Goal: Task Accomplishment & Management: Manage account settings

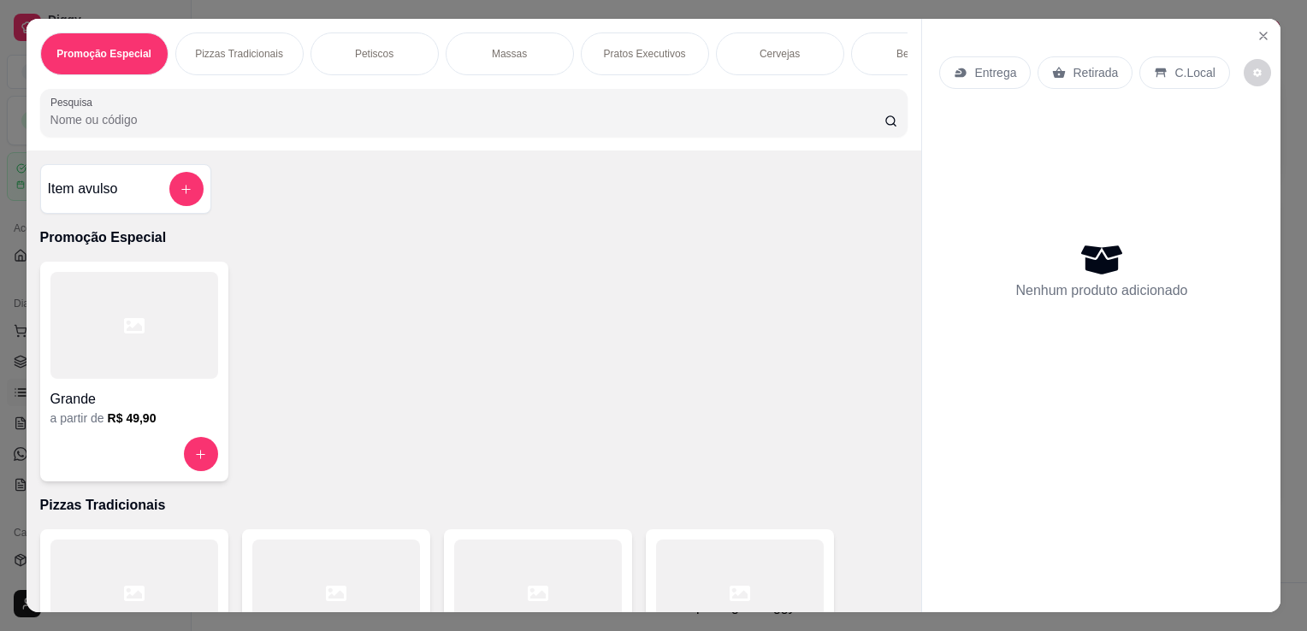
click at [670, 127] on input "Pesquisa" at bounding box center [467, 119] width 834 height 17
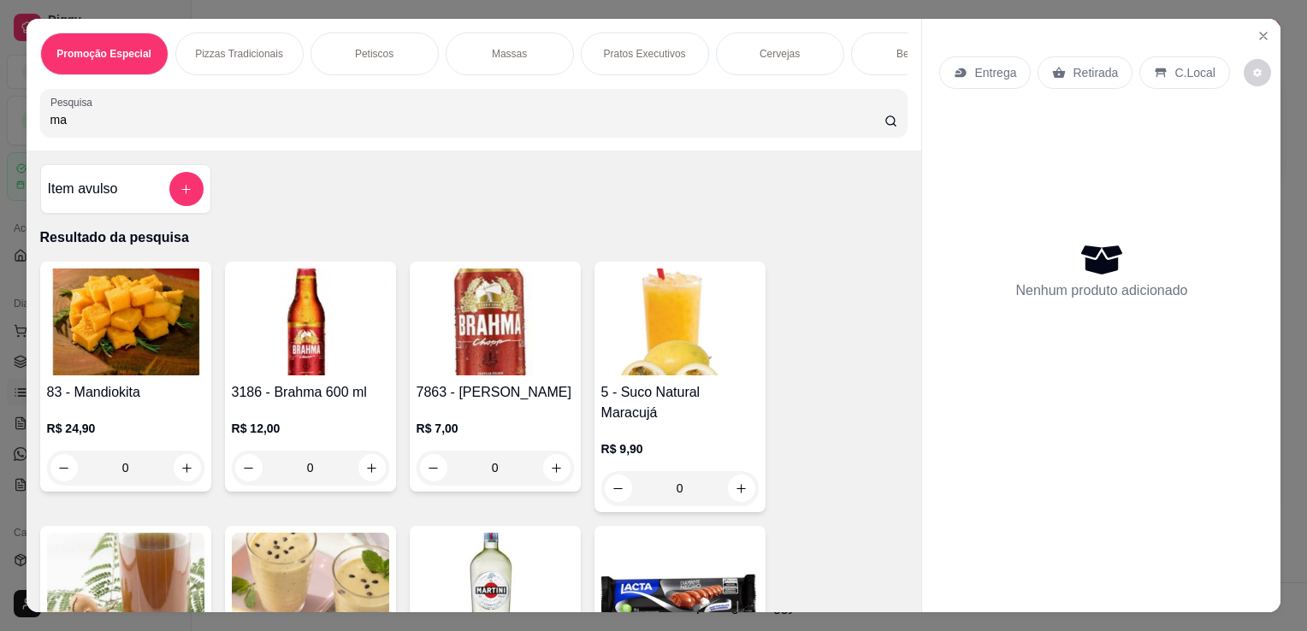
drag, startPoint x: 900, startPoint y: 174, endPoint x: 908, endPoint y: 180, distance: 10.4
click at [908, 180] on div "Item avulso Resultado da pesquisa 83 - Mandiokita R$ 24,90 0 3186 - Brahma 600 …" at bounding box center [474, 382] width 895 height 462
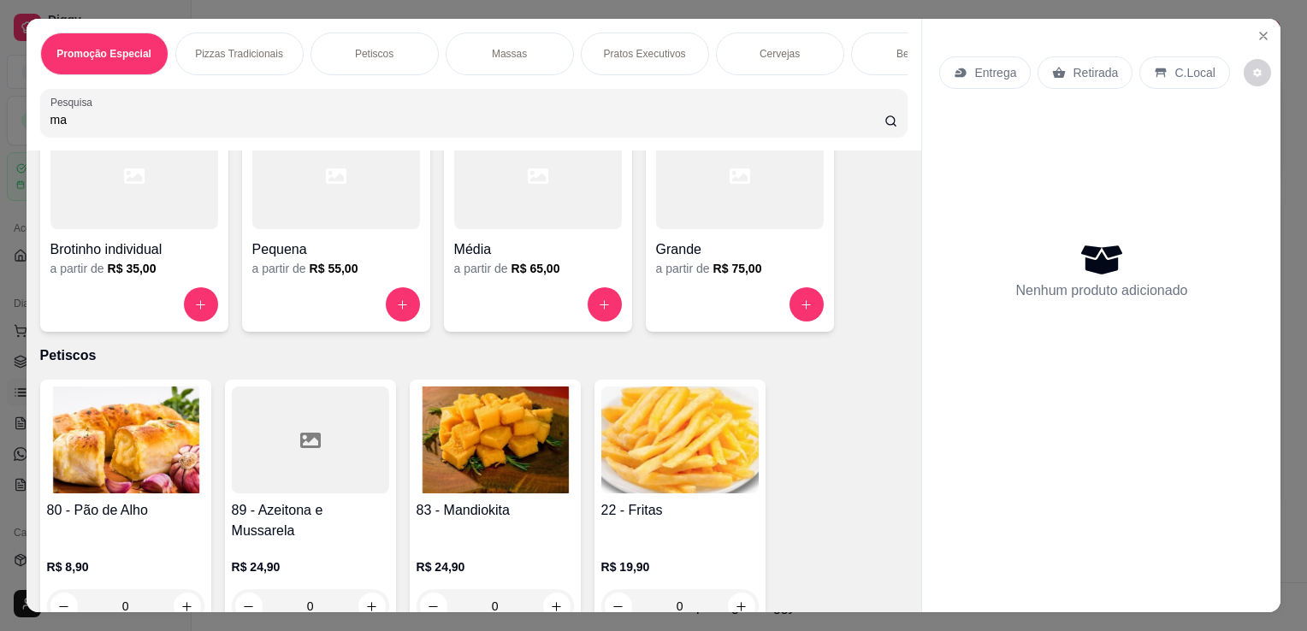
scroll to position [1563, 0]
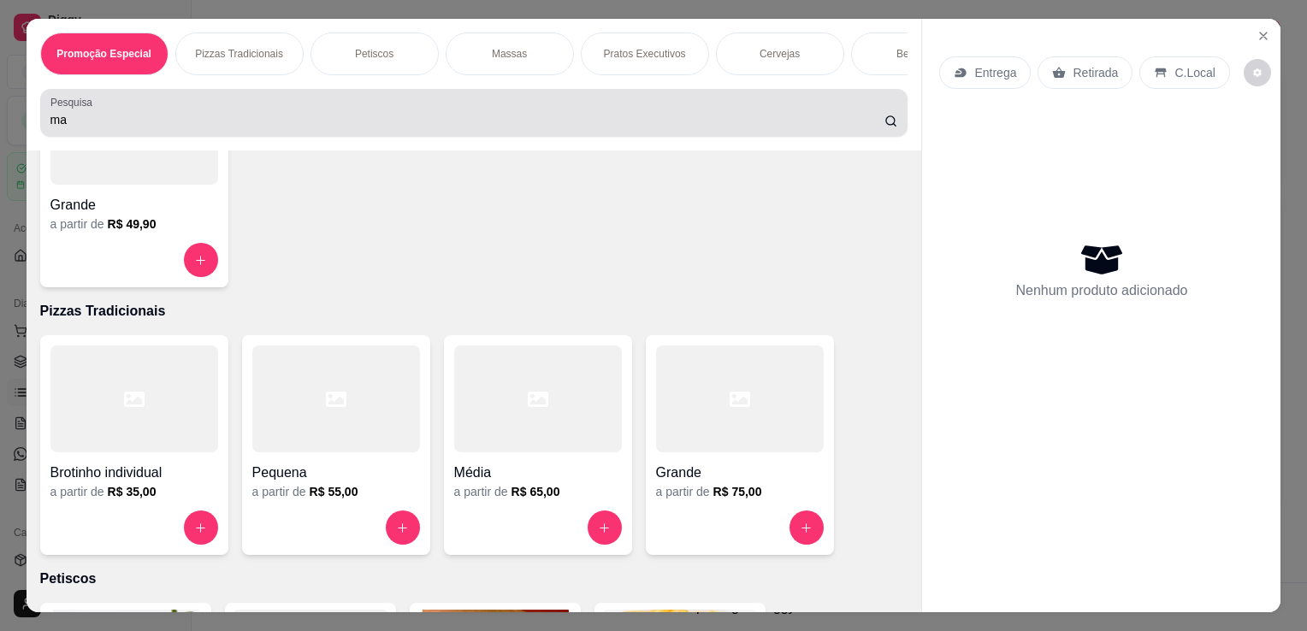
click at [753, 118] on input "ma" at bounding box center [467, 119] width 834 height 17
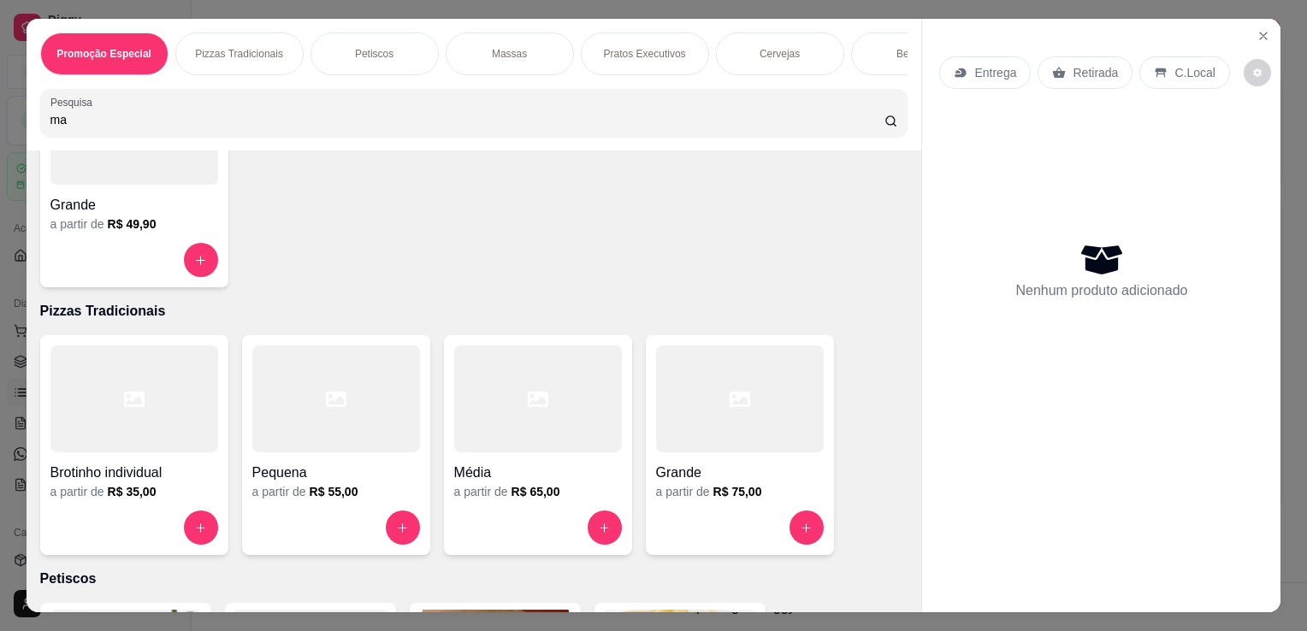
type input "m"
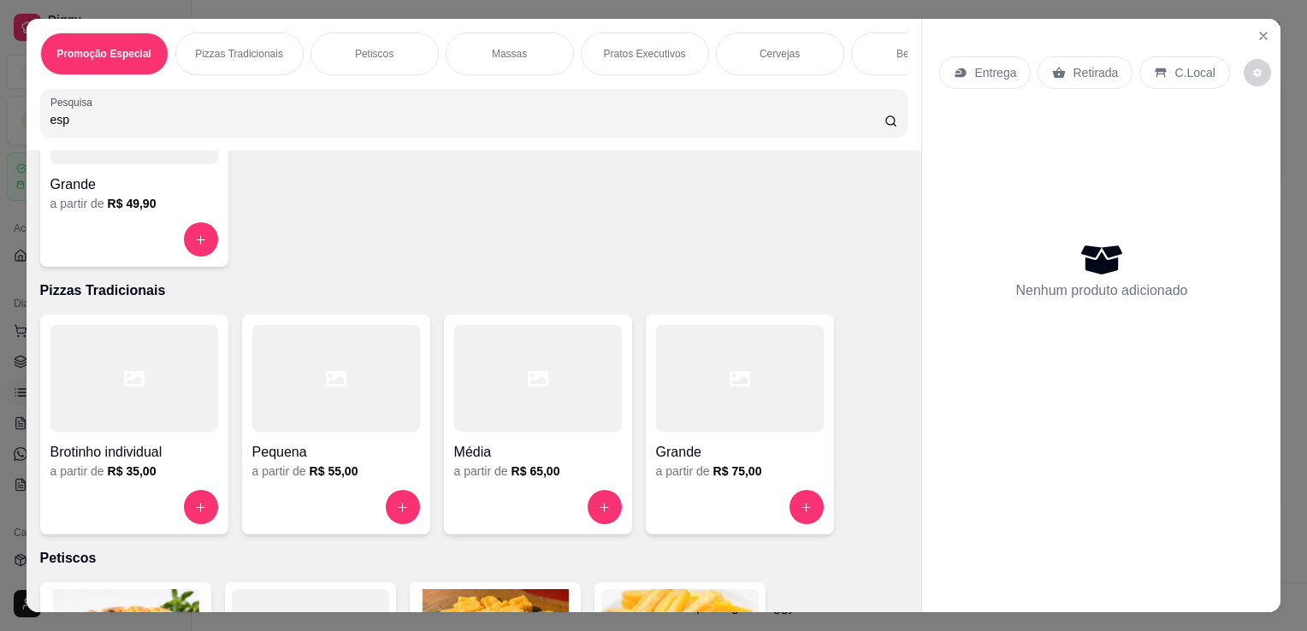
scroll to position [513, 0]
type input "esp"
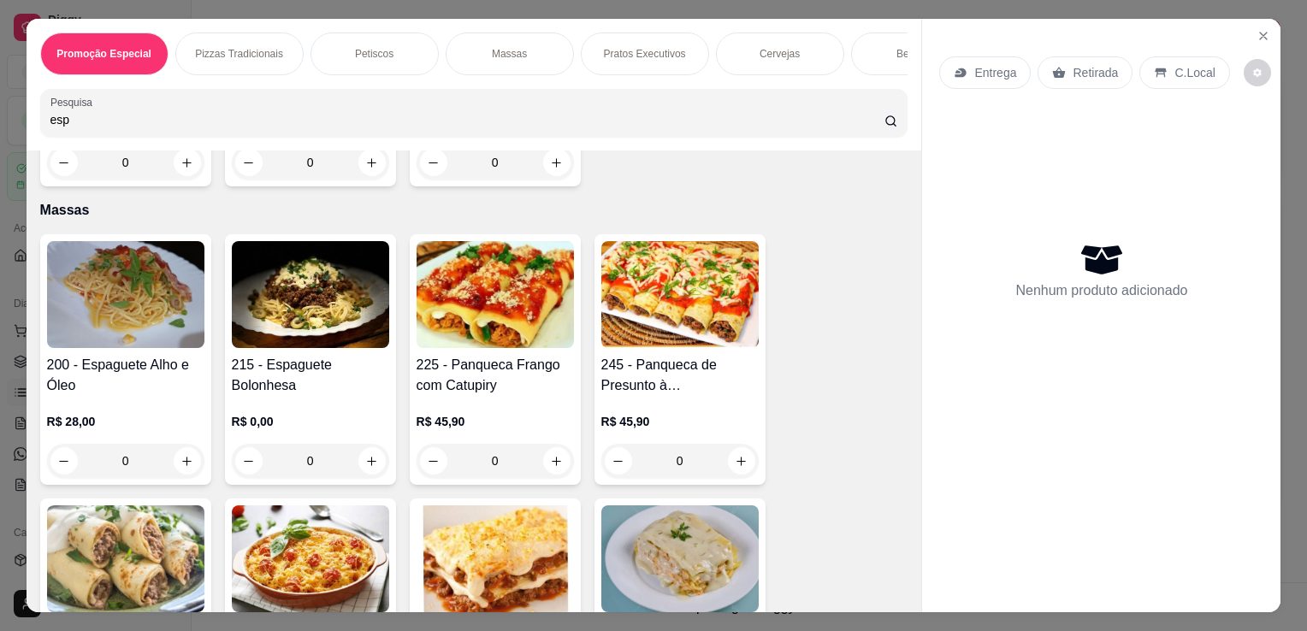
scroll to position [1935, 0]
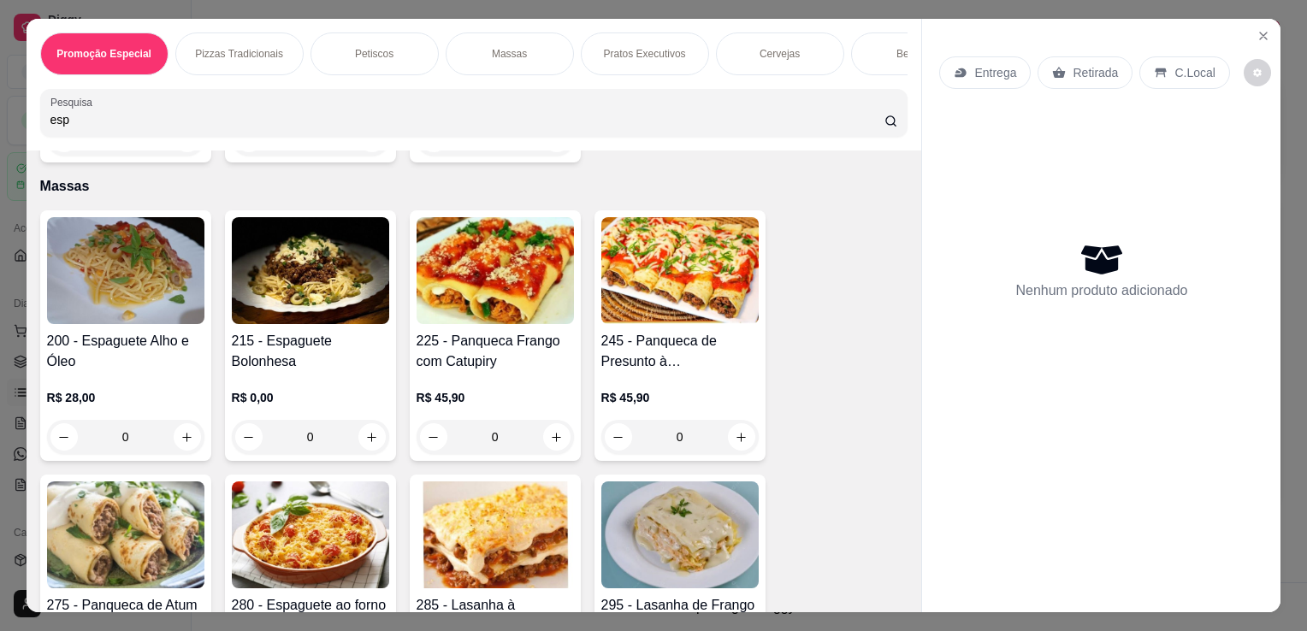
click at [282, 331] on h4 "215 - Espaguete Bolonhesa" at bounding box center [310, 351] width 157 height 41
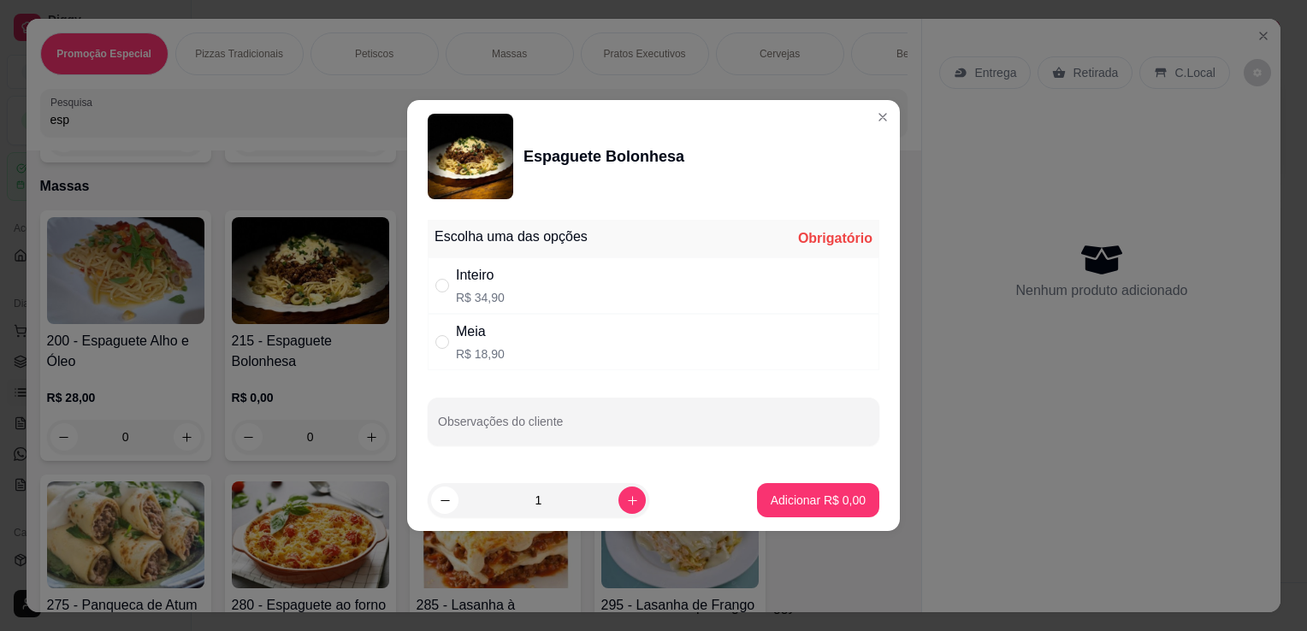
click at [526, 285] on div "Inteiro R$ 34,90" at bounding box center [654, 285] width 452 height 56
radio input "true"
click at [799, 497] on p "Adicionar R$ 34,90" at bounding box center [815, 500] width 102 height 17
type input "1"
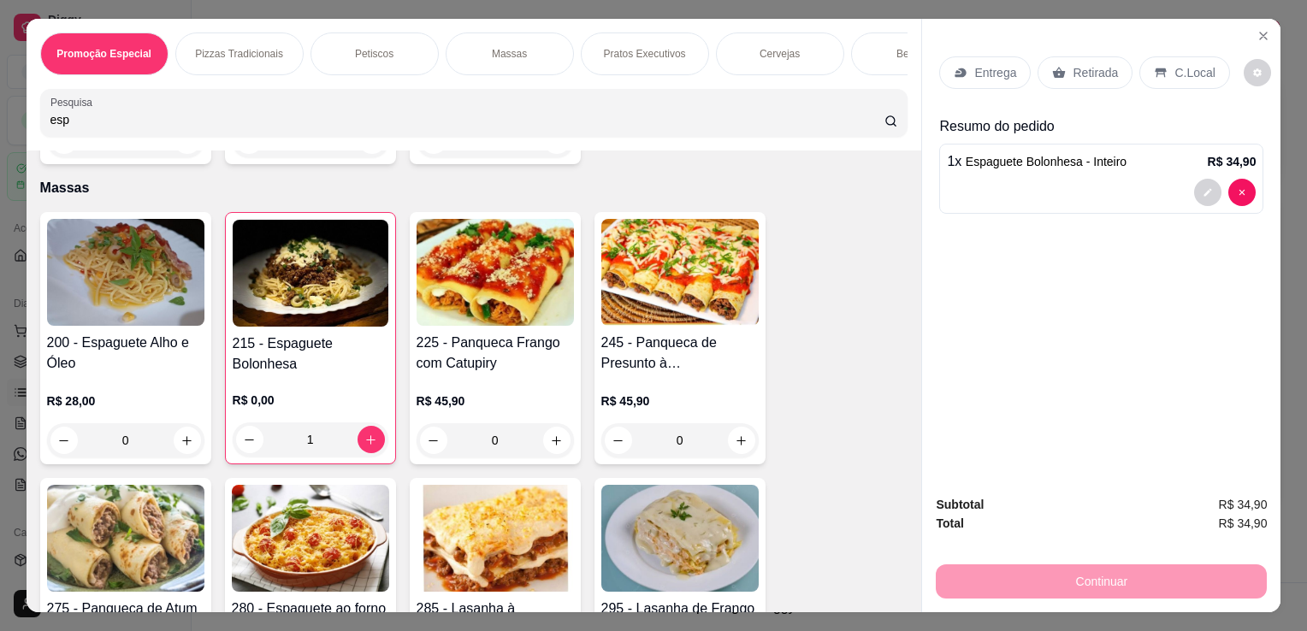
scroll to position [1936, 0]
click at [1082, 64] on p "Retirada" at bounding box center [1094, 72] width 45 height 17
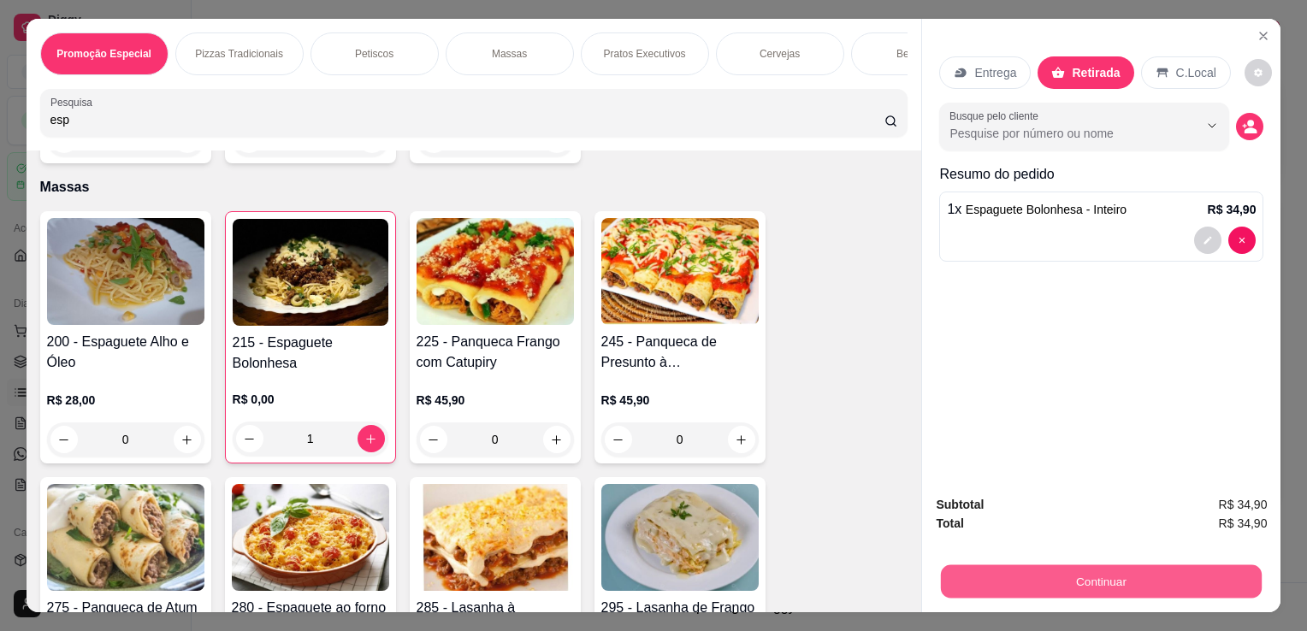
click at [1087, 573] on button "Continuar" at bounding box center [1101, 580] width 321 height 33
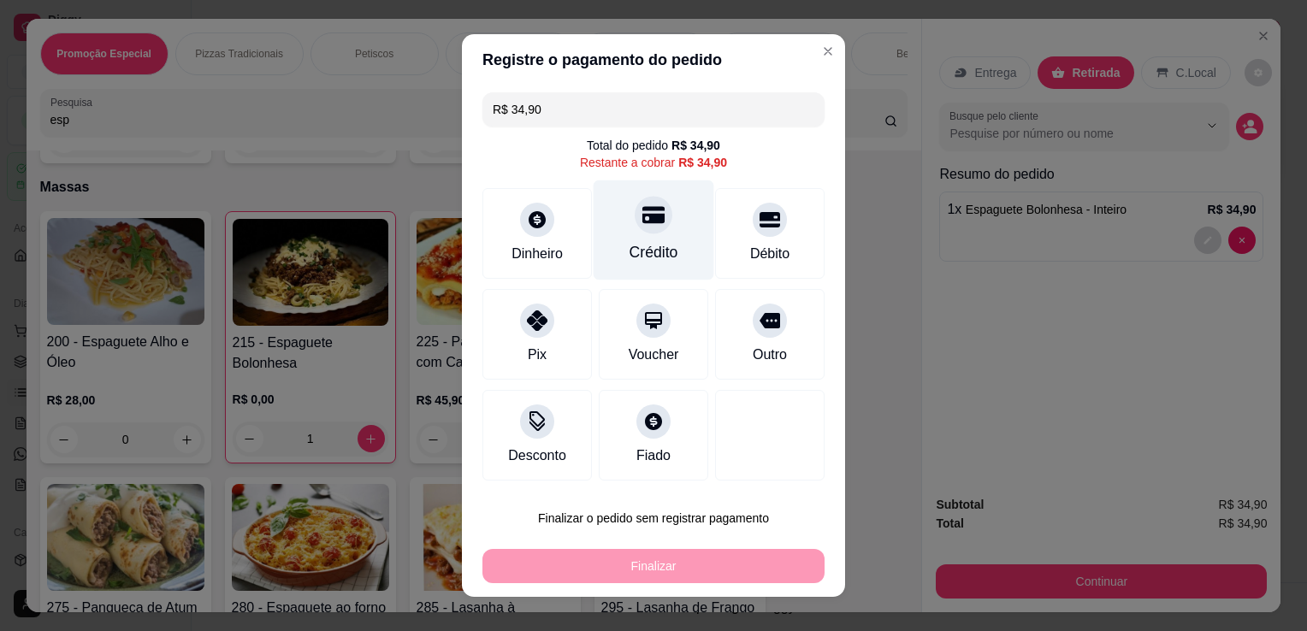
click at [642, 217] on icon at bounding box center [653, 215] width 22 height 22
type input "R$ 0,00"
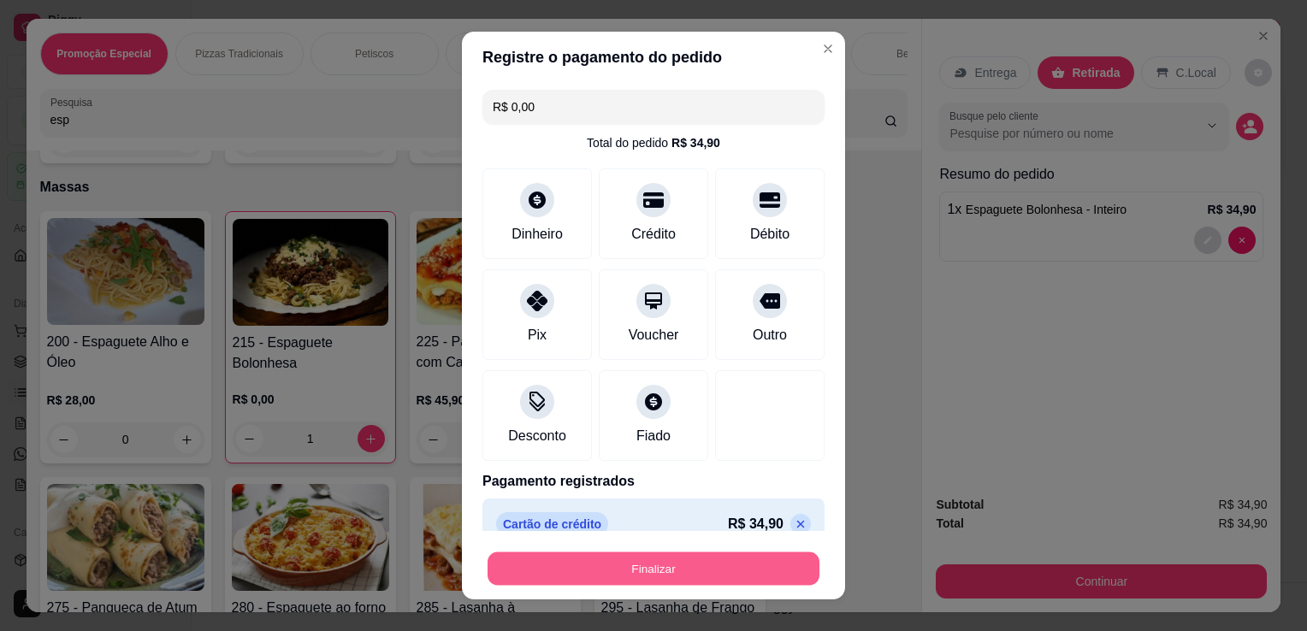
click at [669, 559] on button "Finalizar" at bounding box center [653, 568] width 332 height 33
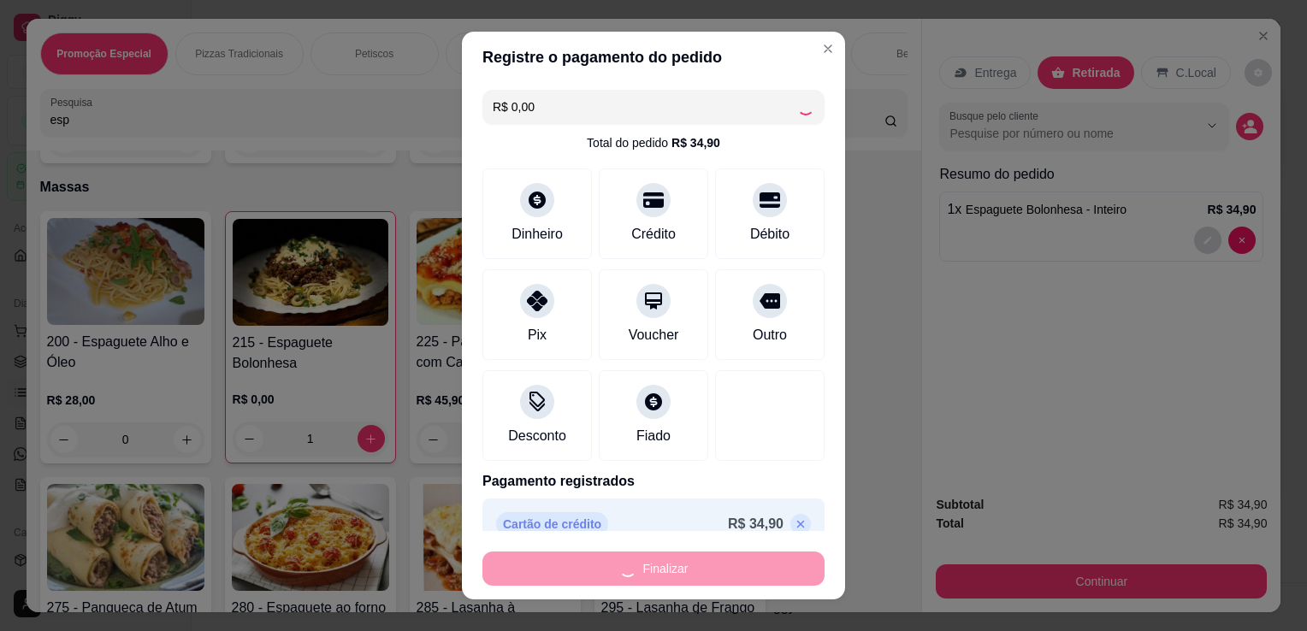
type input "0"
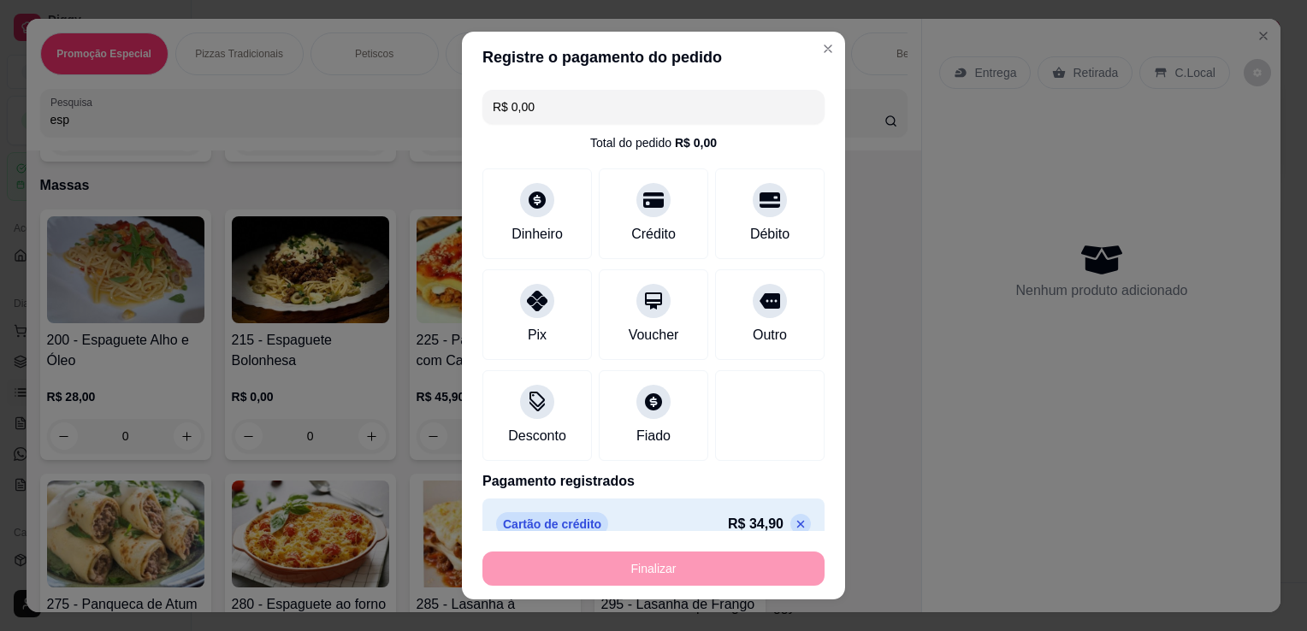
type input "-R$ 34,90"
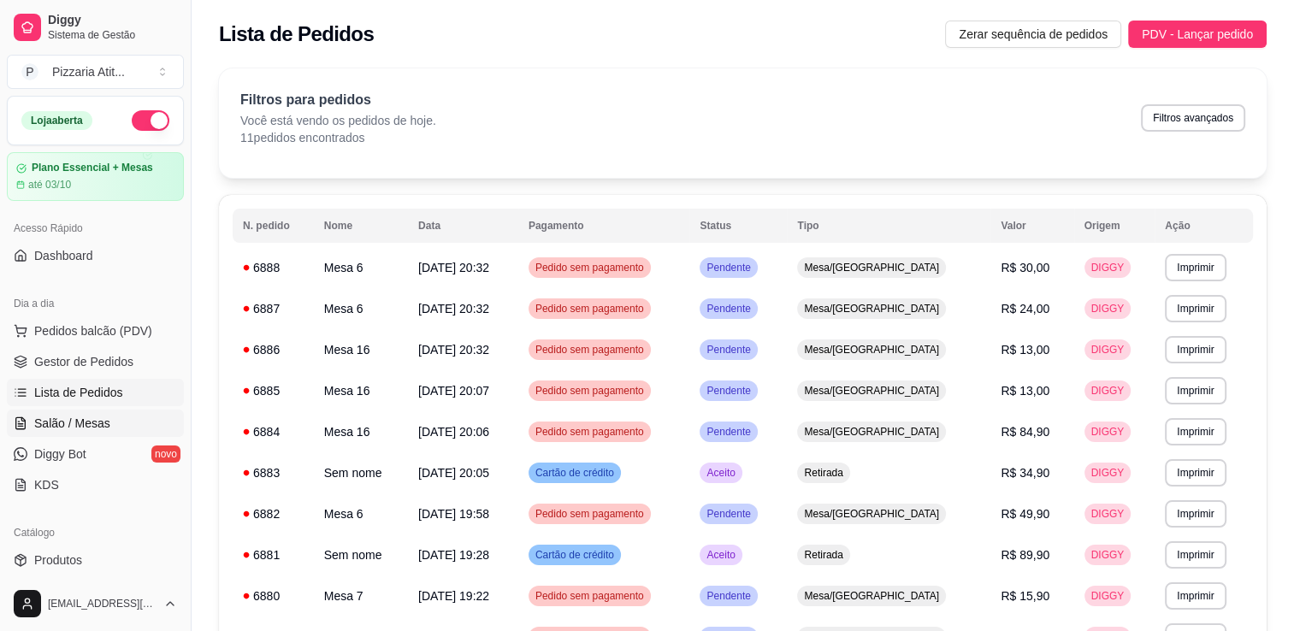
click at [74, 422] on span "Salão / Mesas" at bounding box center [72, 423] width 76 height 17
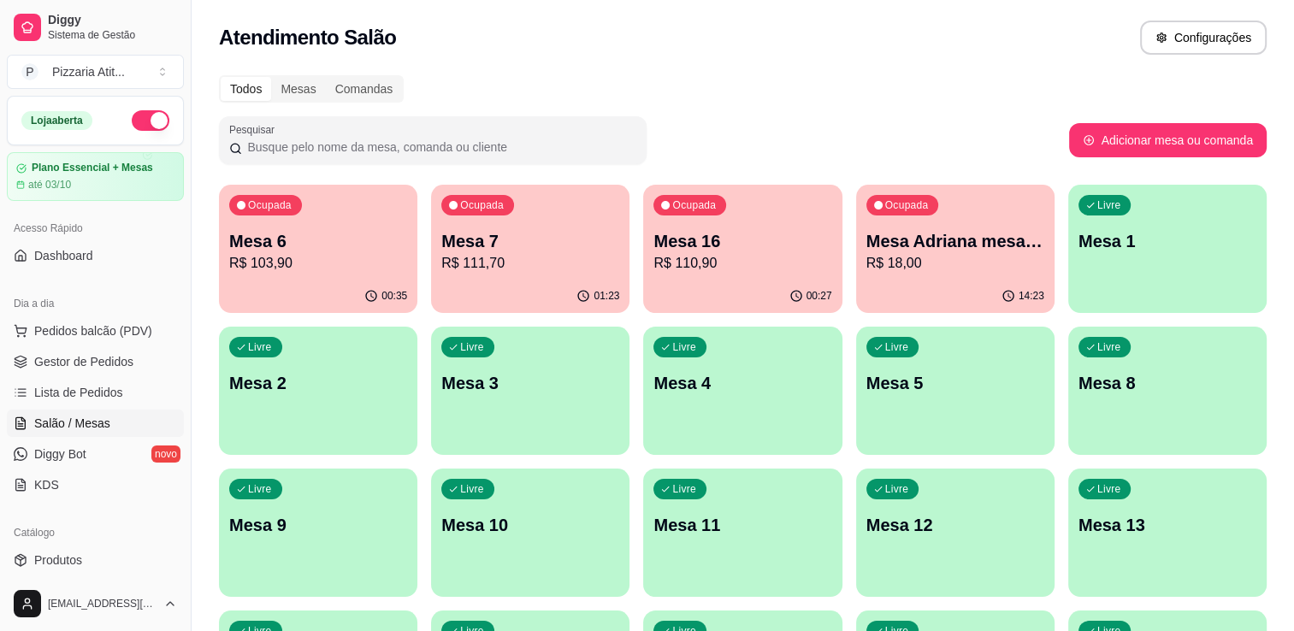
click at [549, 207] on div "Ocupada Mesa 7 R$ 111,70" at bounding box center [530, 232] width 198 height 95
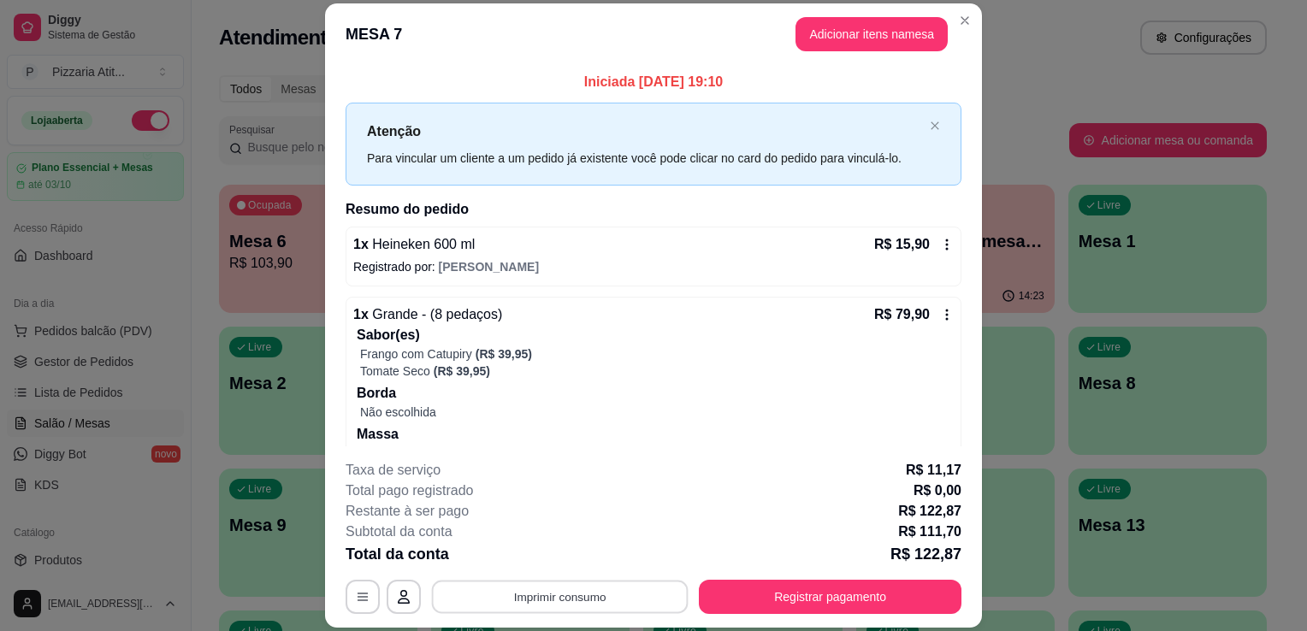
click at [611, 593] on button "Imprimir consumo" at bounding box center [560, 597] width 257 height 33
click at [572, 558] on button "IMPRESSORA" at bounding box center [559, 558] width 120 height 27
click at [571, 582] on button "Imprimir consumo" at bounding box center [560, 597] width 257 height 33
click at [575, 559] on button "IMPRESSORA" at bounding box center [559, 558] width 120 height 27
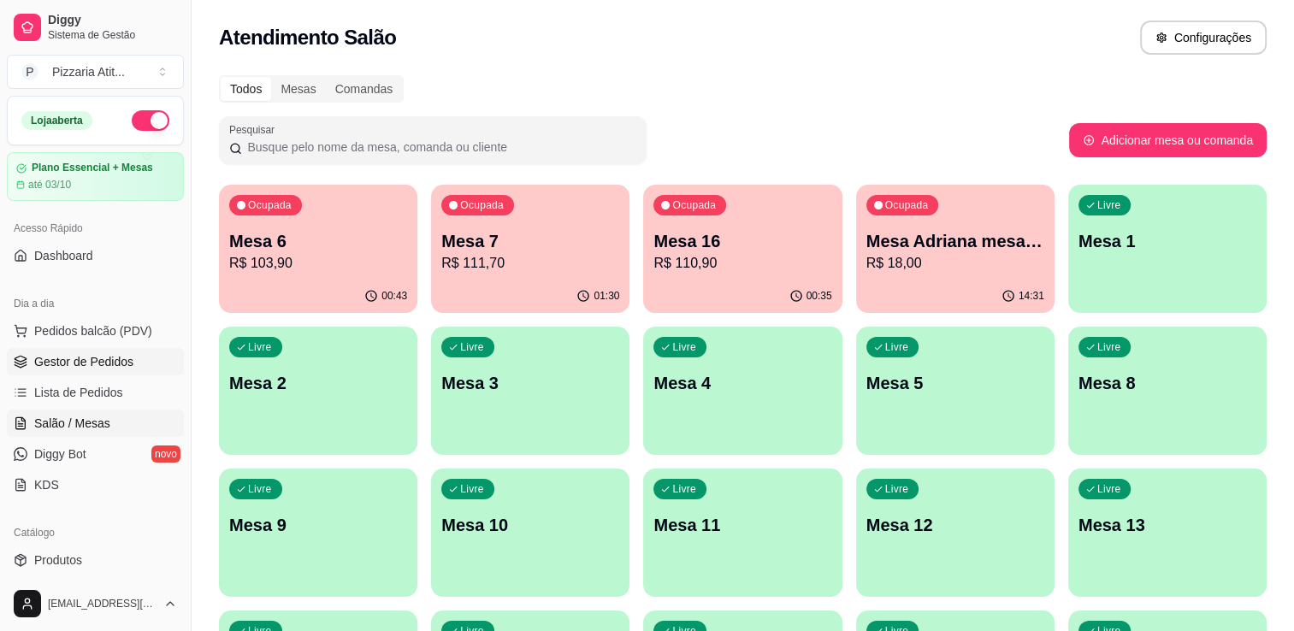
click at [86, 369] on span "Gestor de Pedidos" at bounding box center [83, 361] width 99 height 17
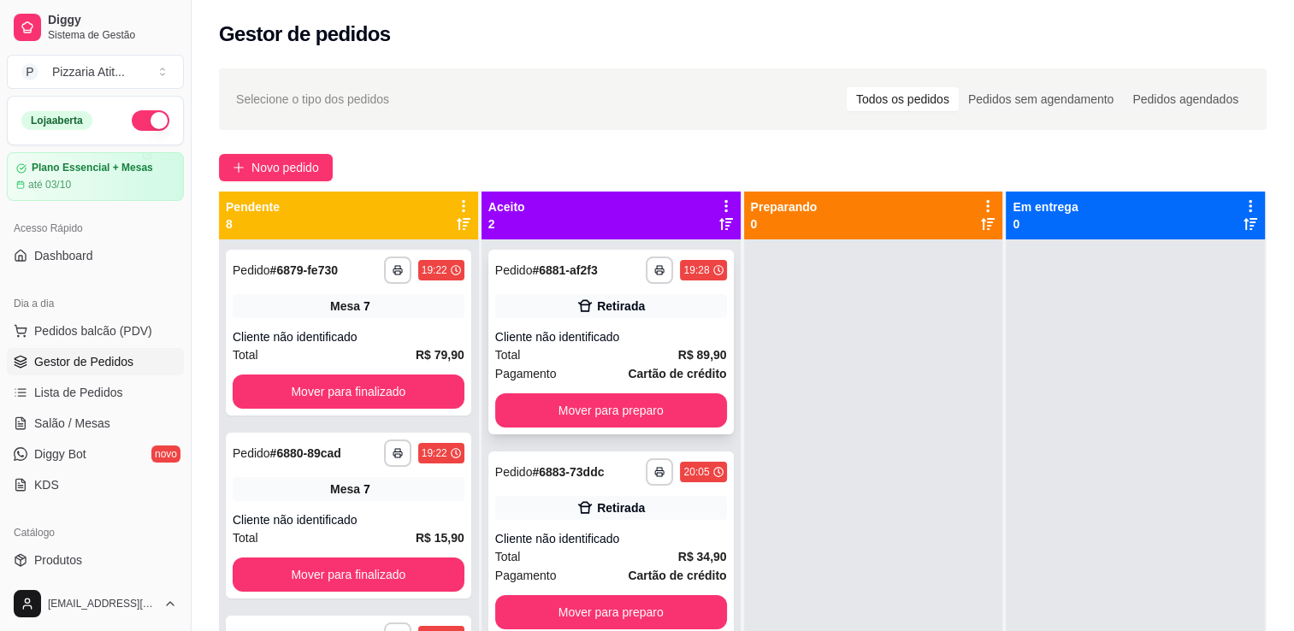
click at [597, 312] on div "Retirada" at bounding box center [621, 306] width 48 height 17
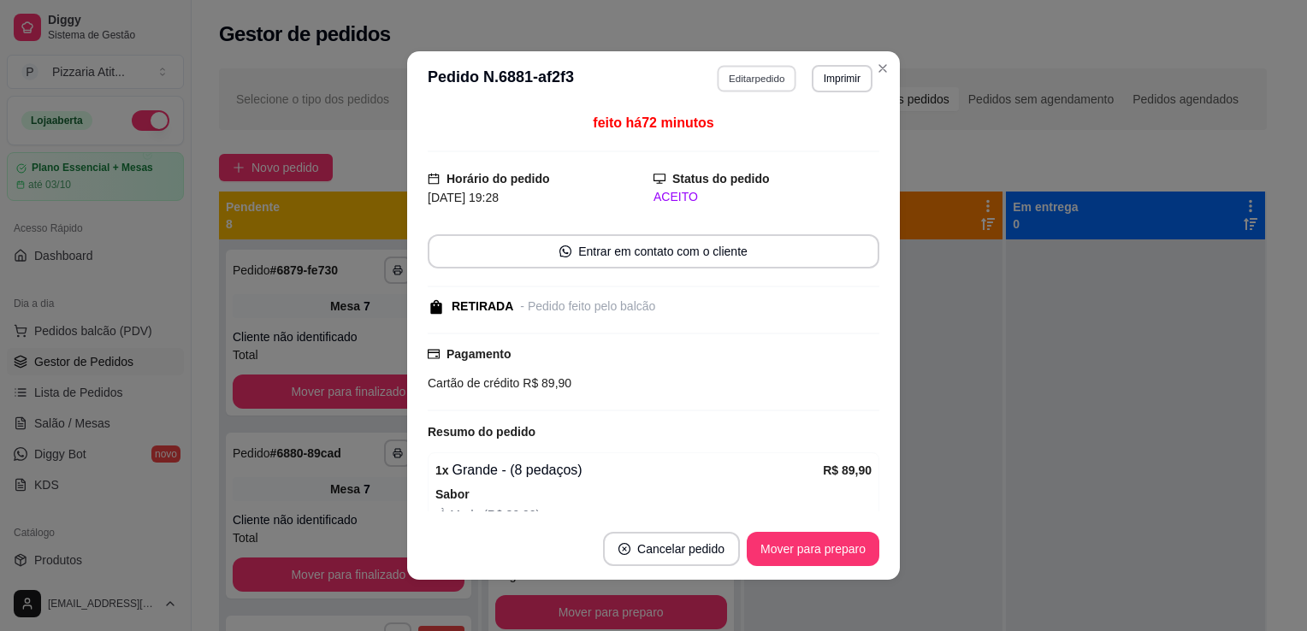
click at [768, 76] on button "Editar pedido" at bounding box center [757, 78] width 80 height 27
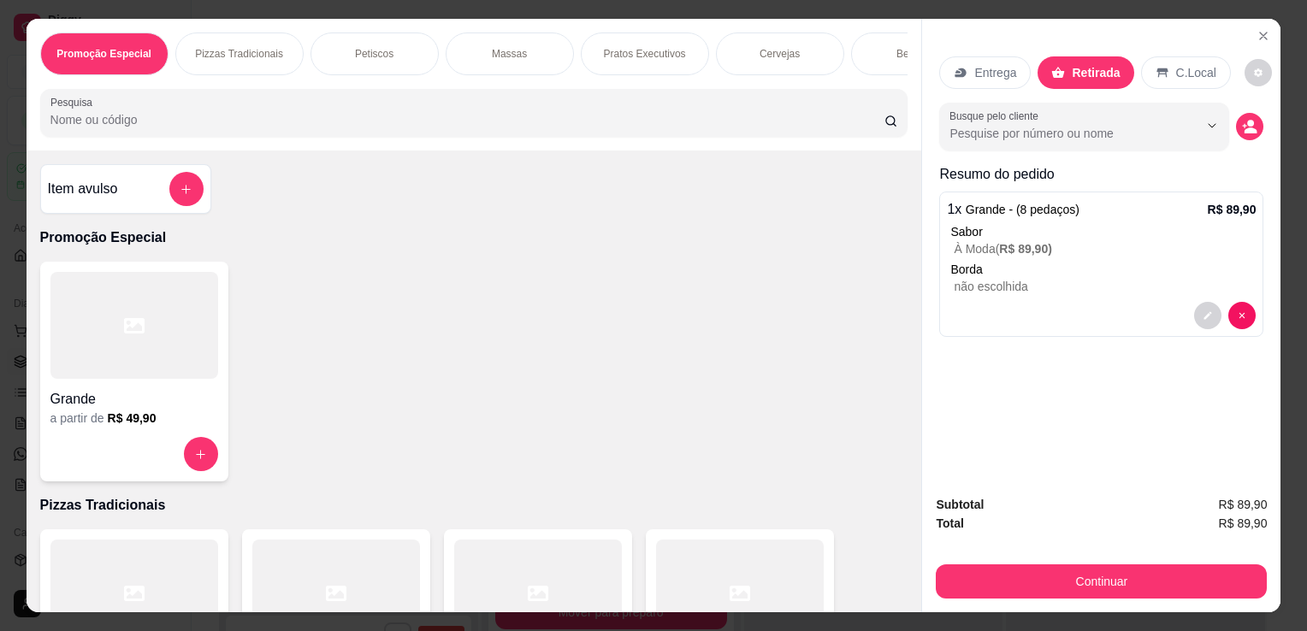
click at [705, 118] on input "Pesquisa" at bounding box center [467, 119] width 834 height 17
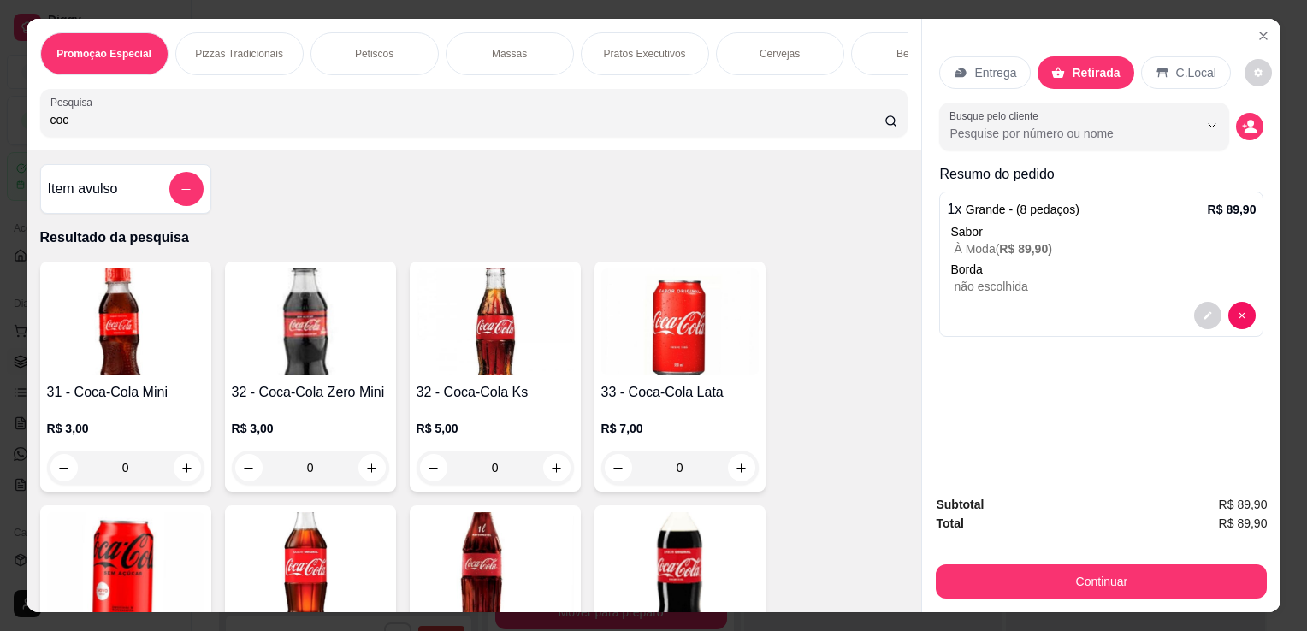
type input "coc"
click at [735, 542] on img at bounding box center [679, 565] width 157 height 107
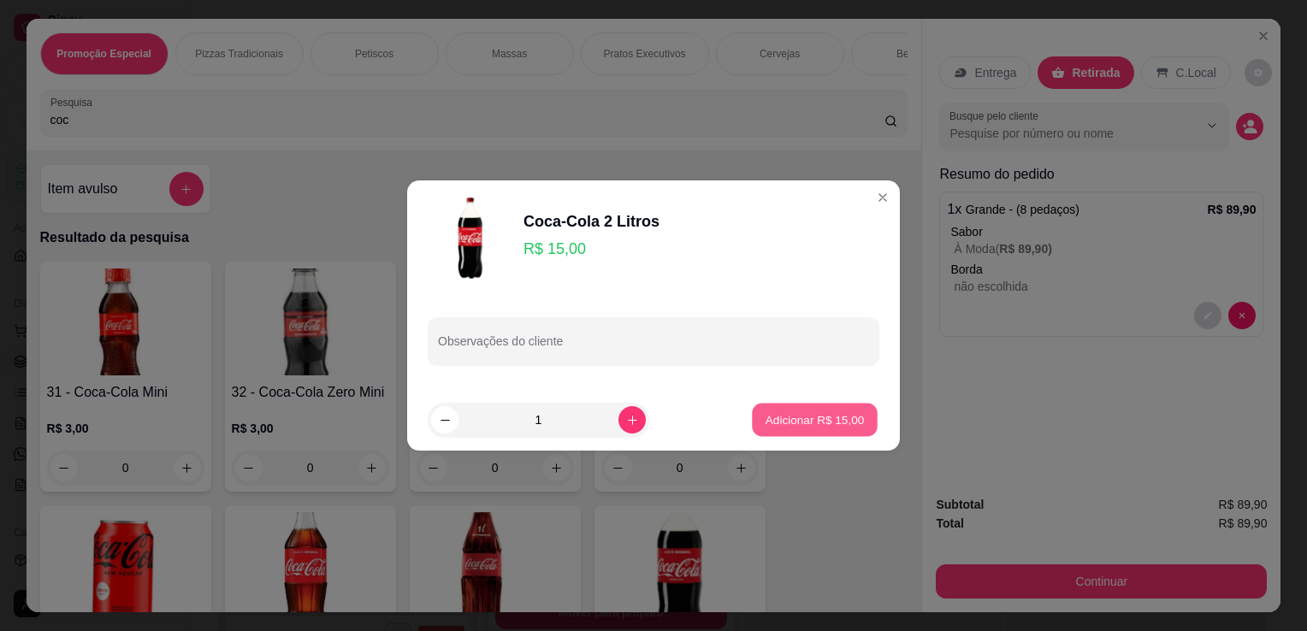
click at [841, 420] on p "Adicionar R$ 15,00" at bounding box center [814, 419] width 99 height 16
type input "1"
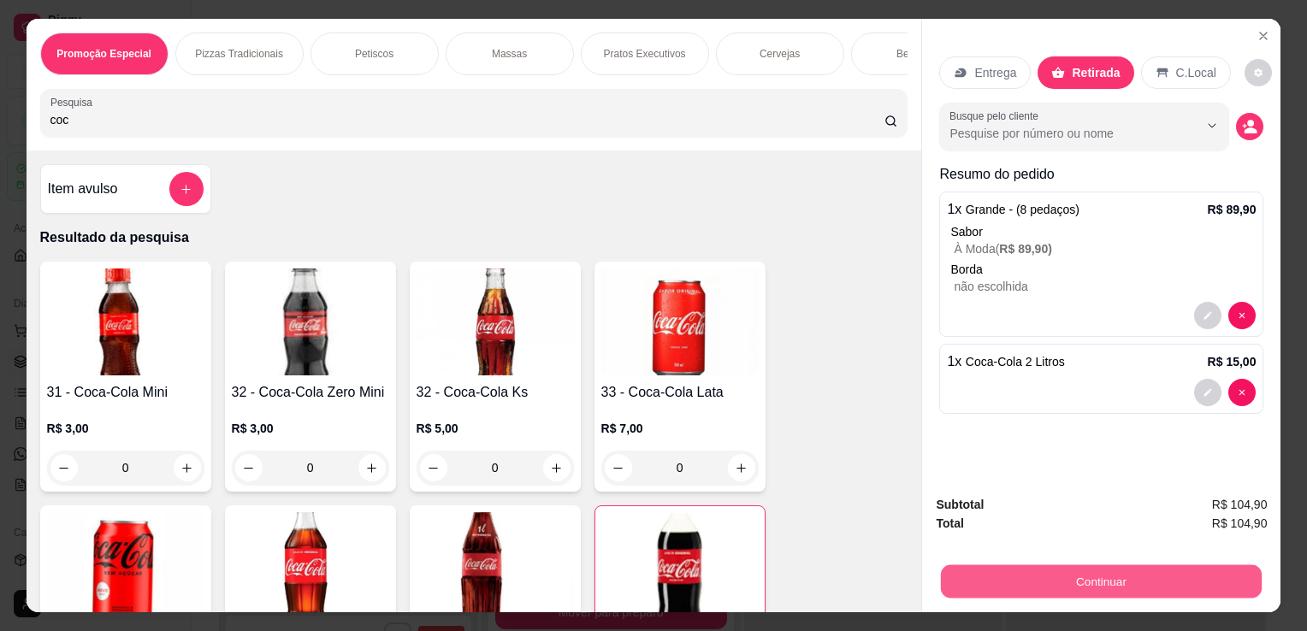
click at [1057, 573] on button "Continuar" at bounding box center [1101, 580] width 321 height 33
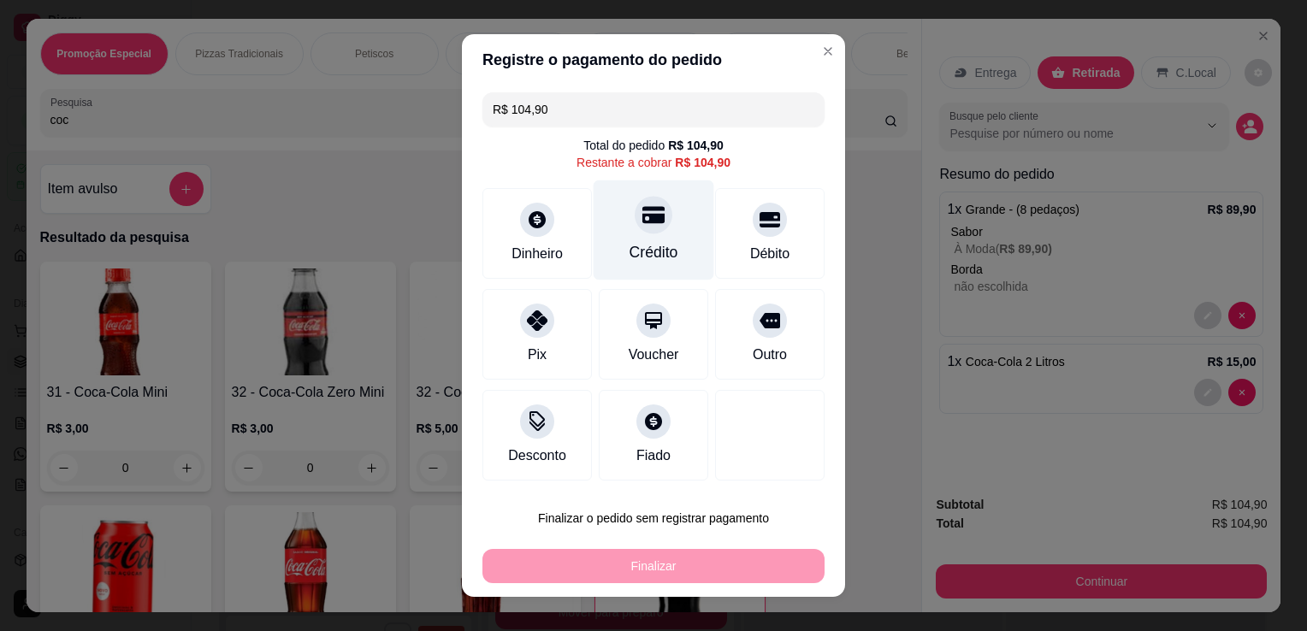
click at [618, 205] on div "Crédito" at bounding box center [653, 230] width 121 height 100
type input "R$ 0,00"
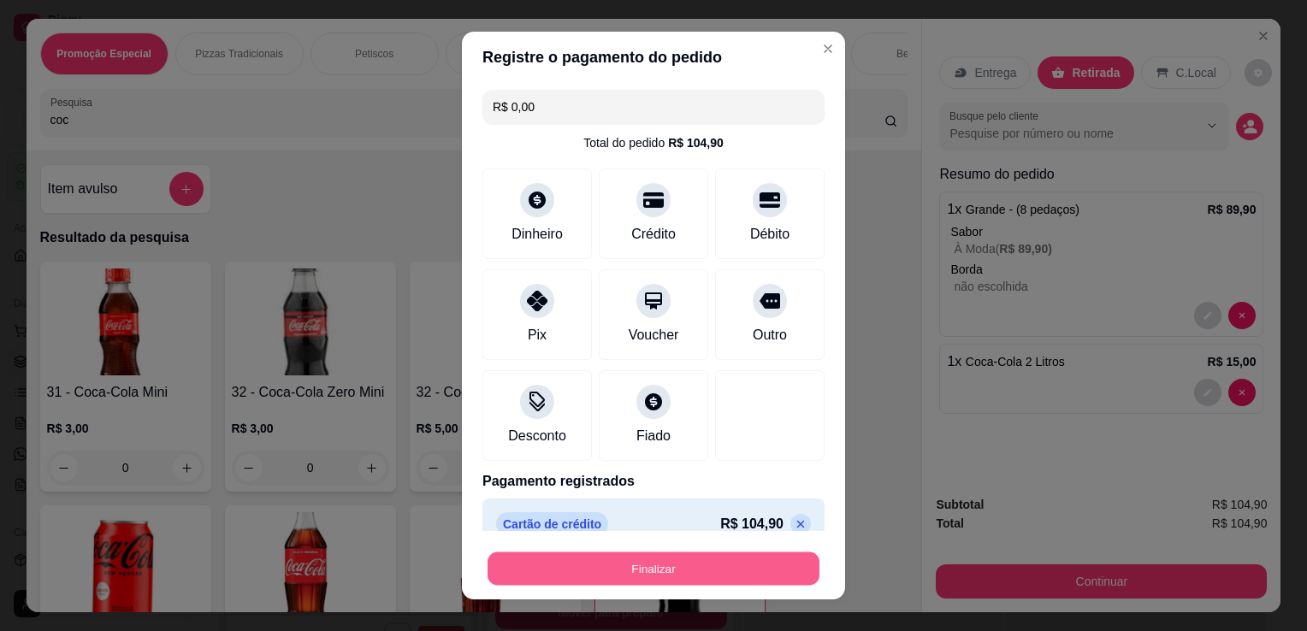
click at [728, 576] on button "Finalizar" at bounding box center [653, 568] width 332 height 33
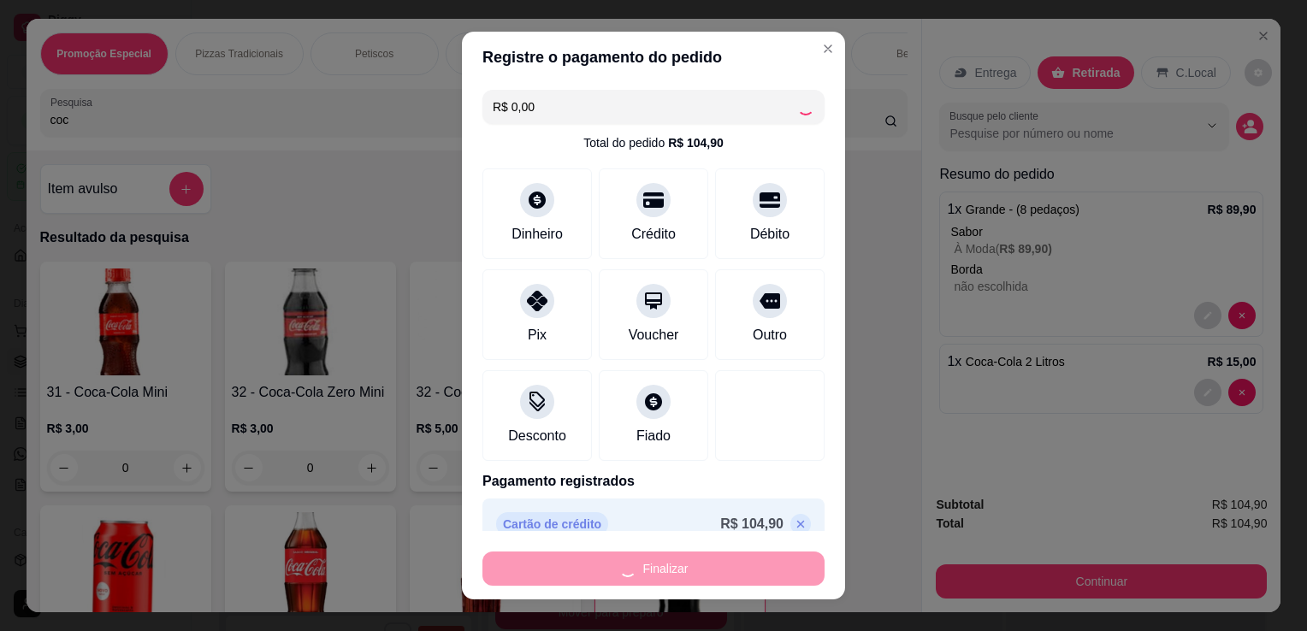
type input "0"
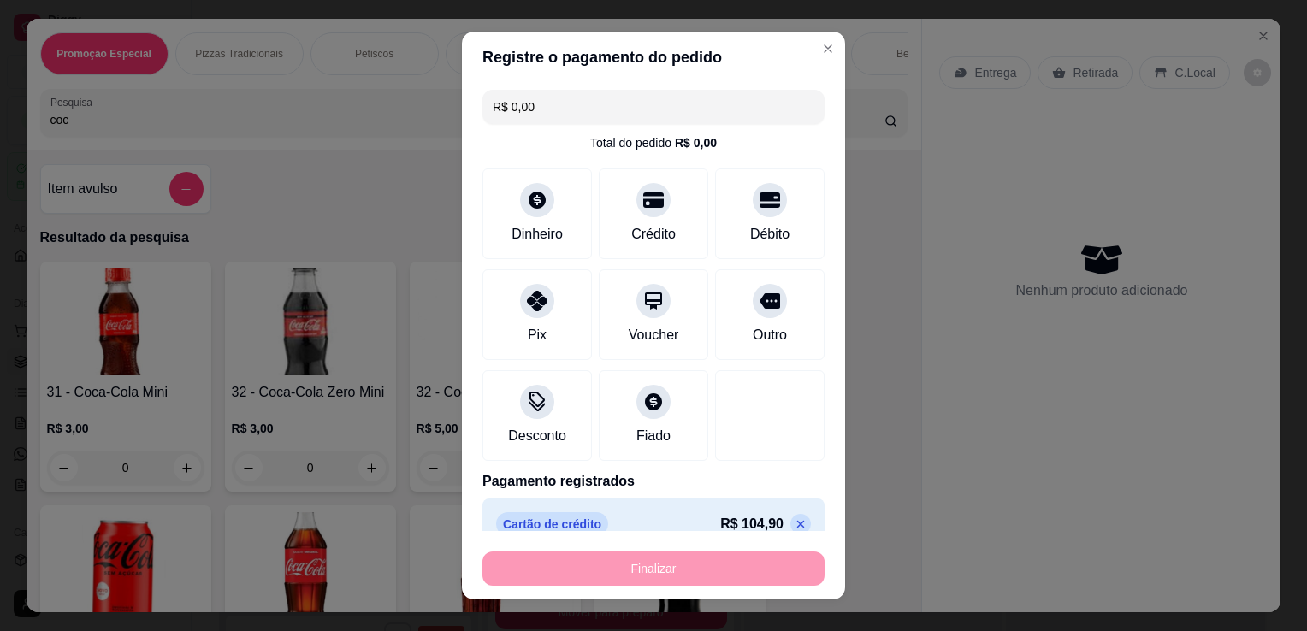
type input "-R$ 104,90"
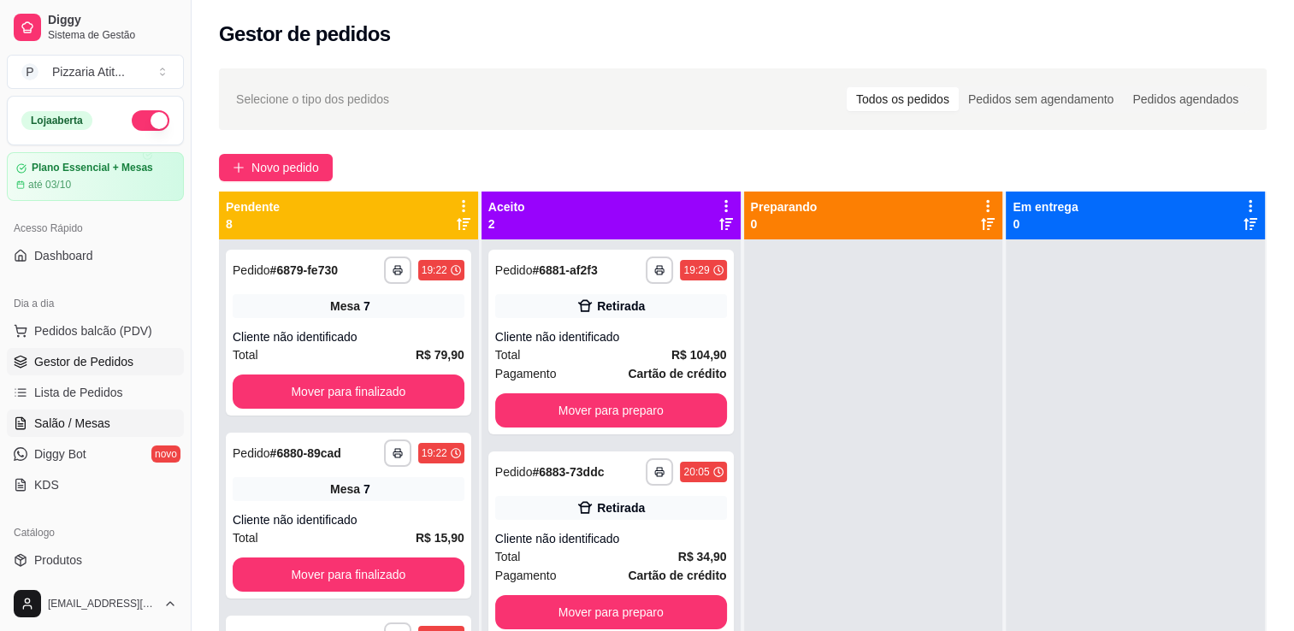
click at [110, 414] on link "Salão / Mesas" at bounding box center [95, 423] width 177 height 27
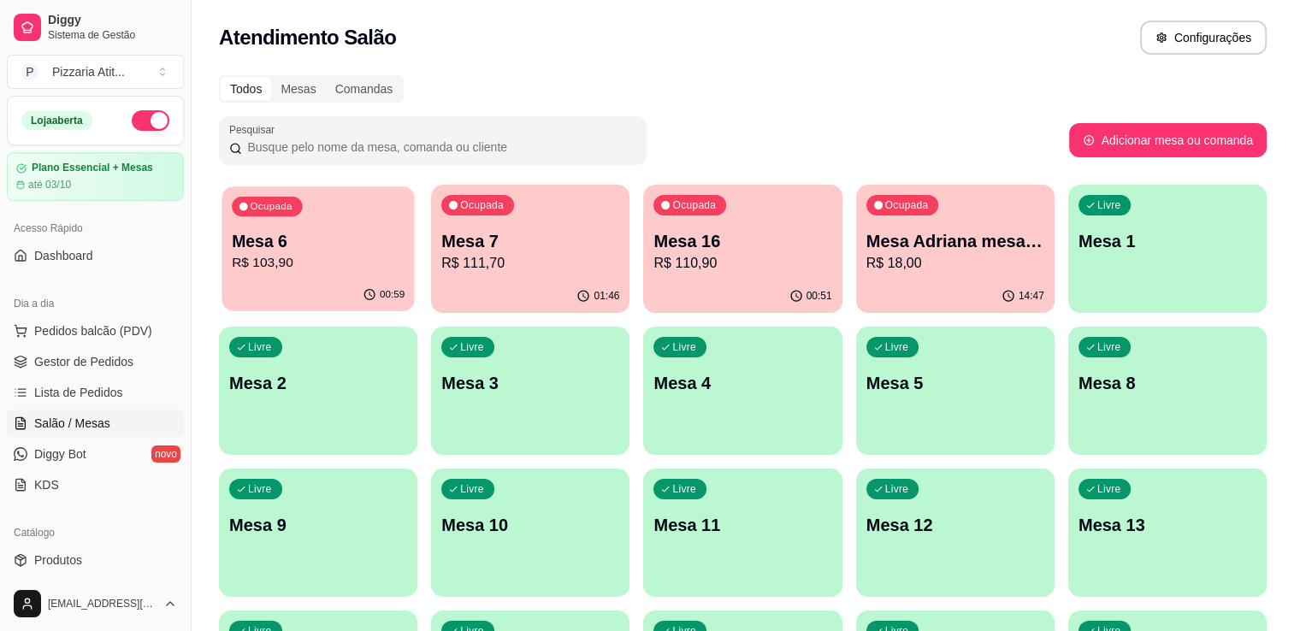
click at [339, 253] on p "R$ 103,90" at bounding box center [318, 263] width 173 height 20
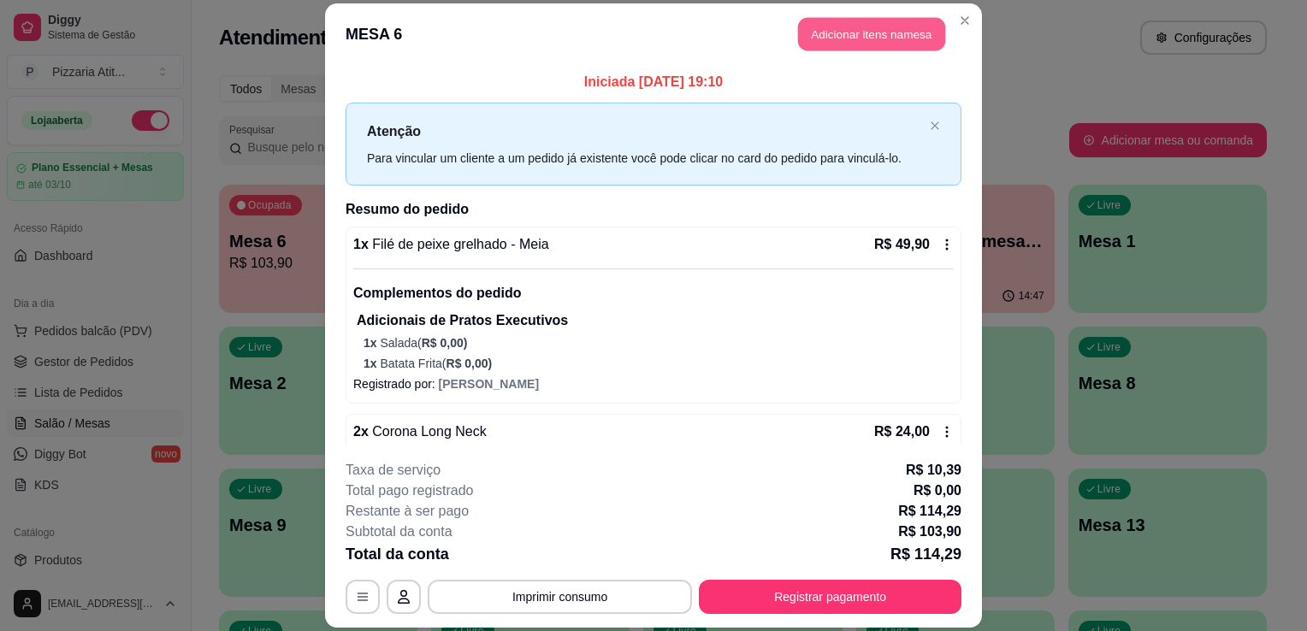
click at [846, 38] on button "Adicionar itens na mesa" at bounding box center [871, 33] width 147 height 33
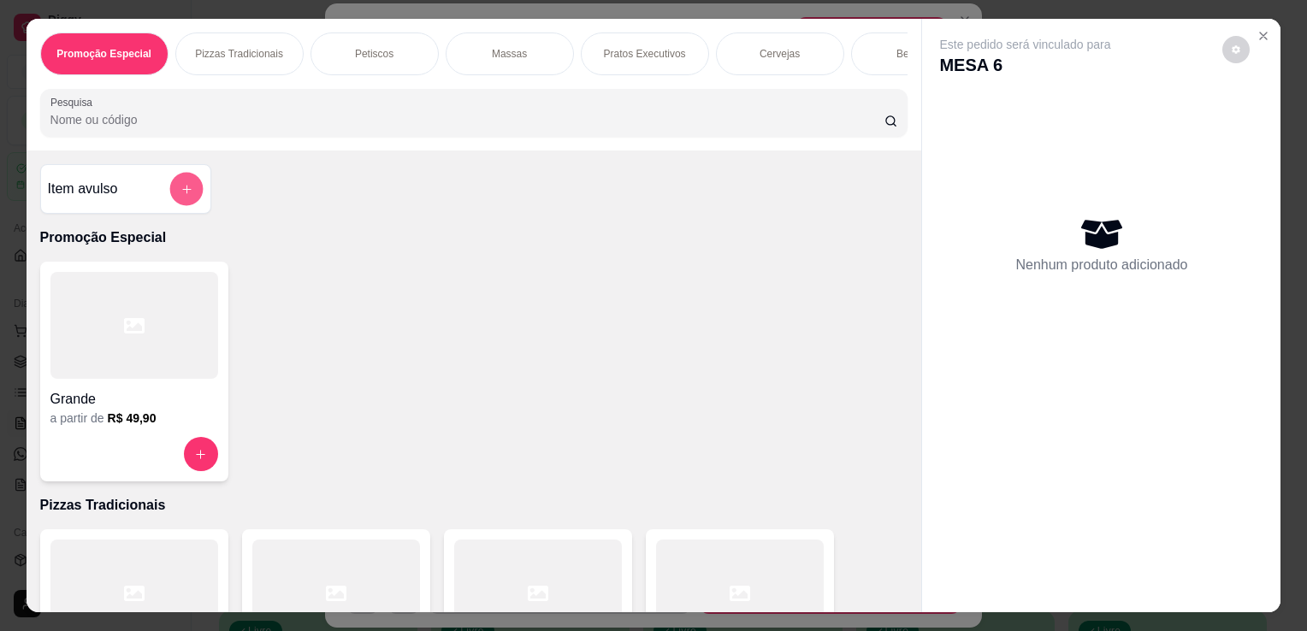
click at [180, 189] on icon "add-separate-item" at bounding box center [186, 189] width 13 height 13
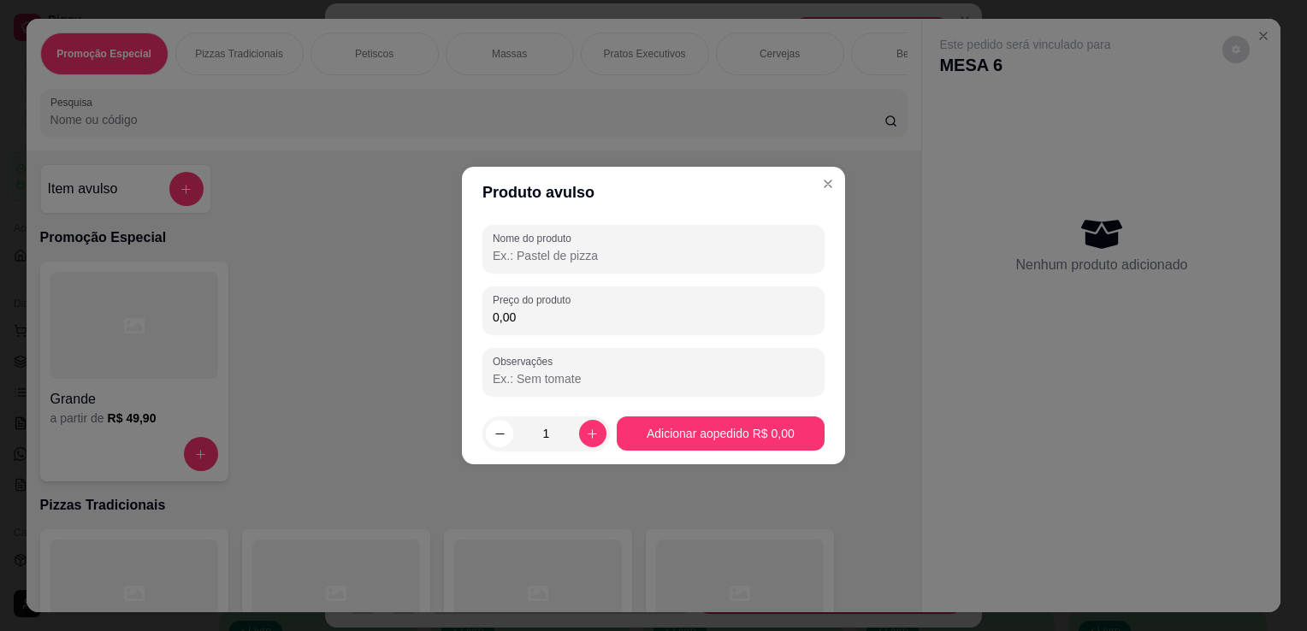
click at [586, 255] on input "Nome do produto" at bounding box center [654, 255] width 322 height 17
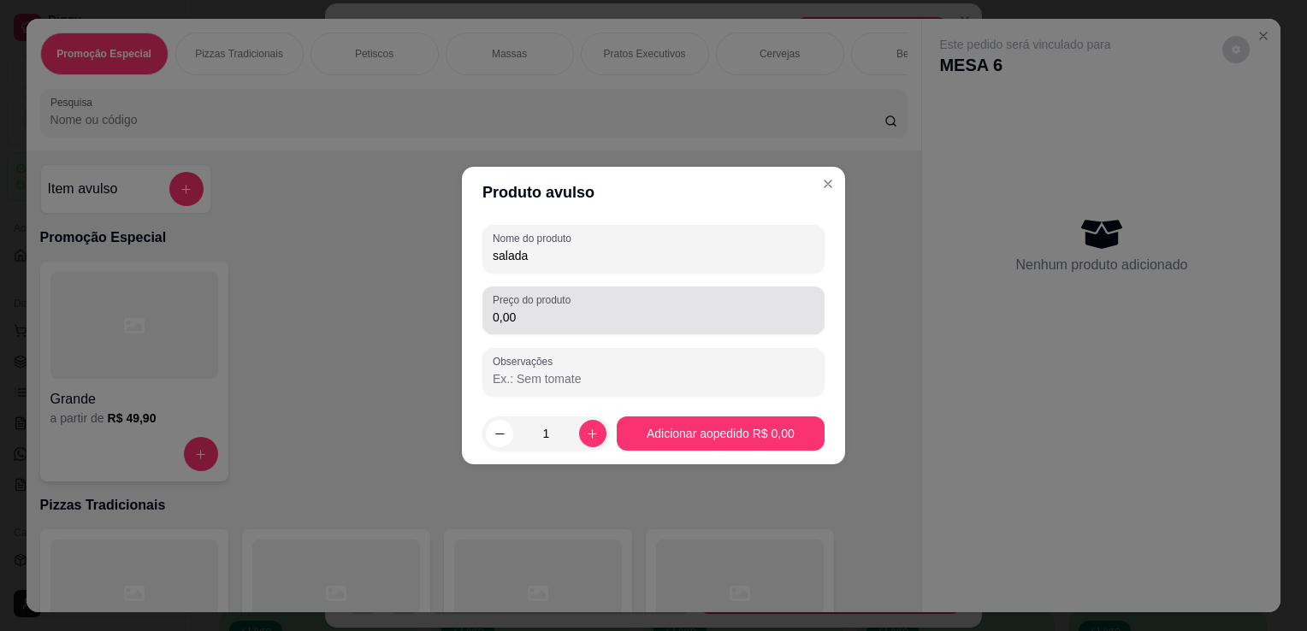
type input "salada"
click at [568, 328] on div "Preço do produto 0,00" at bounding box center [653, 310] width 342 height 48
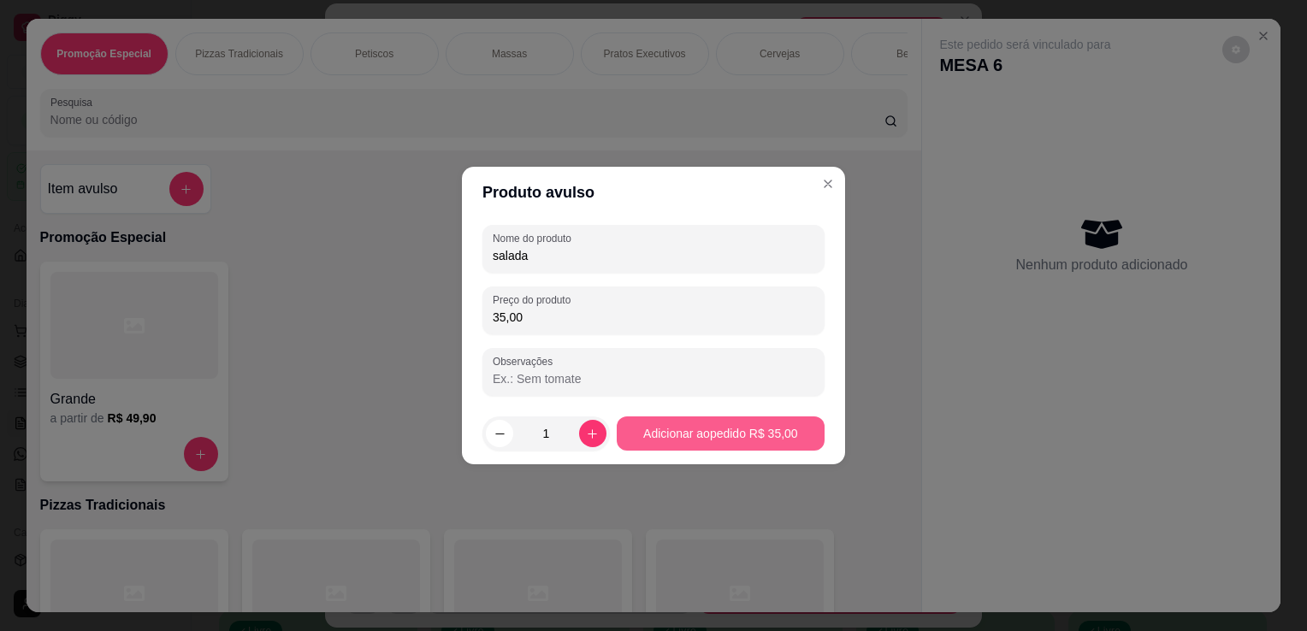
type input "35,00"
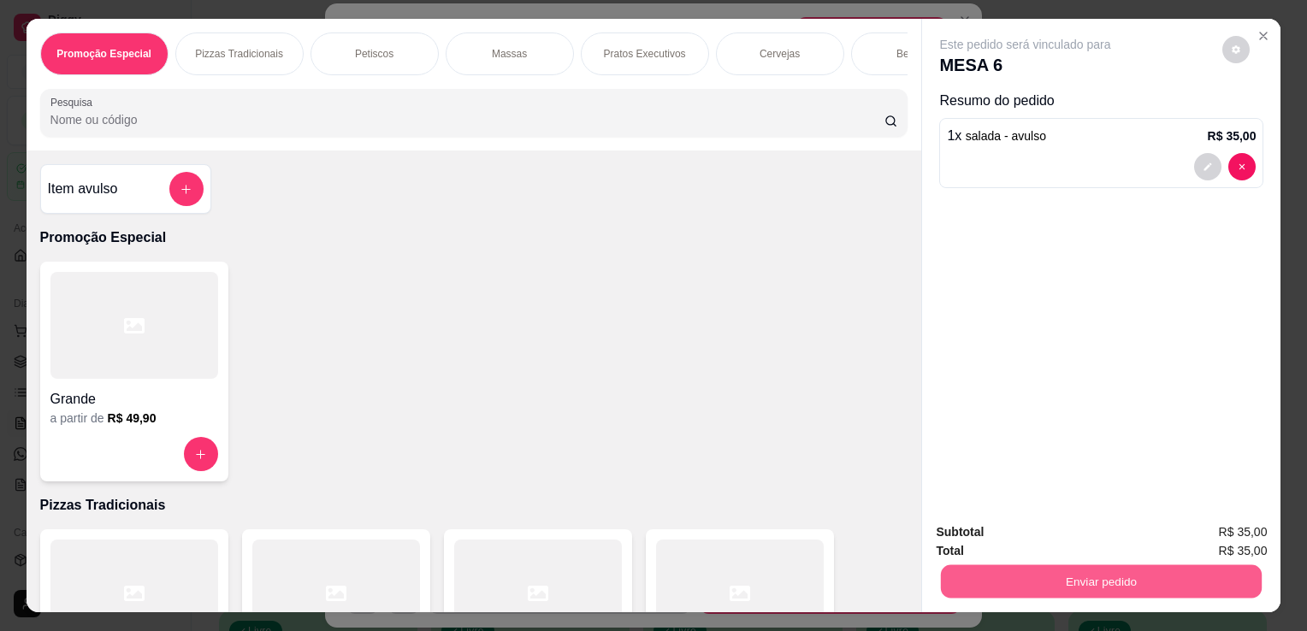
click at [1069, 566] on button "Enviar pedido" at bounding box center [1101, 580] width 321 height 33
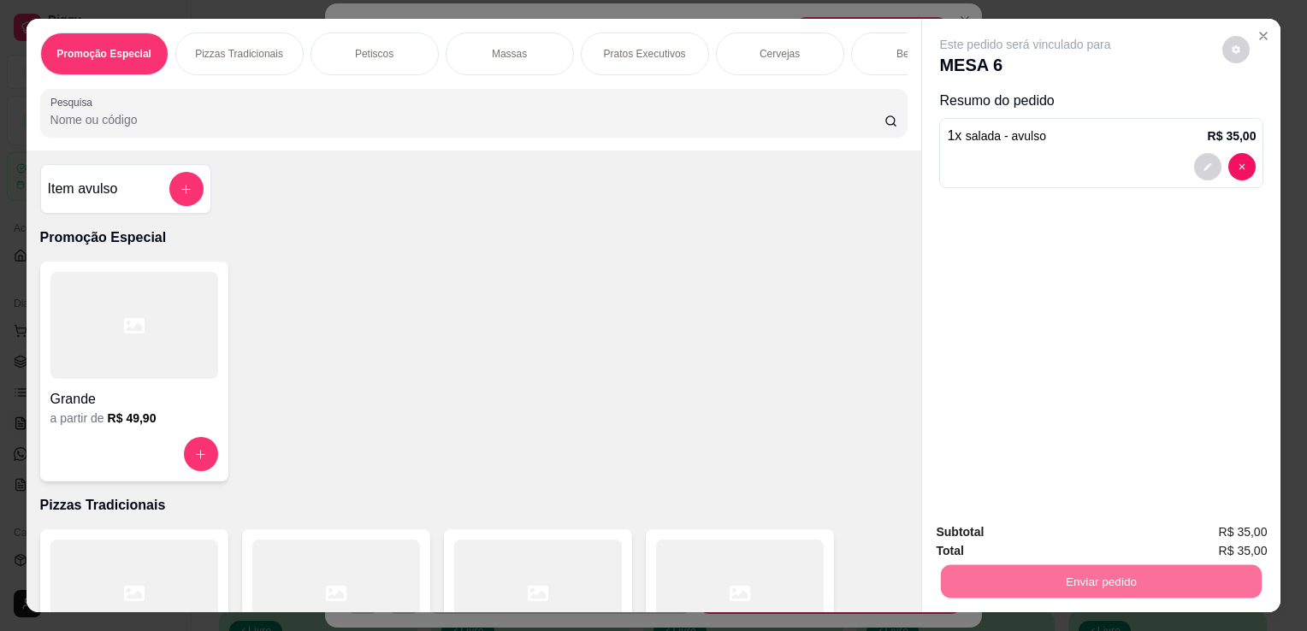
click at [1201, 527] on button "Enviar pedido" at bounding box center [1222, 533] width 94 height 32
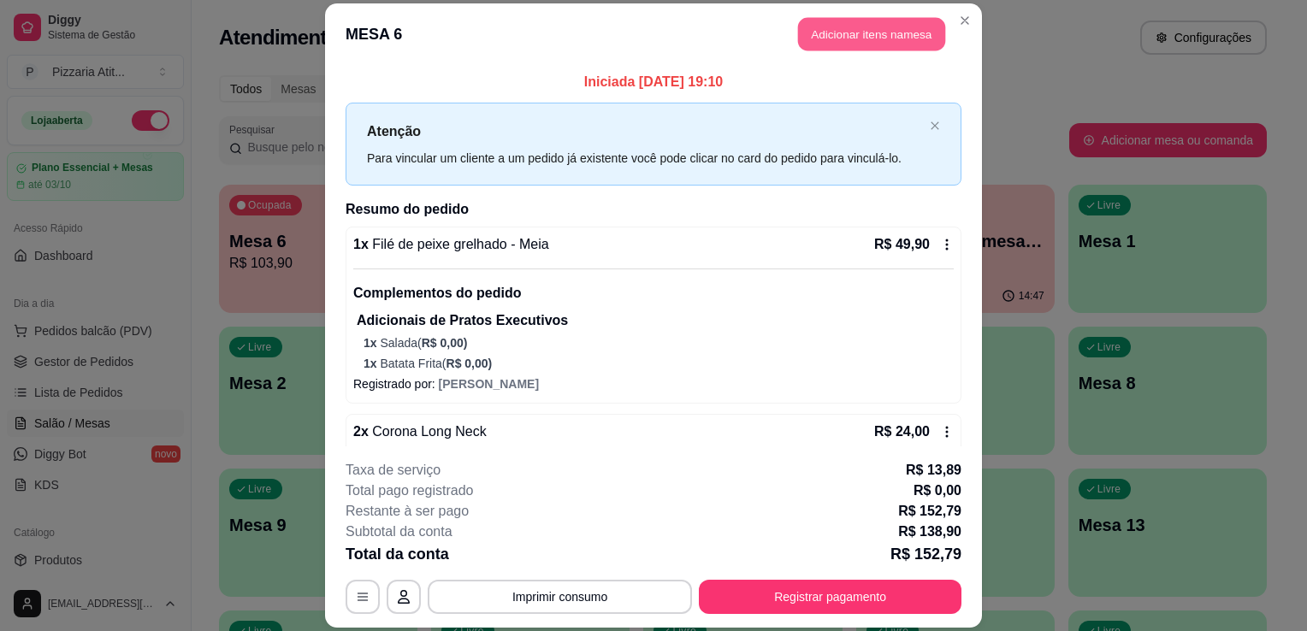
click at [864, 25] on button "Adicionar itens na mesa" at bounding box center [871, 33] width 147 height 33
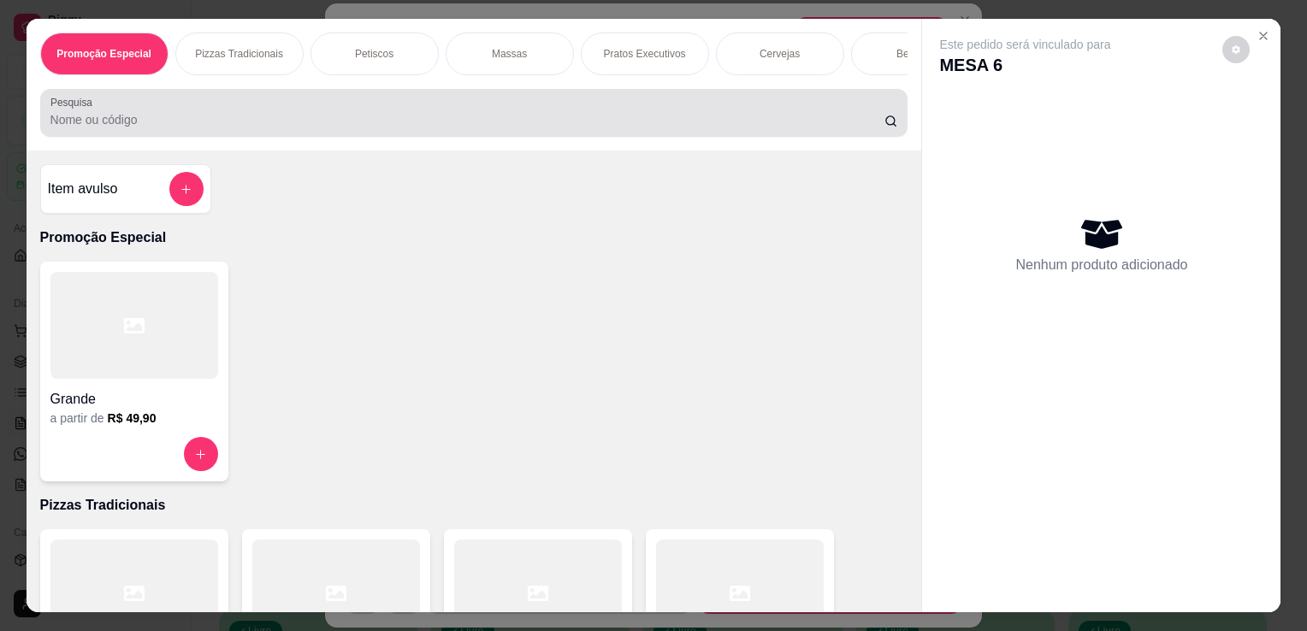
click at [564, 108] on div at bounding box center [473, 113] width 847 height 34
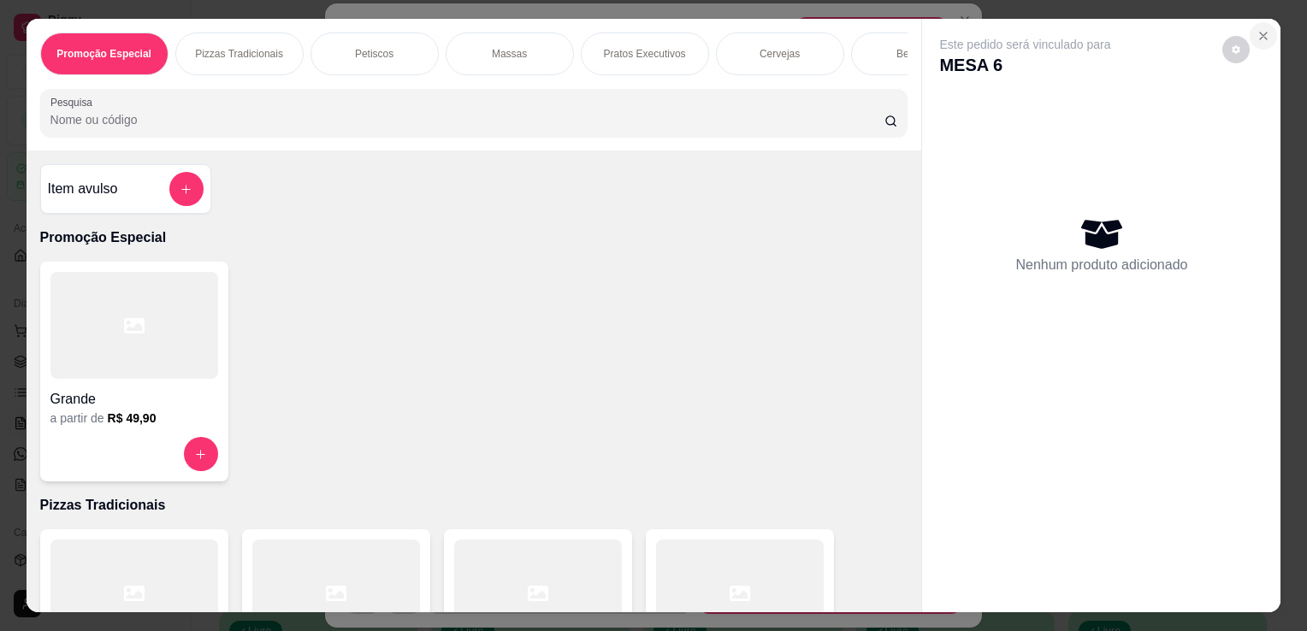
click at [1252, 36] on button "Close" at bounding box center [1262, 35] width 27 height 27
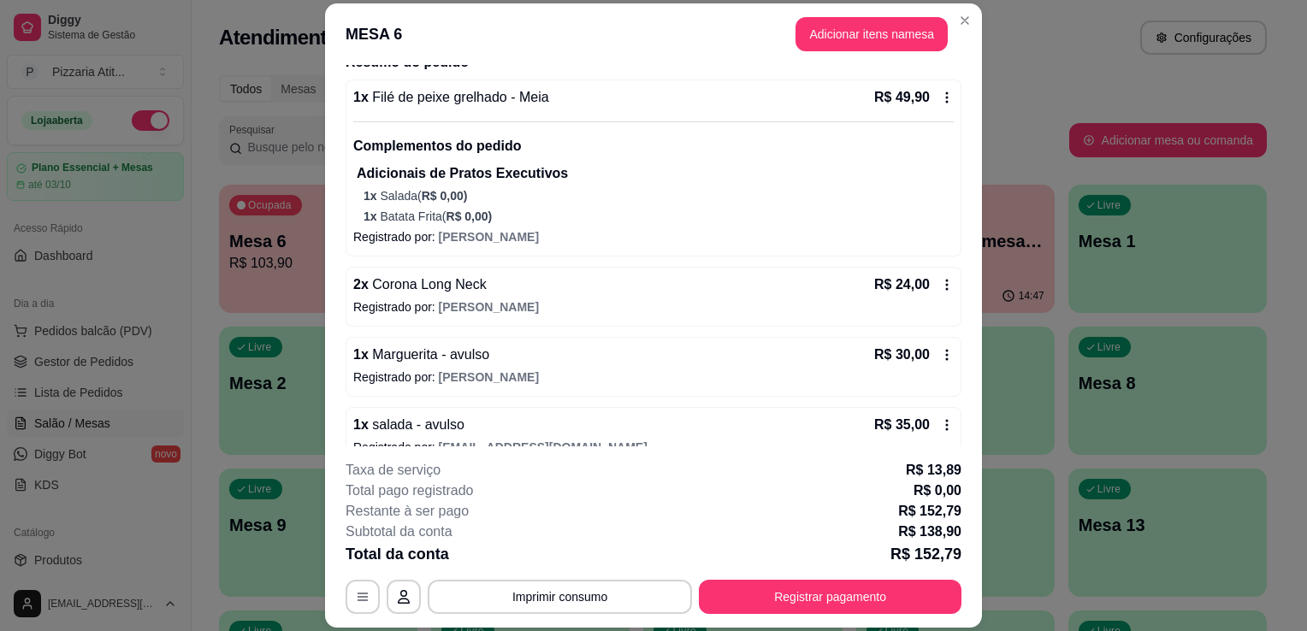
scroll to position [140, 0]
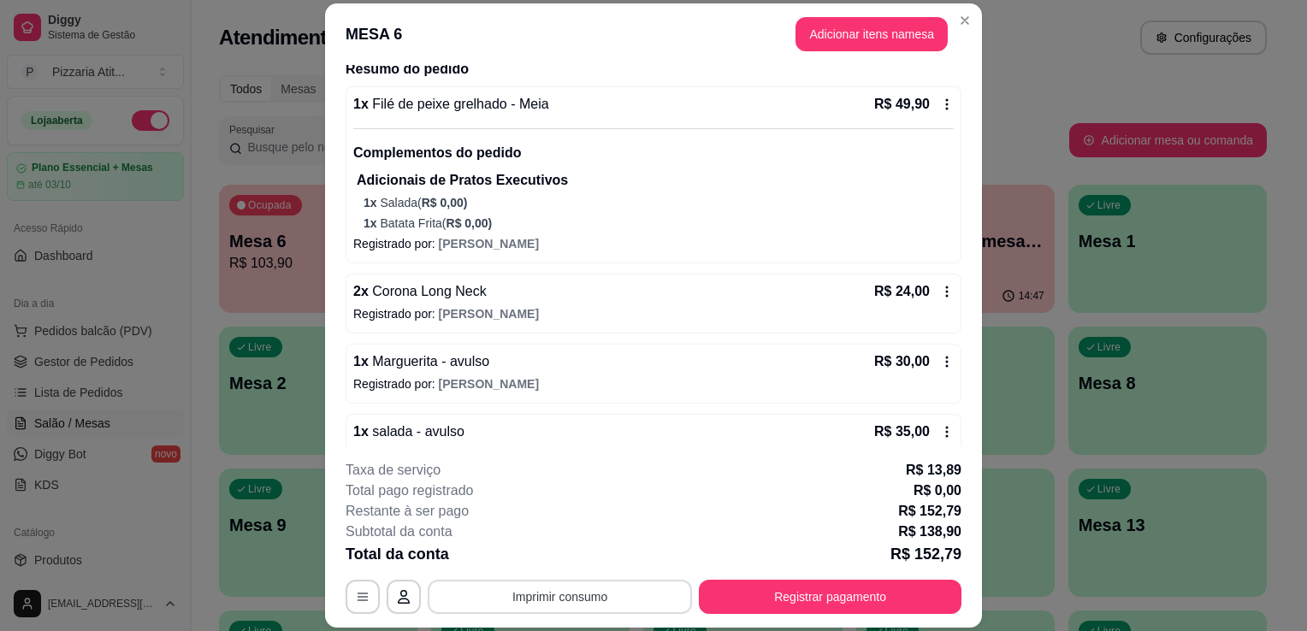
click at [602, 590] on button "Imprimir consumo" at bounding box center [560, 597] width 264 height 34
click at [550, 561] on button "IMPRESSORA" at bounding box center [559, 558] width 120 height 27
click at [885, 27] on button "Adicionar itens na mesa" at bounding box center [871, 33] width 147 height 33
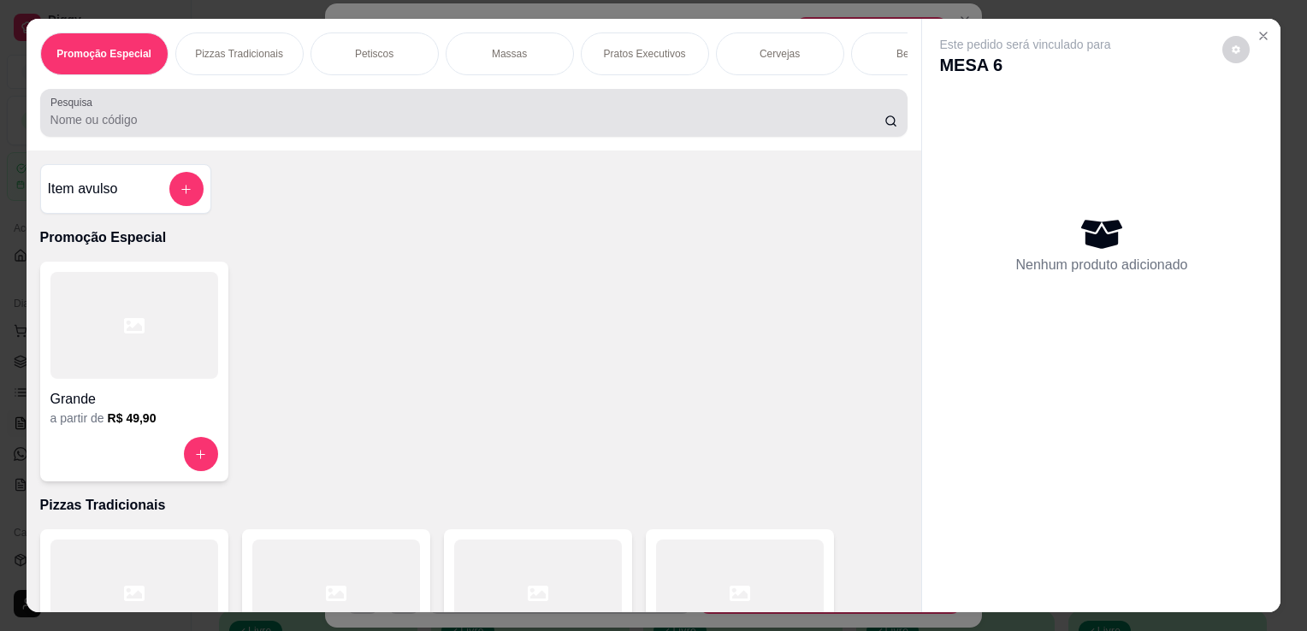
click at [761, 137] on div "Pesquisa" at bounding box center [474, 113] width 868 height 48
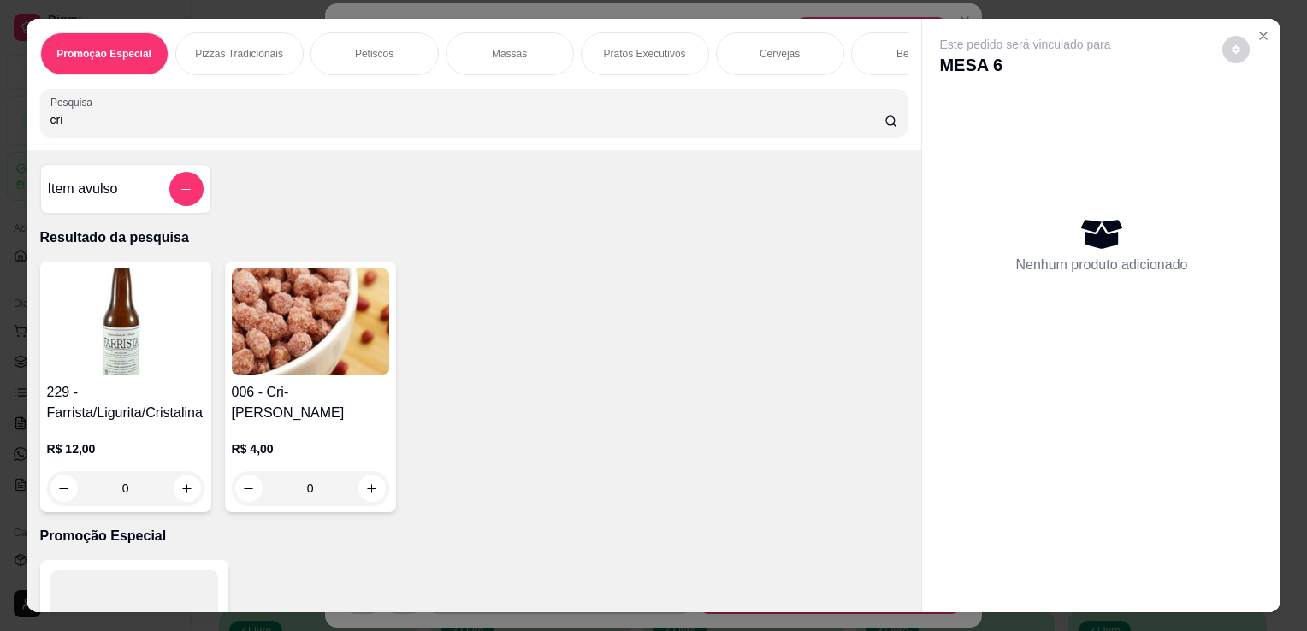
type input "cri"
click at [356, 416] on h4 "006 - Cri-[PERSON_NAME]" at bounding box center [310, 402] width 157 height 41
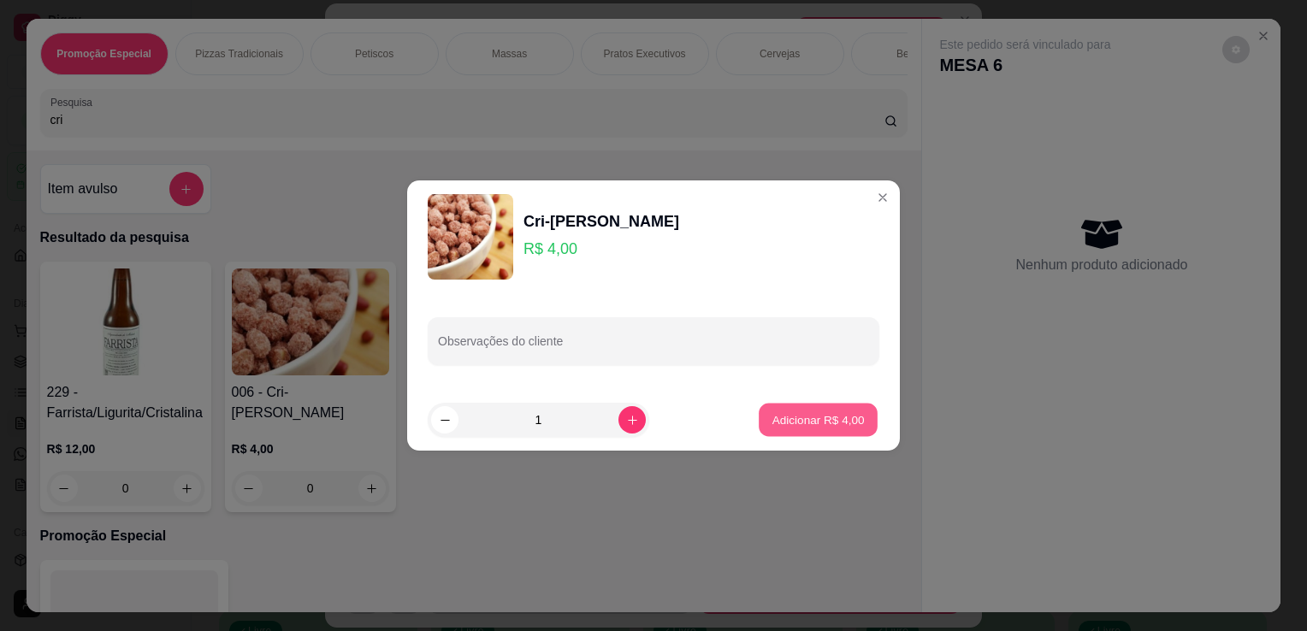
click at [794, 418] on p "Adicionar R$ 4,00" at bounding box center [817, 419] width 92 height 16
type input "1"
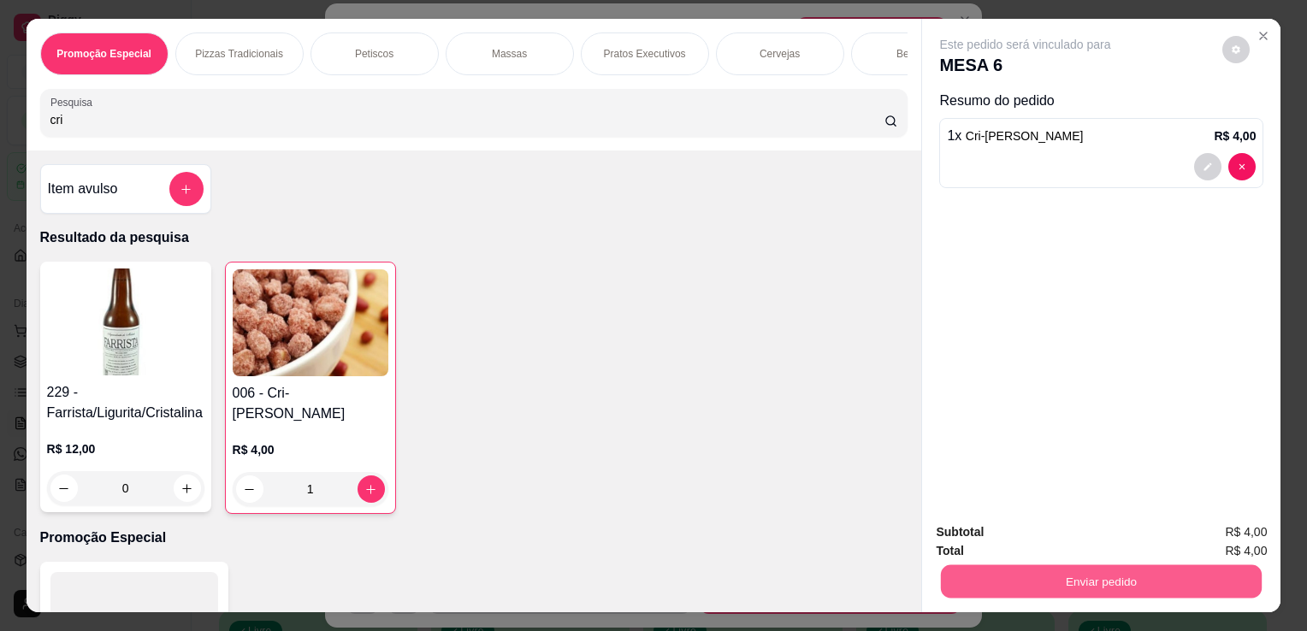
click at [1057, 574] on button "Enviar pedido" at bounding box center [1101, 580] width 321 height 33
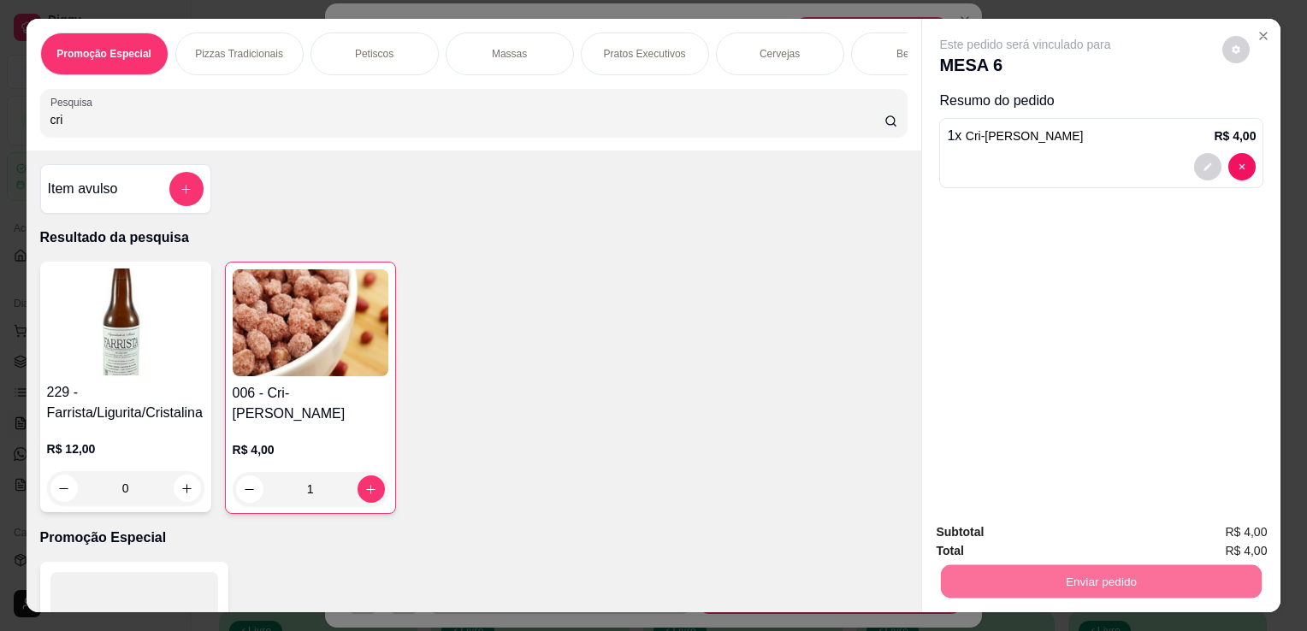
click at [1218, 530] on button "Enviar pedido" at bounding box center [1222, 533] width 97 height 32
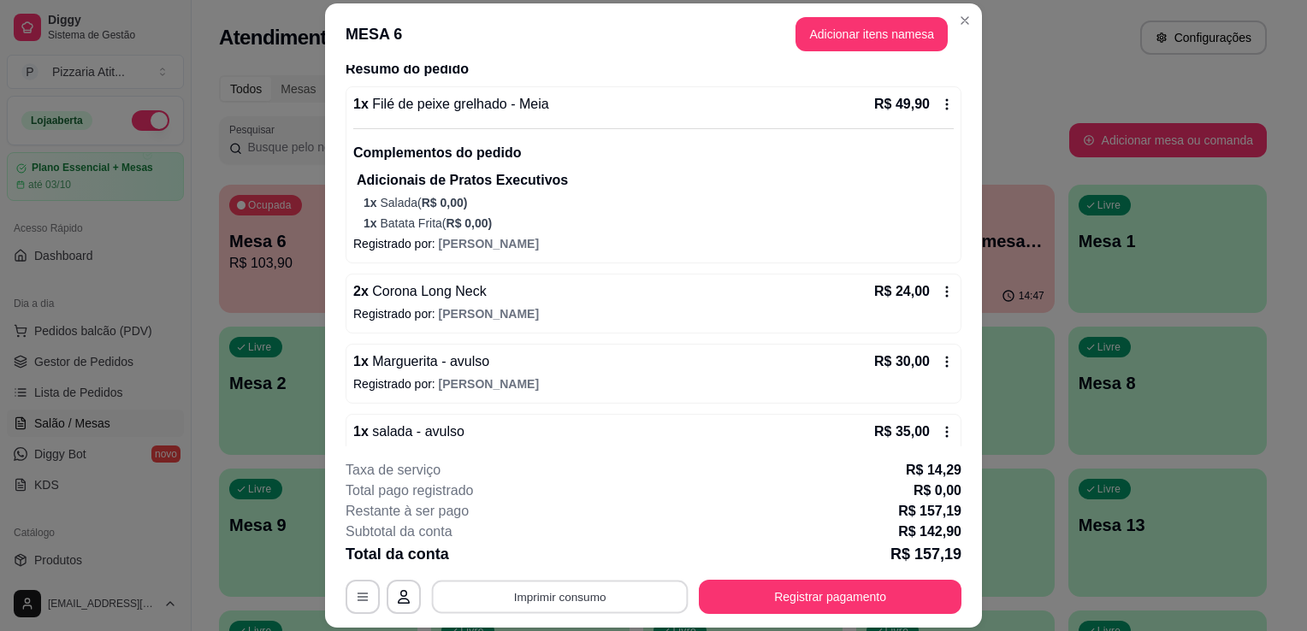
click at [629, 599] on button "Imprimir consumo" at bounding box center [560, 597] width 257 height 33
click at [564, 559] on button "IMPRESSORA" at bounding box center [559, 558] width 120 height 27
click at [775, 605] on button "Registrar pagamento" at bounding box center [830, 597] width 255 height 33
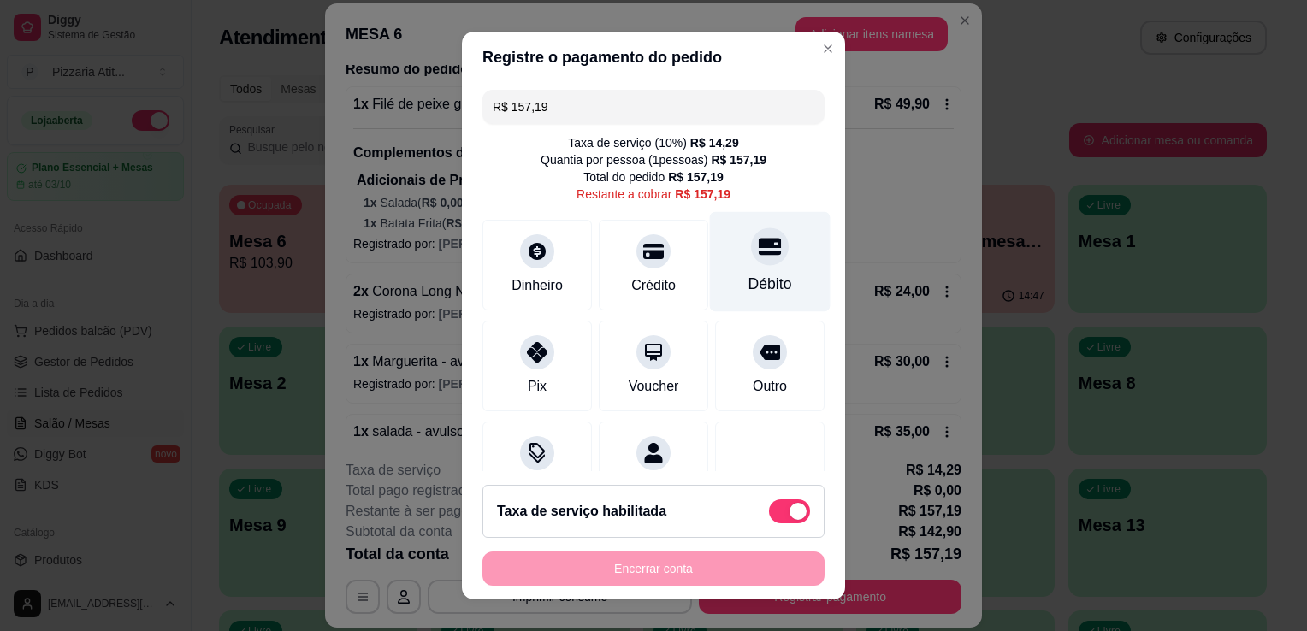
click at [765, 292] on div "Débito" at bounding box center [770, 262] width 121 height 100
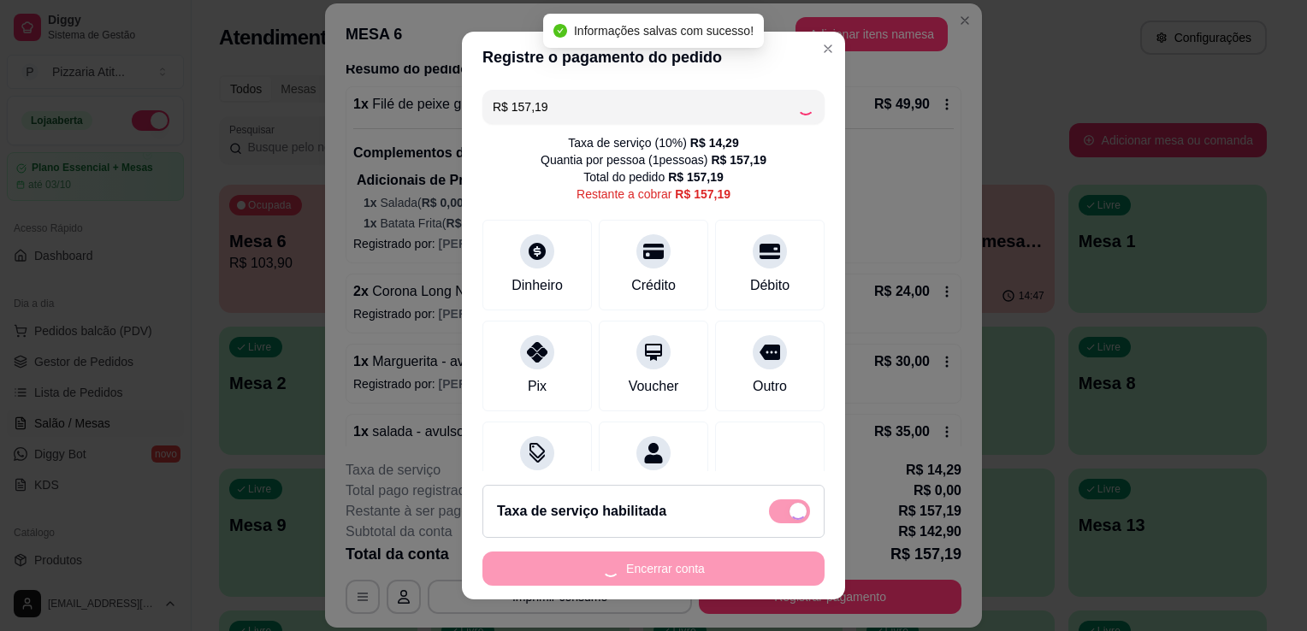
type input "R$ 0,00"
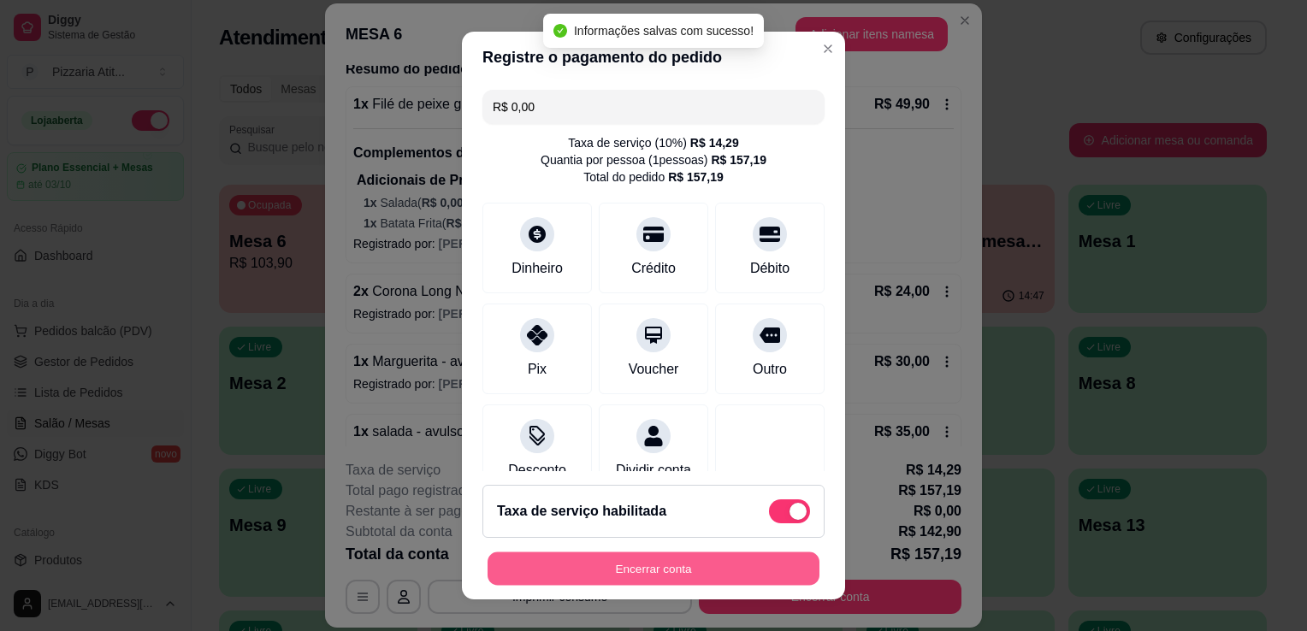
click at [688, 578] on button "Encerrar conta" at bounding box center [653, 568] width 332 height 33
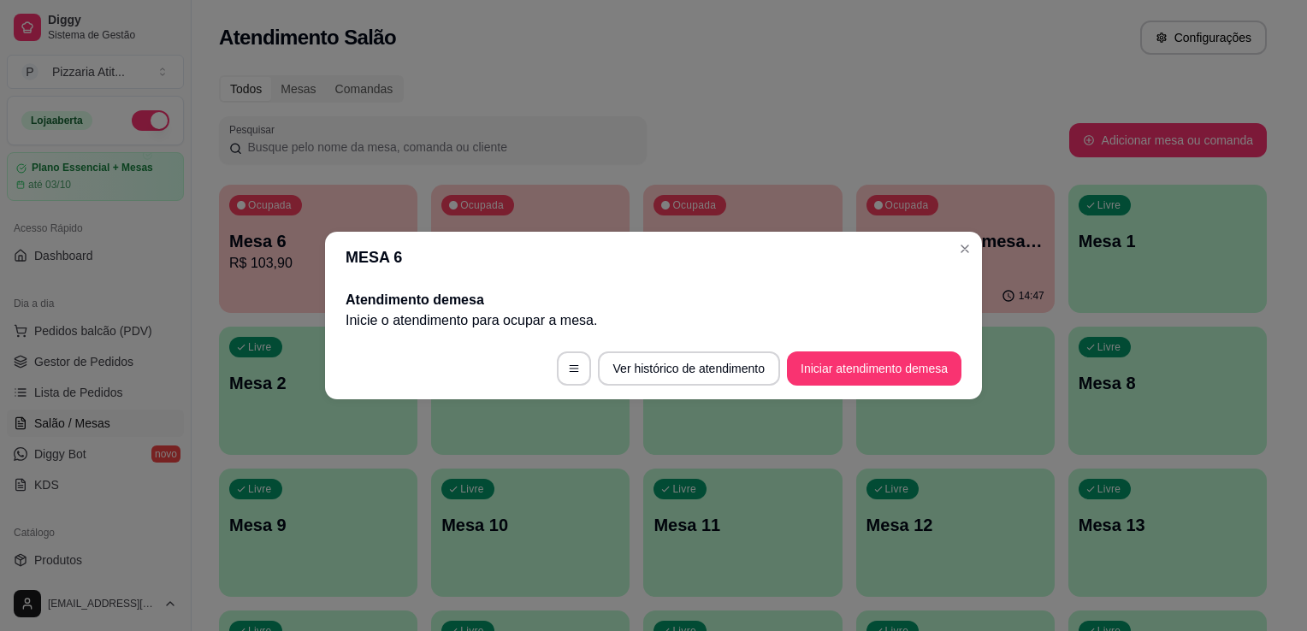
scroll to position [0, 0]
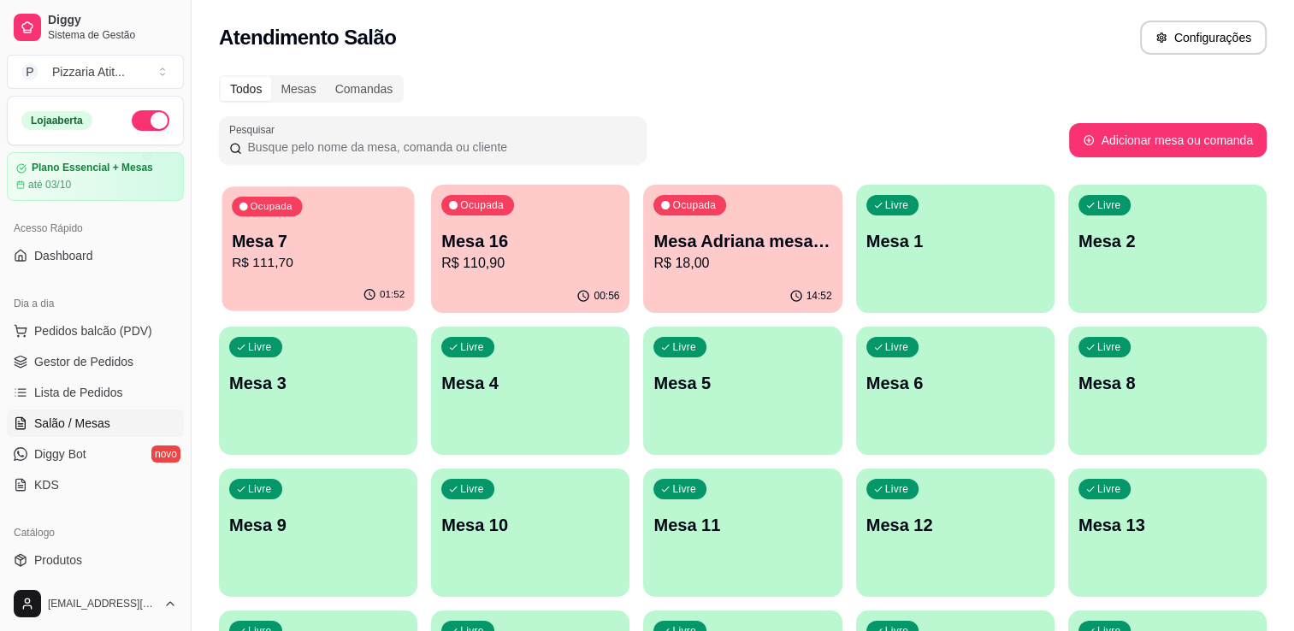
click at [316, 266] on p "R$ 111,70" at bounding box center [318, 263] width 173 height 20
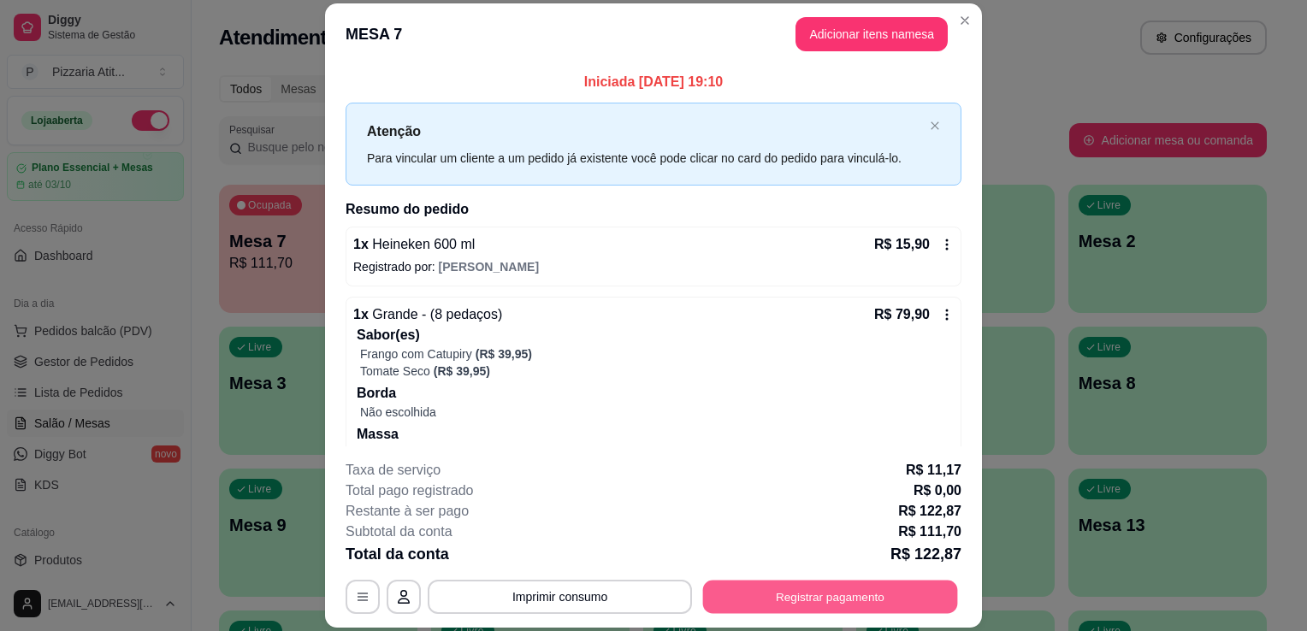
click at [765, 597] on button "Registrar pagamento" at bounding box center [830, 597] width 255 height 33
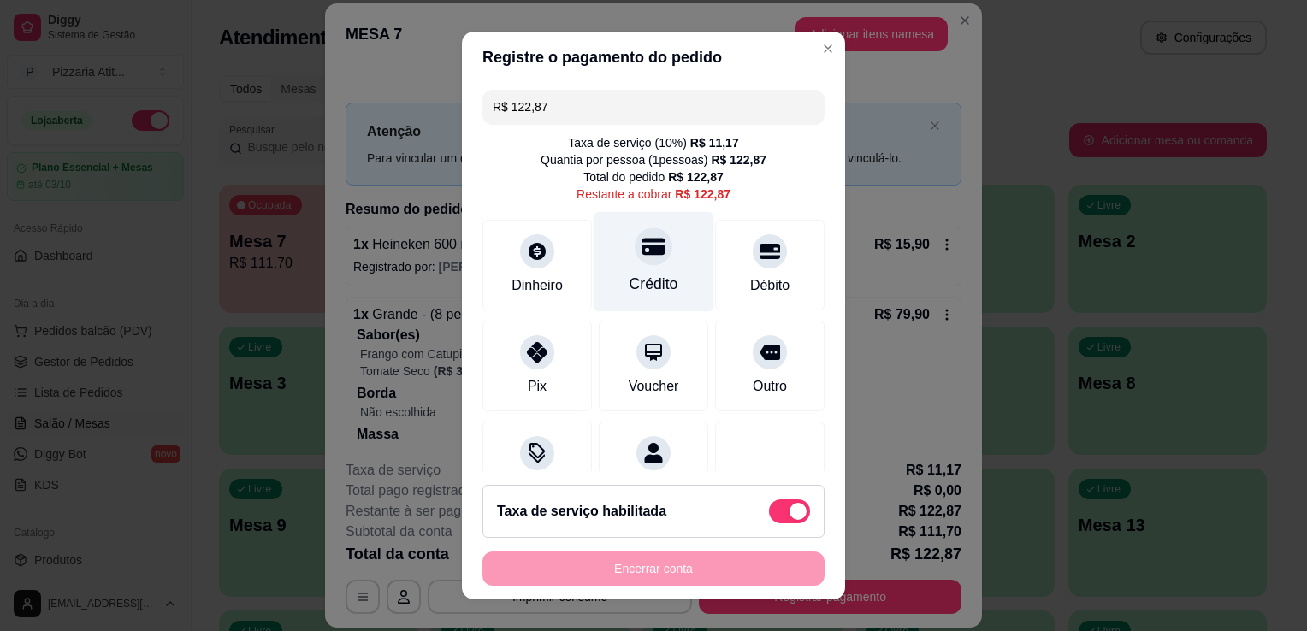
click at [625, 271] on div "Crédito" at bounding box center [653, 262] width 121 height 100
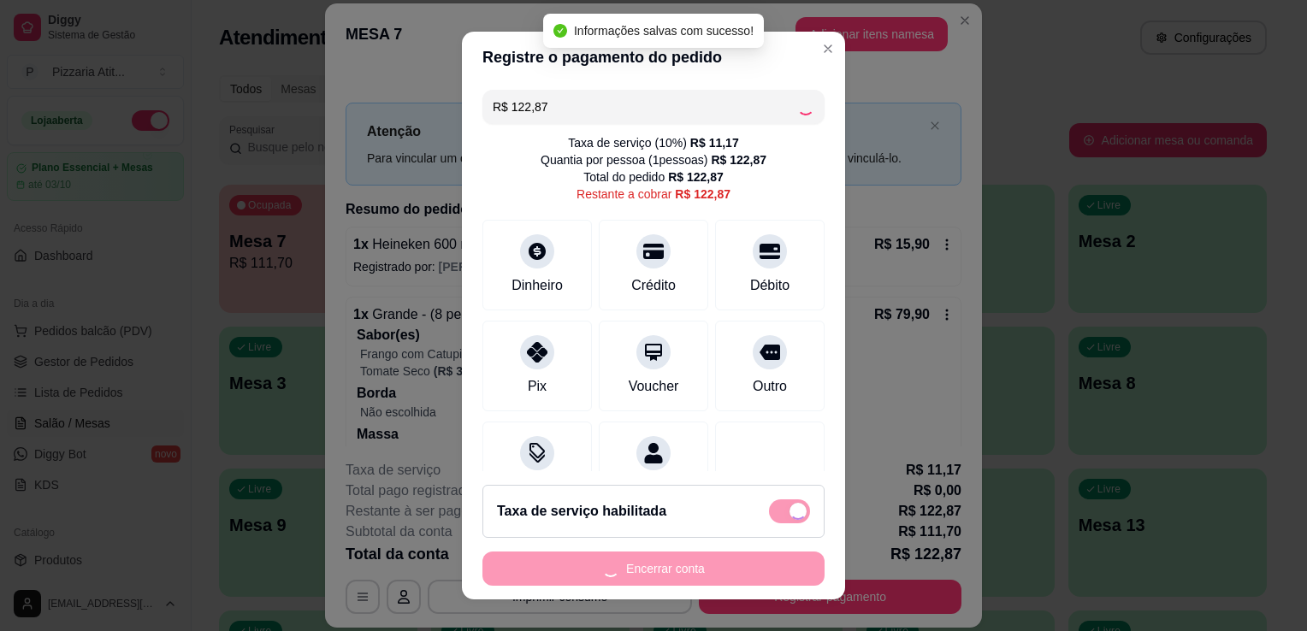
type input "R$ 0,00"
click at [649, 566] on div "Encerrar conta" at bounding box center [653, 569] width 342 height 34
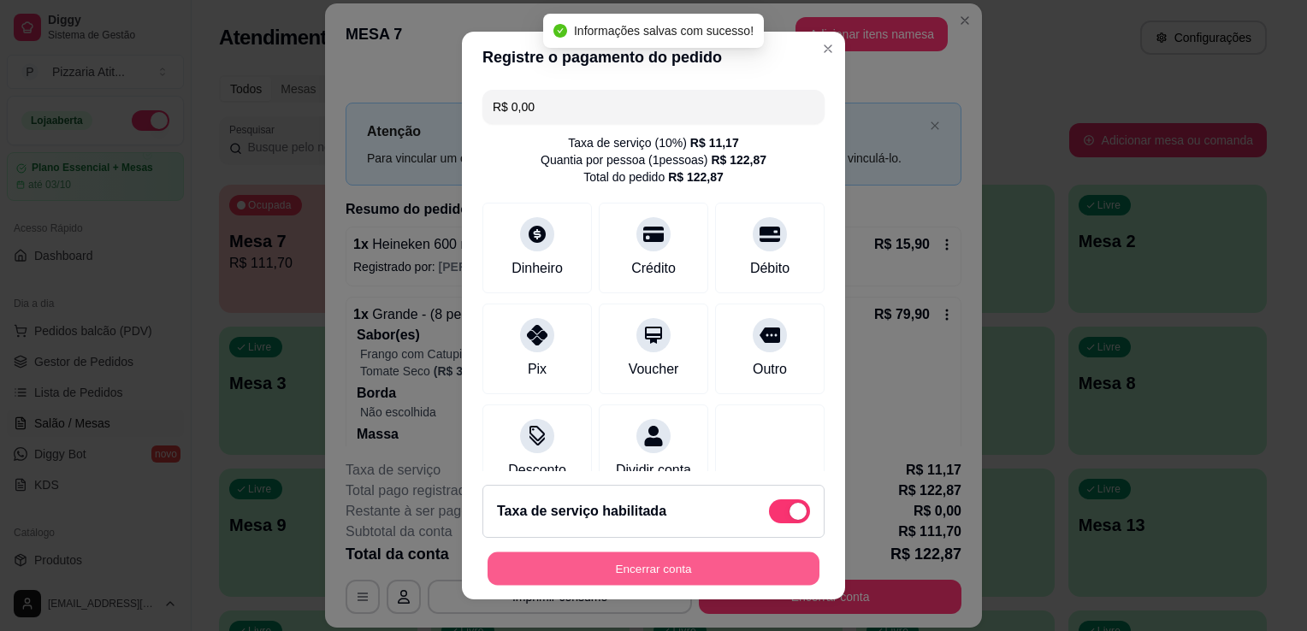
click at [649, 566] on button "Encerrar conta" at bounding box center [653, 568] width 332 height 33
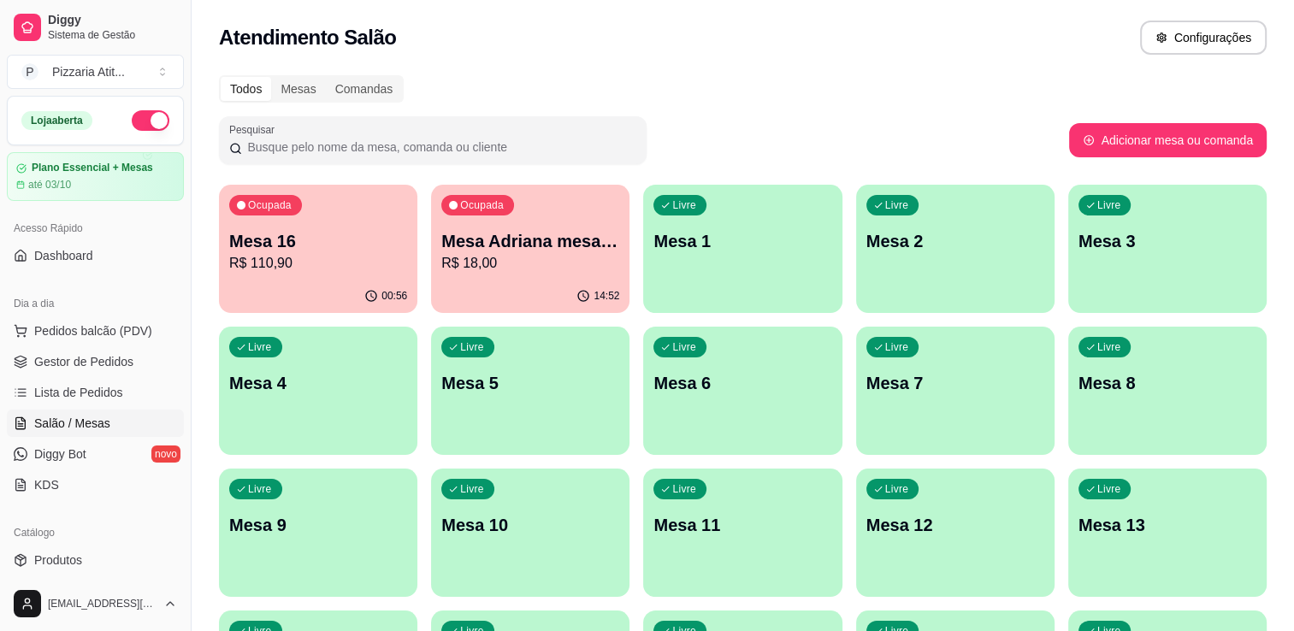
drag, startPoint x: 70, startPoint y: 433, endPoint x: 31, endPoint y: 410, distance: 45.6
click at [70, 433] on link "Salão / Mesas" at bounding box center [95, 423] width 177 height 27
click at [55, 359] on span "Gestor de Pedidos" at bounding box center [83, 361] width 99 height 17
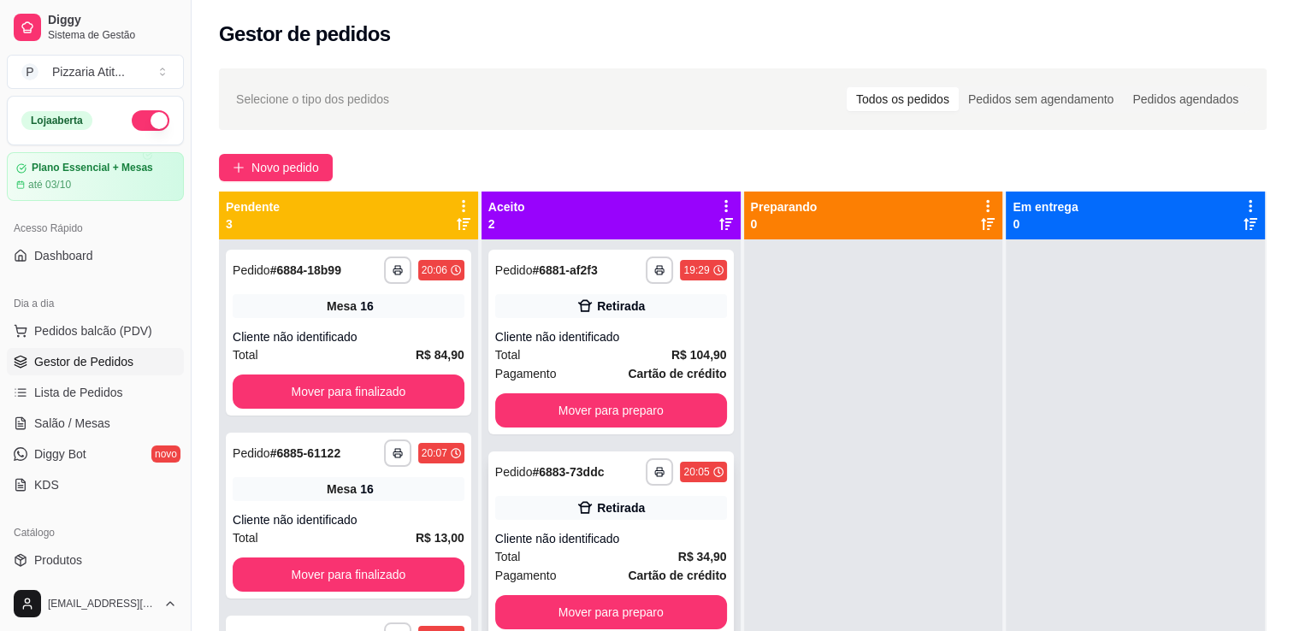
click at [632, 528] on div "**********" at bounding box center [610, 544] width 245 height 185
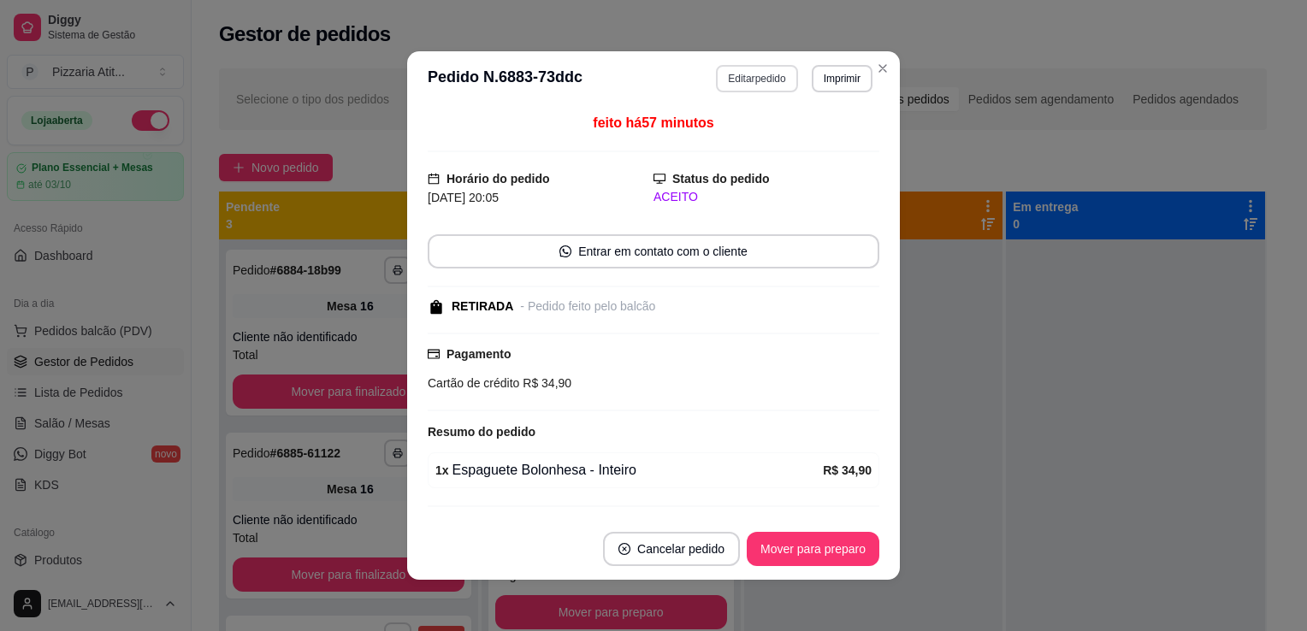
click at [743, 80] on button "Editar pedido" at bounding box center [756, 78] width 81 height 27
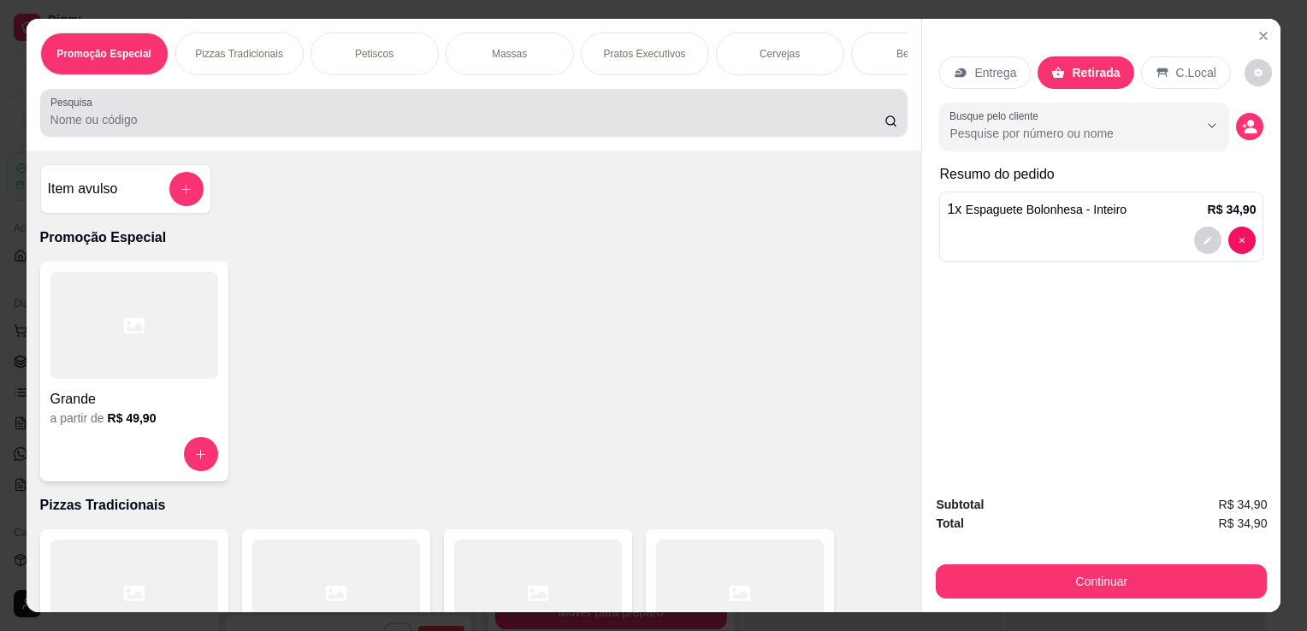
click at [609, 137] on div "Pesquisa" at bounding box center [474, 113] width 868 height 48
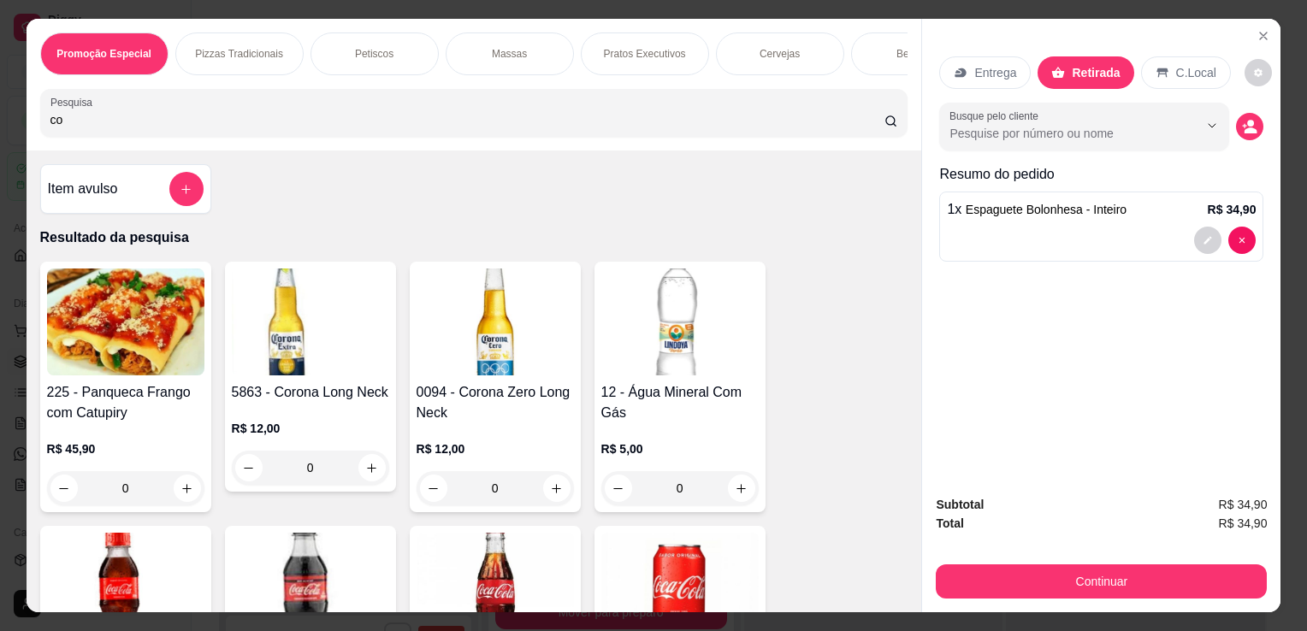
type input "co"
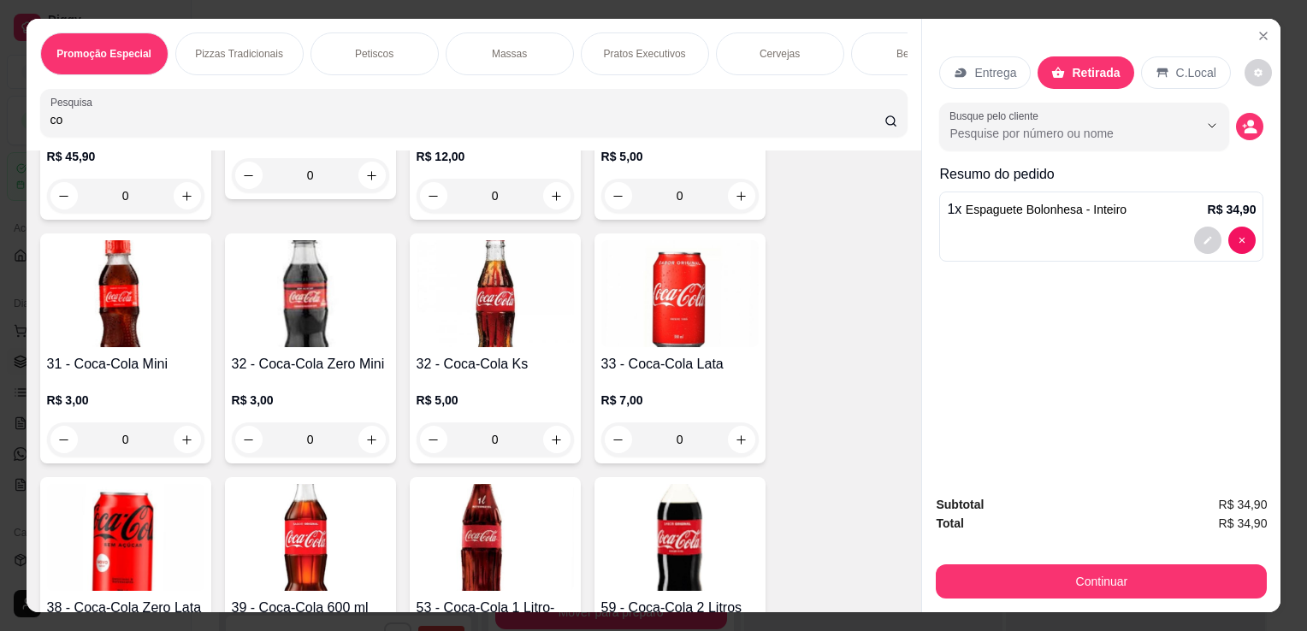
click at [670, 543] on img at bounding box center [679, 537] width 157 height 107
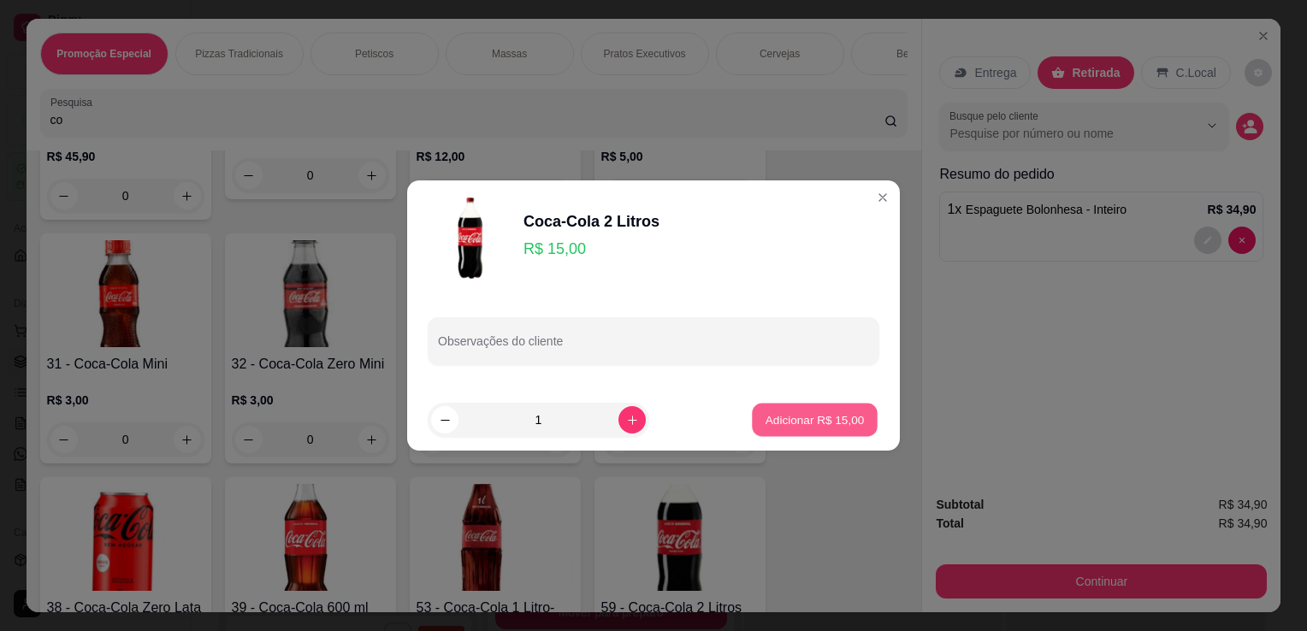
click at [793, 422] on p "Adicionar R$ 15,00" at bounding box center [814, 419] width 99 height 16
type input "1"
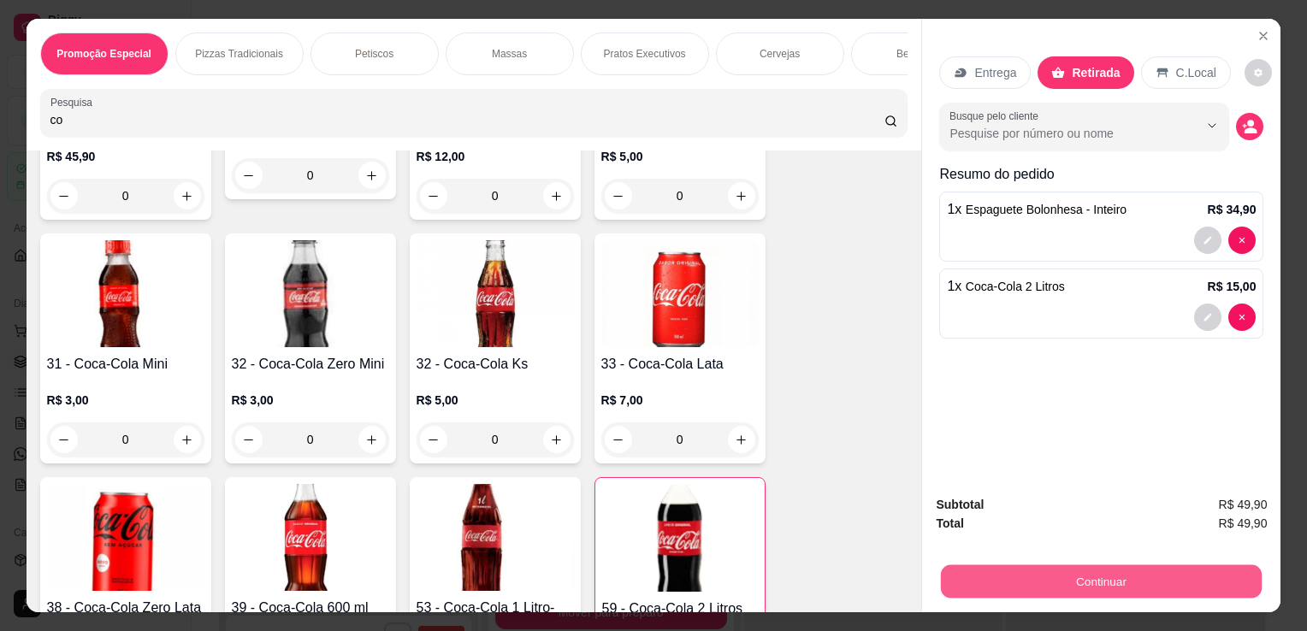
click at [1006, 582] on button "Continuar" at bounding box center [1101, 580] width 321 height 33
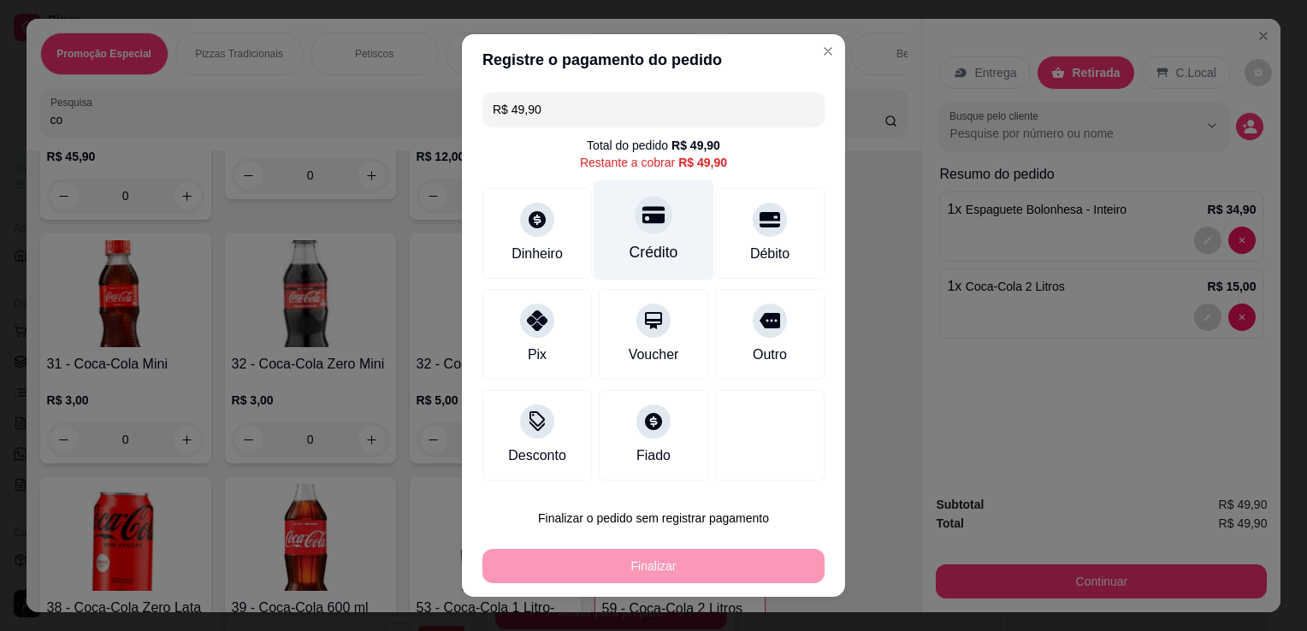
click at [629, 260] on div "Crédito" at bounding box center [653, 252] width 49 height 22
type input "R$ 0,00"
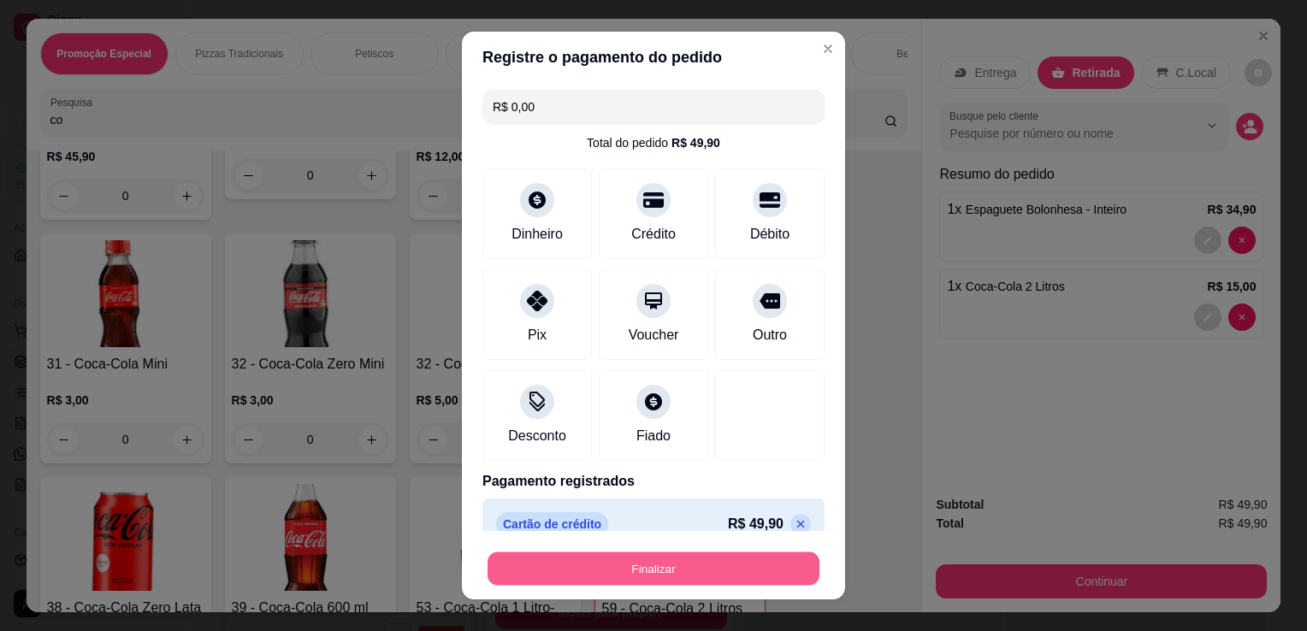
click at [654, 573] on button "Finalizar" at bounding box center [653, 568] width 332 height 33
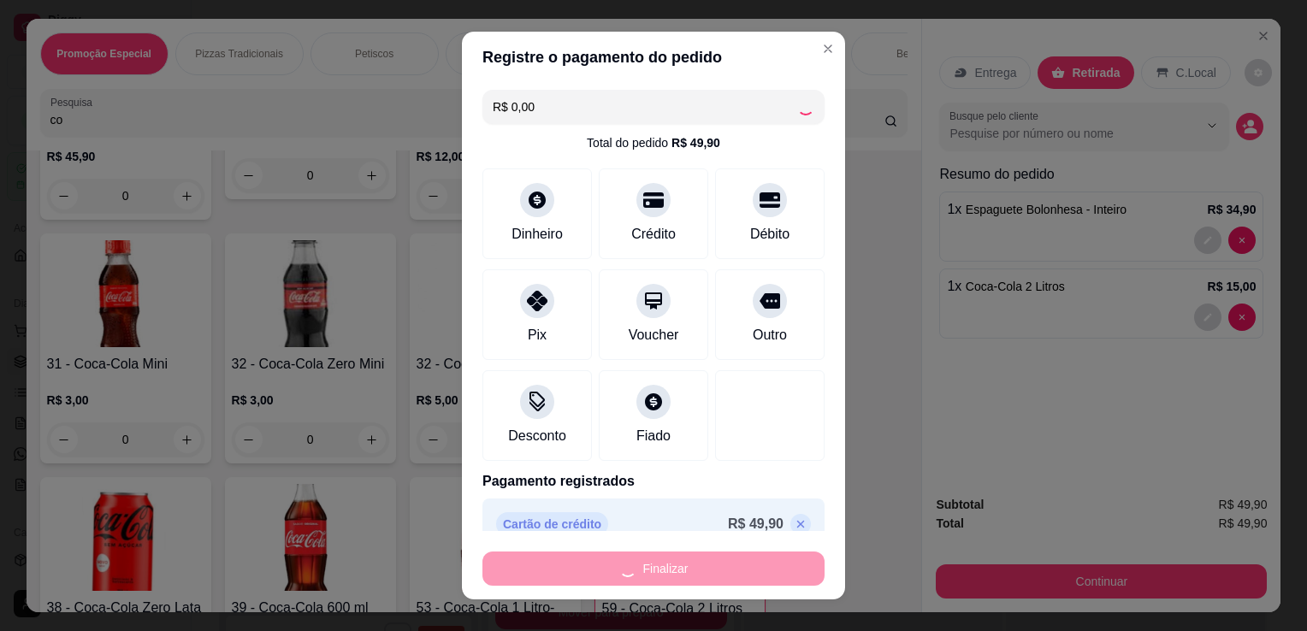
type input "0"
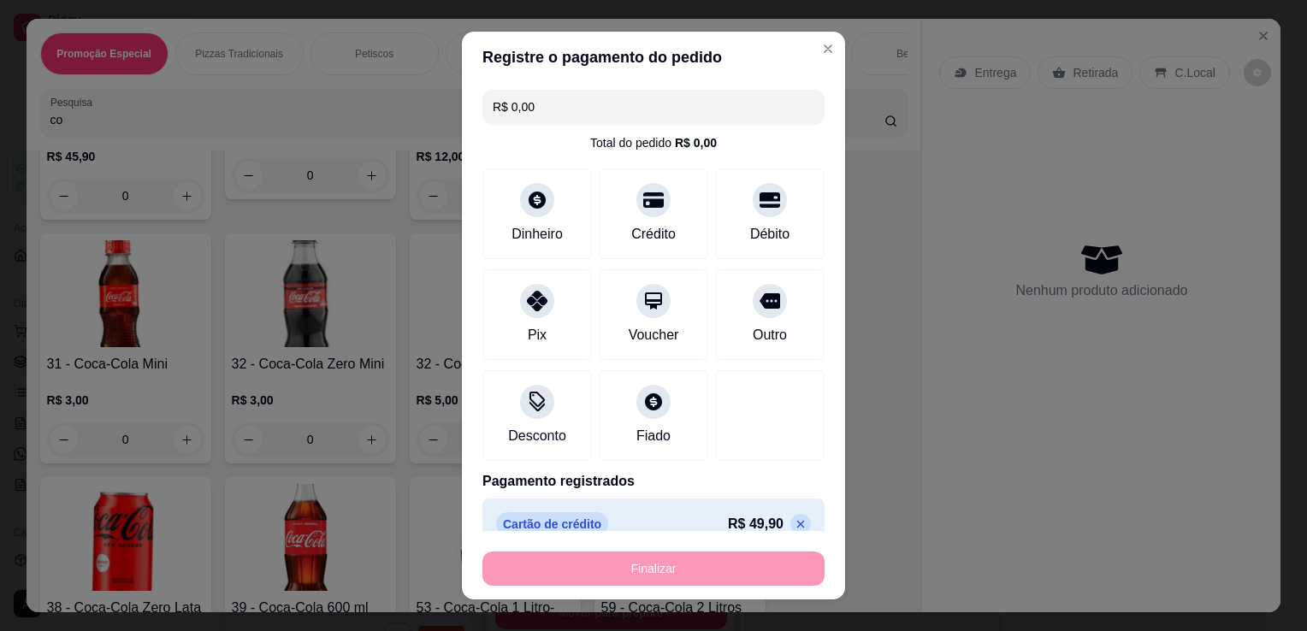
type input "-R$ 49,90"
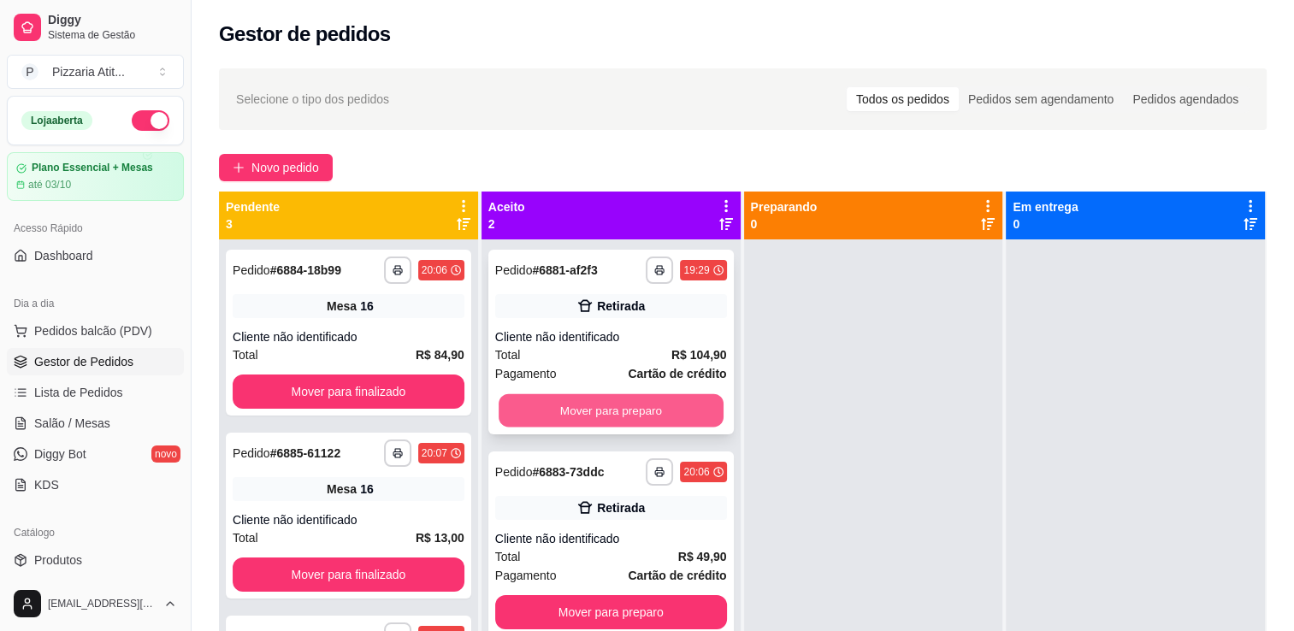
click at [712, 412] on button "Mover para preparo" at bounding box center [611, 410] width 225 height 33
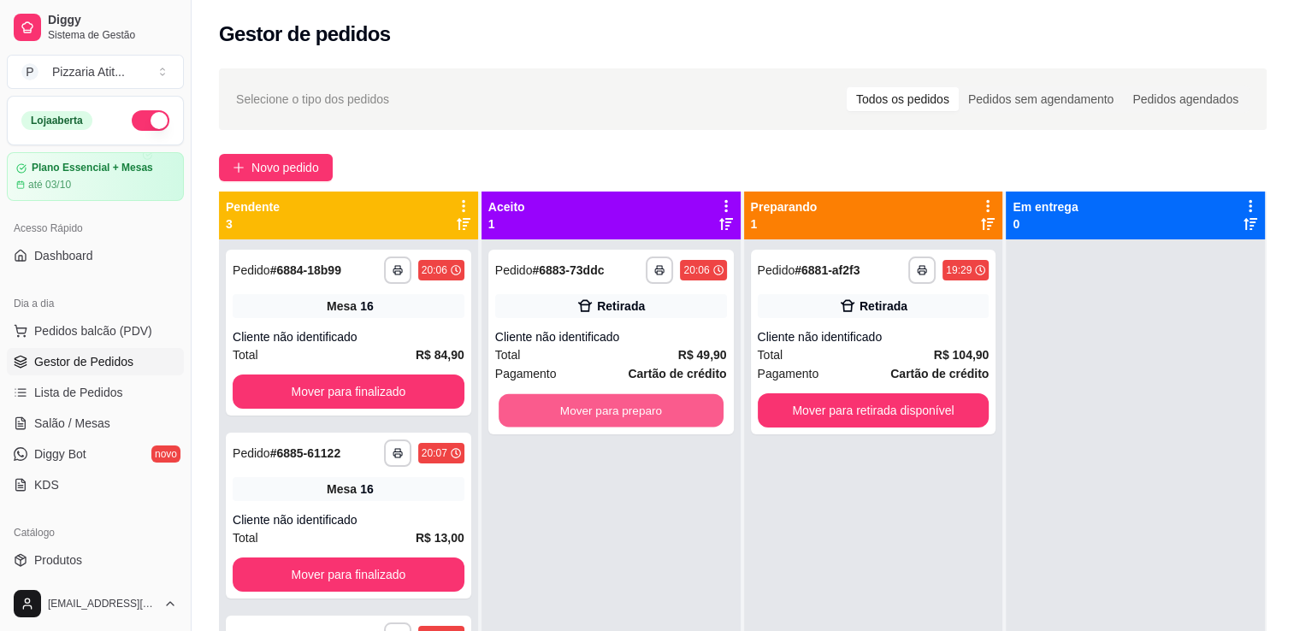
click at [712, 412] on button "Mover para preparo" at bounding box center [611, 410] width 225 height 33
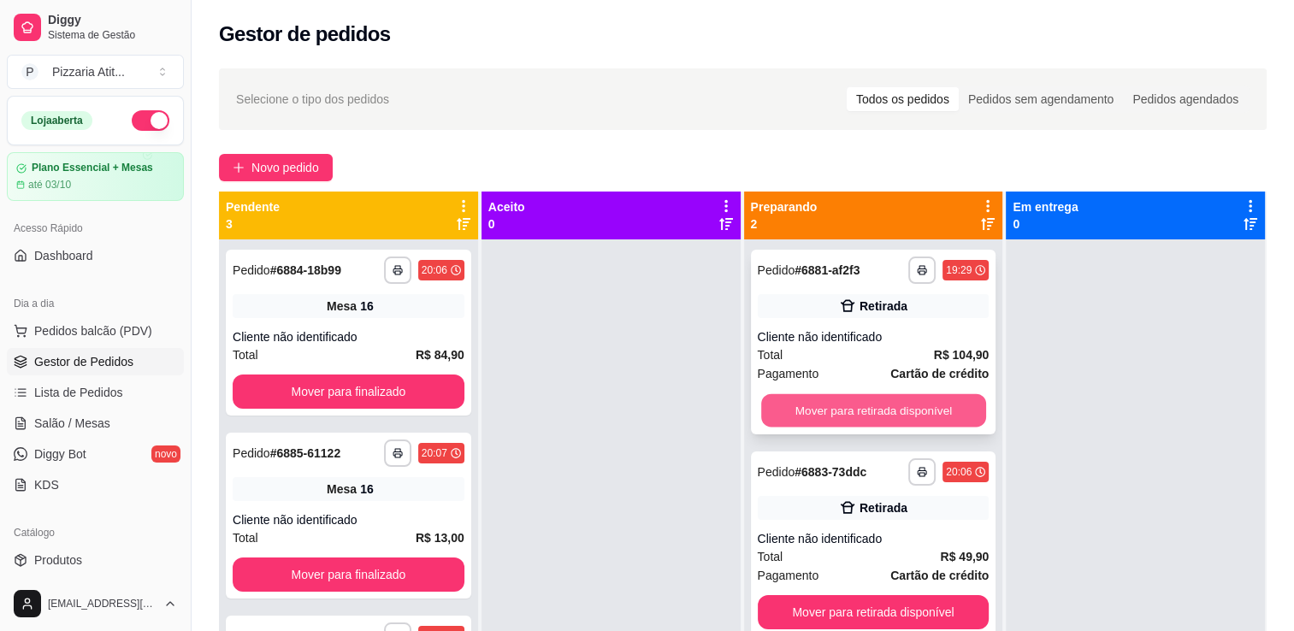
click at [870, 422] on button "Mover para retirada disponível" at bounding box center [873, 410] width 225 height 33
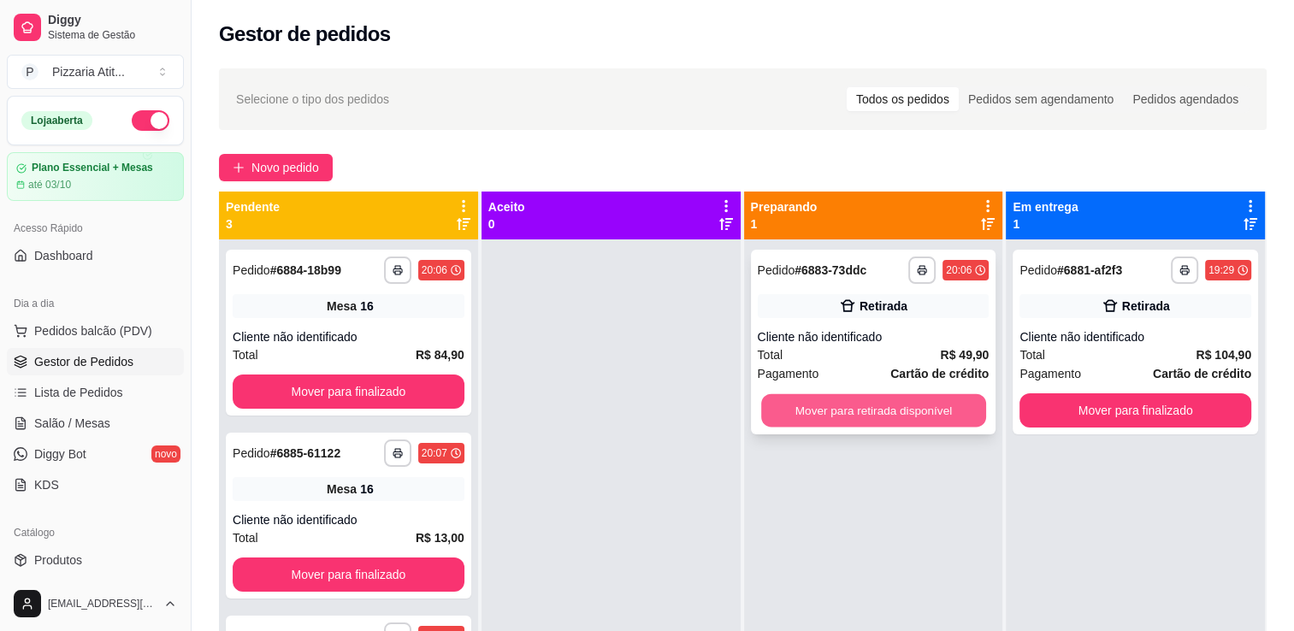
click at [884, 418] on button "Mover para retirada disponível" at bounding box center [873, 410] width 225 height 33
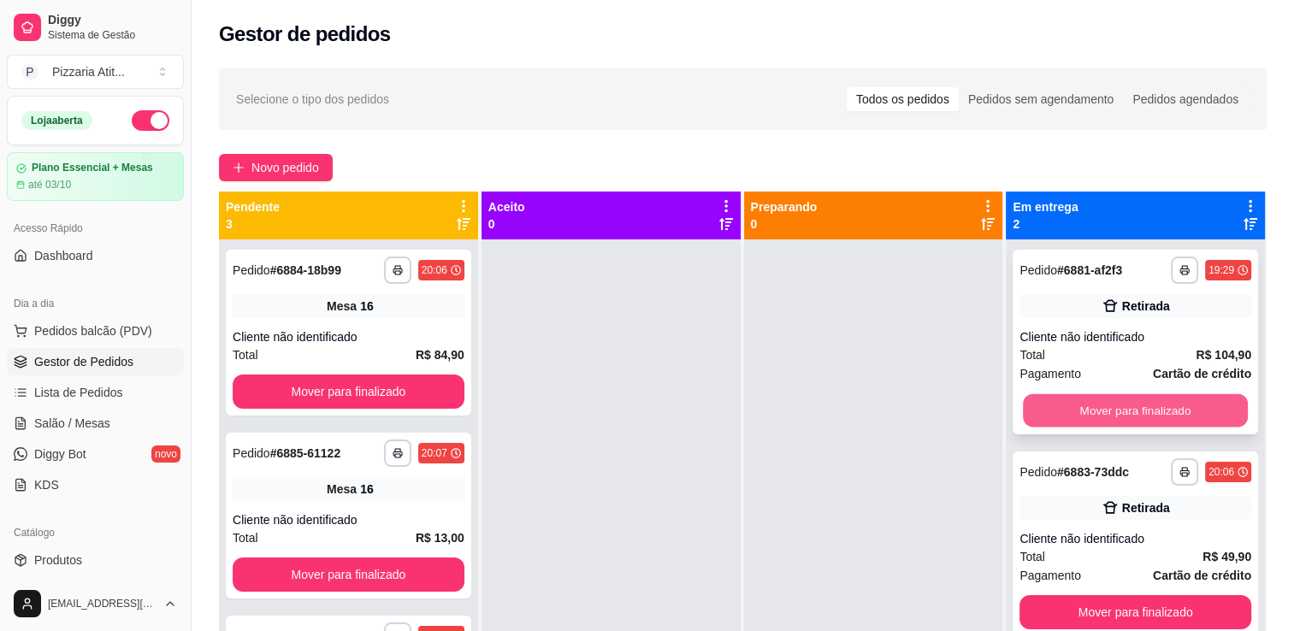
click at [1085, 422] on button "Mover para finalizado" at bounding box center [1135, 410] width 225 height 33
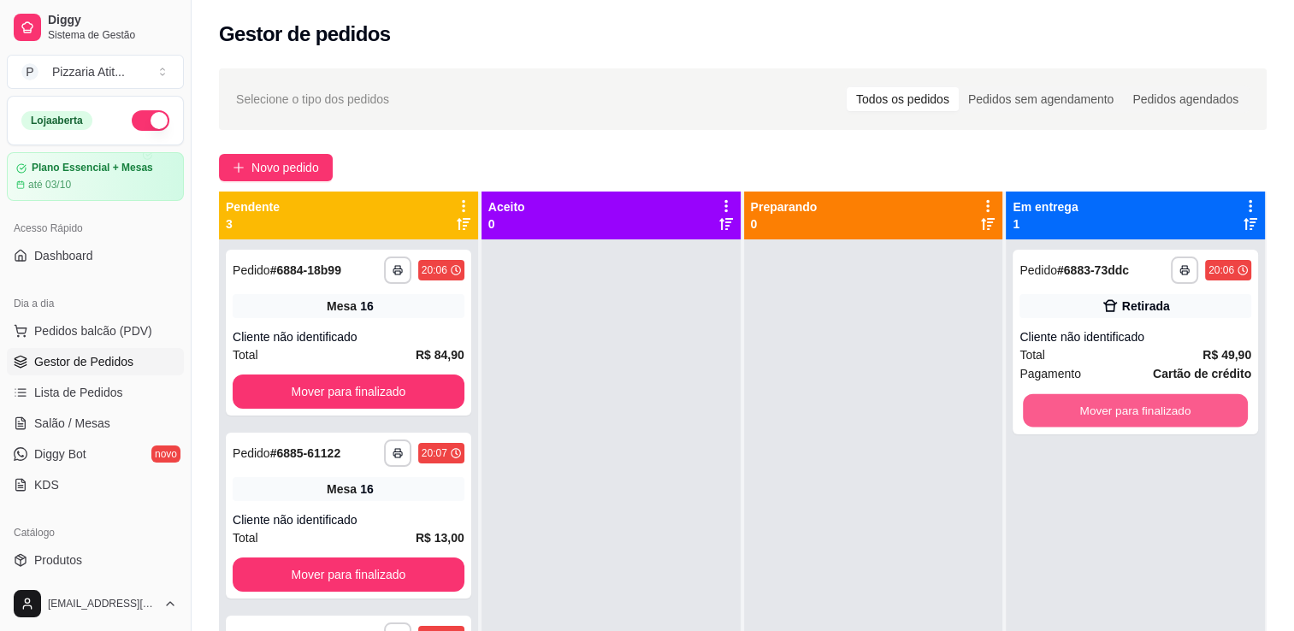
click at [1085, 422] on button "Mover para finalizado" at bounding box center [1135, 410] width 225 height 33
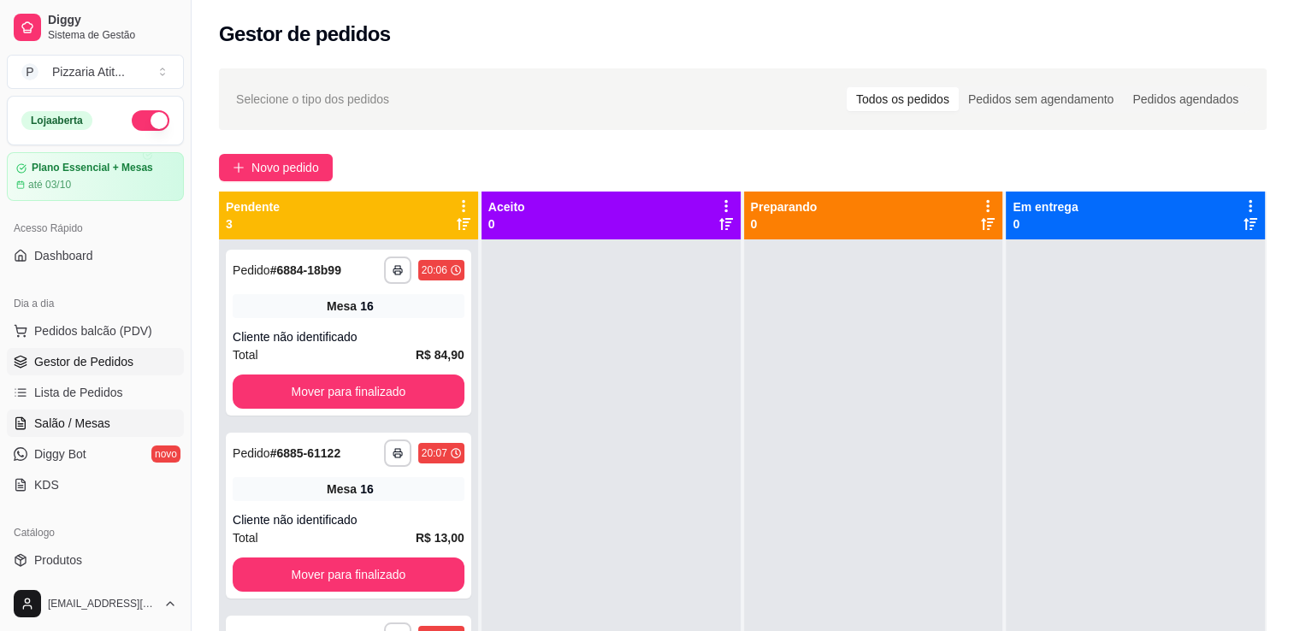
click at [71, 428] on span "Salão / Mesas" at bounding box center [72, 423] width 76 height 17
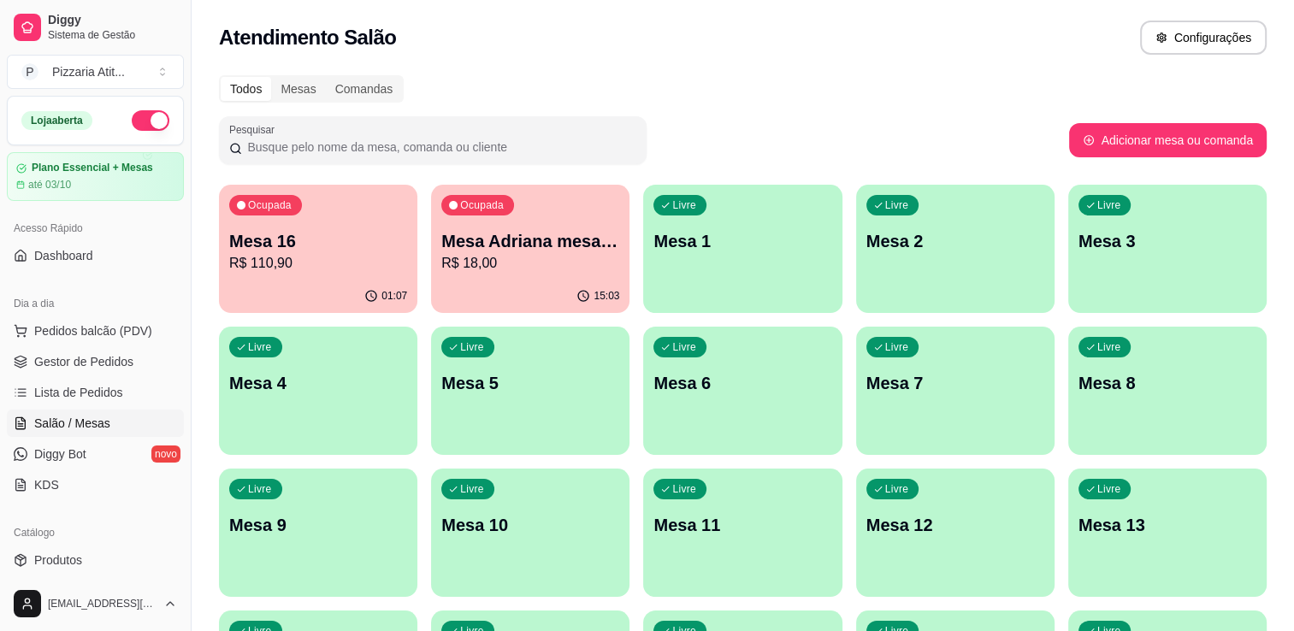
click at [345, 230] on p "Mesa 16" at bounding box center [318, 241] width 178 height 24
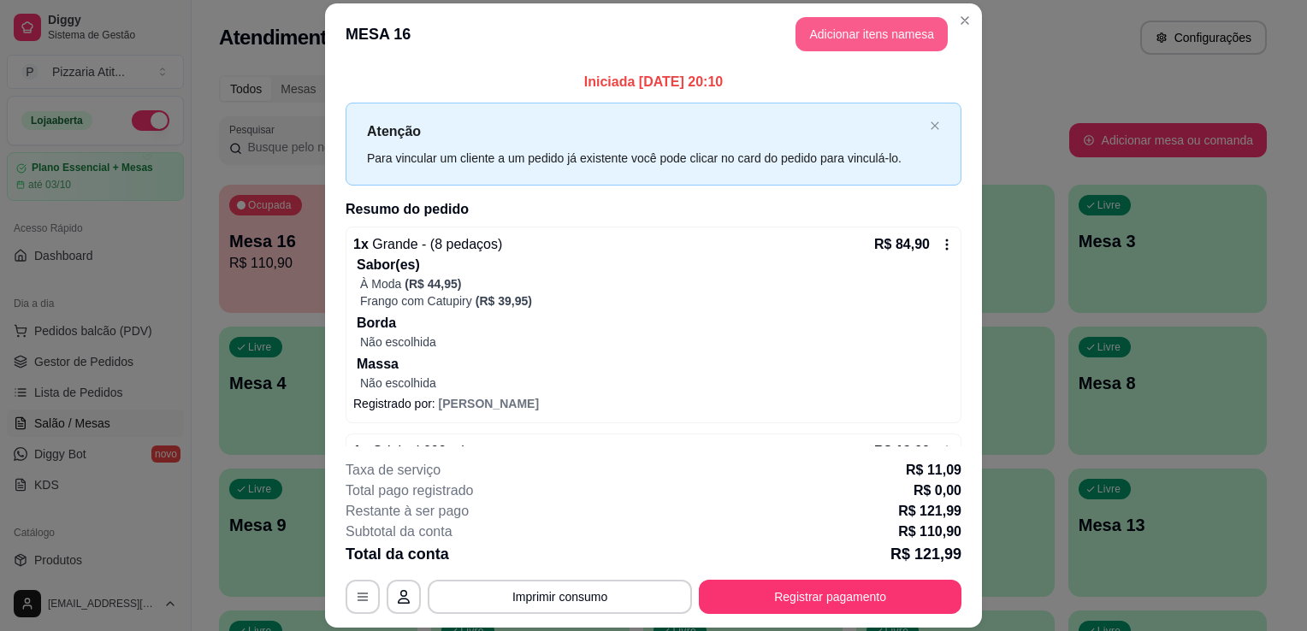
click at [812, 28] on button "Adicionar itens na mesa" at bounding box center [871, 34] width 152 height 34
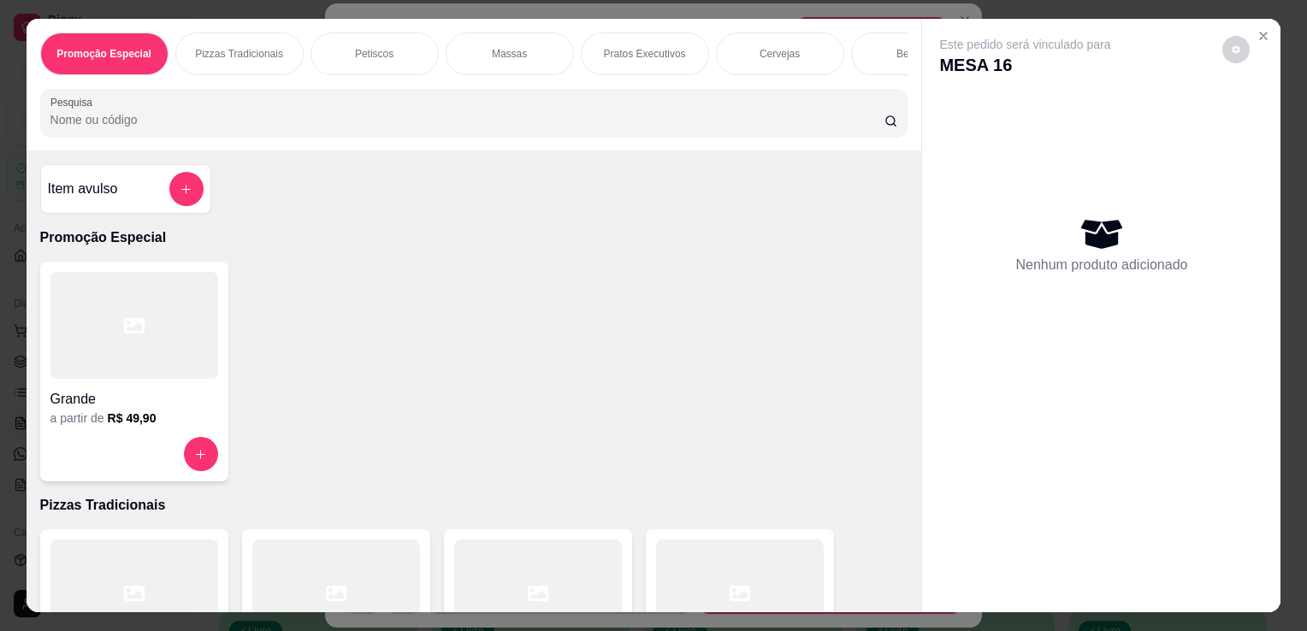
click at [516, 128] on input "Pesquisa" at bounding box center [467, 119] width 834 height 17
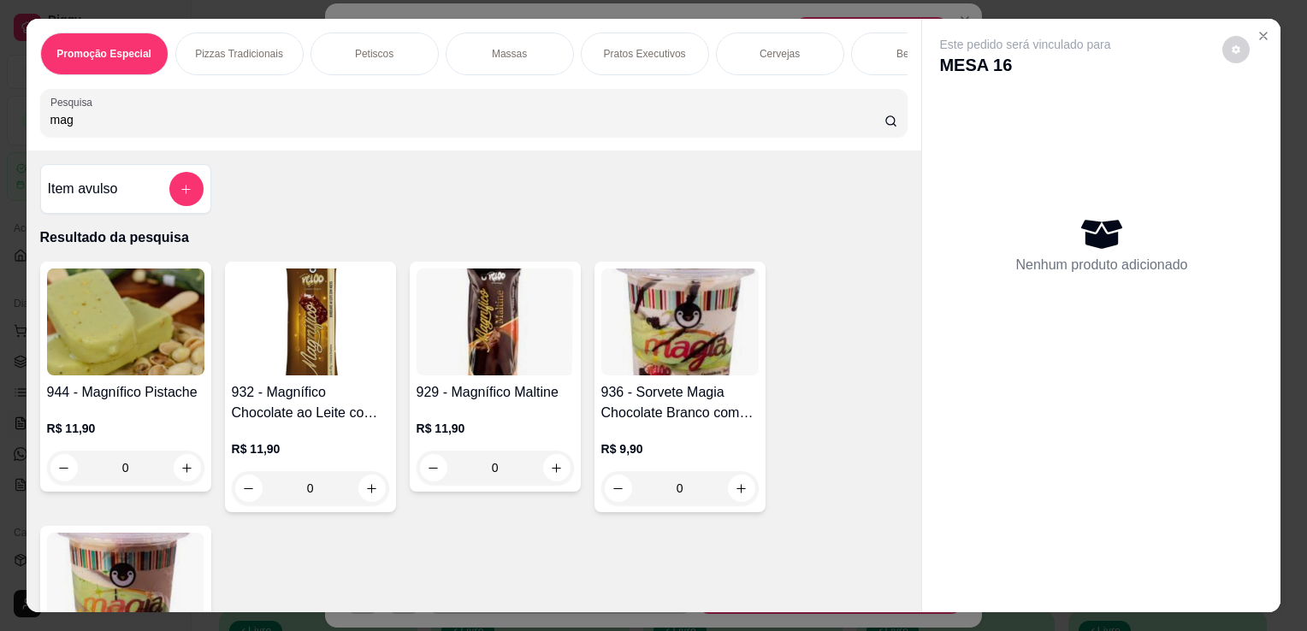
type input "mag"
click at [503, 351] on img at bounding box center [494, 322] width 157 height 107
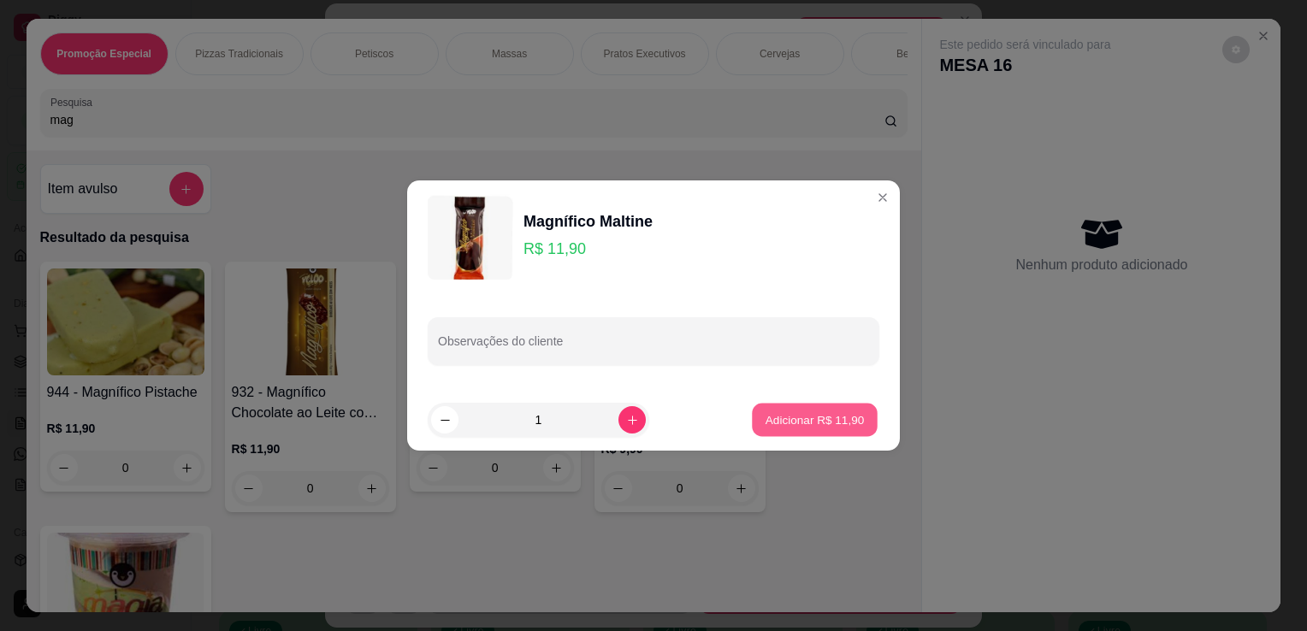
click at [862, 416] on button "Adicionar R$ 11,90" at bounding box center [815, 420] width 126 height 33
type input "1"
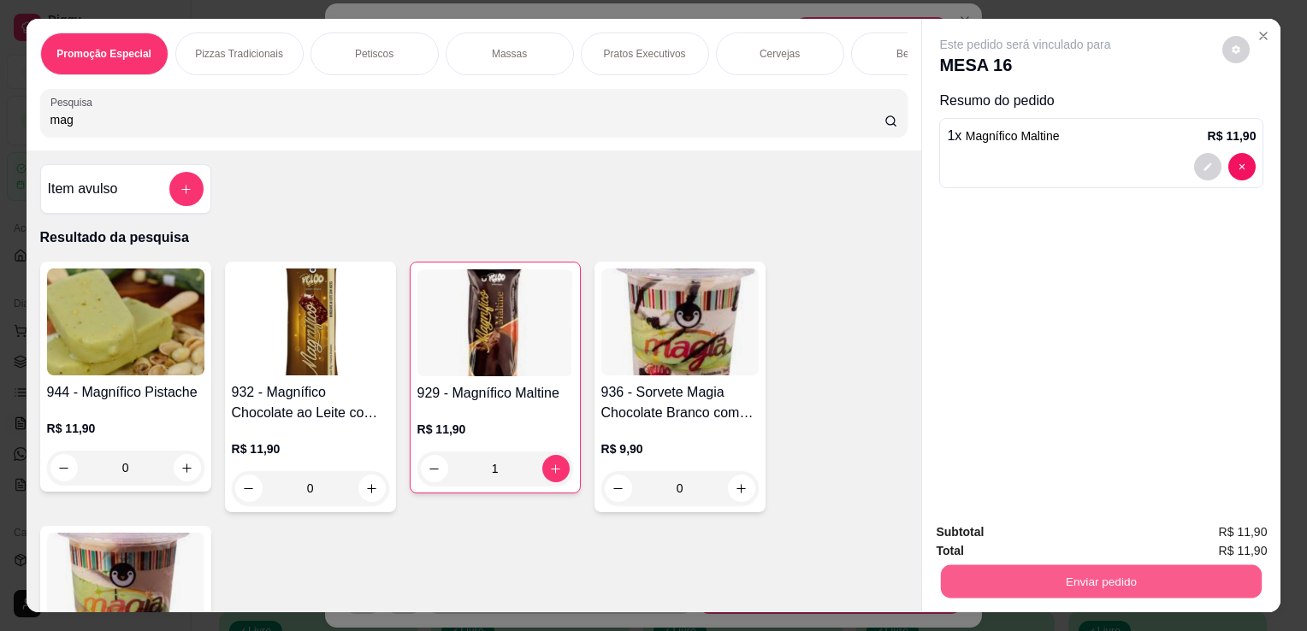
click at [1037, 572] on button "Enviar pedido" at bounding box center [1101, 580] width 321 height 33
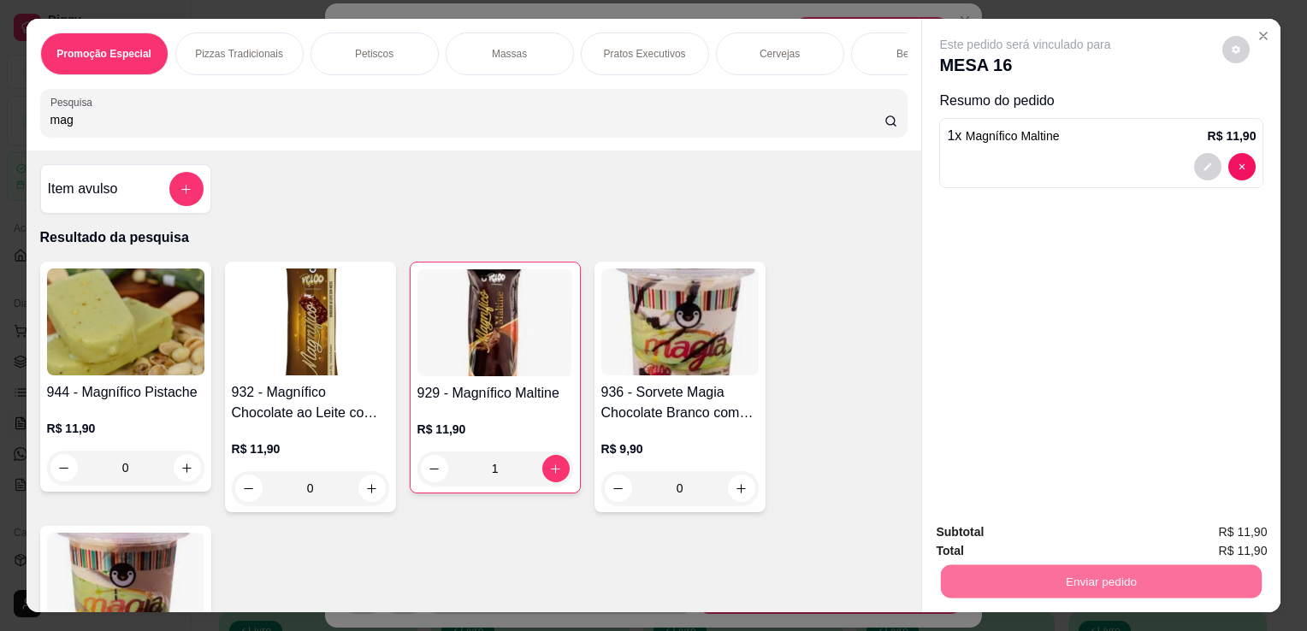
click at [1259, 525] on button "Enviar pedido" at bounding box center [1222, 533] width 94 height 32
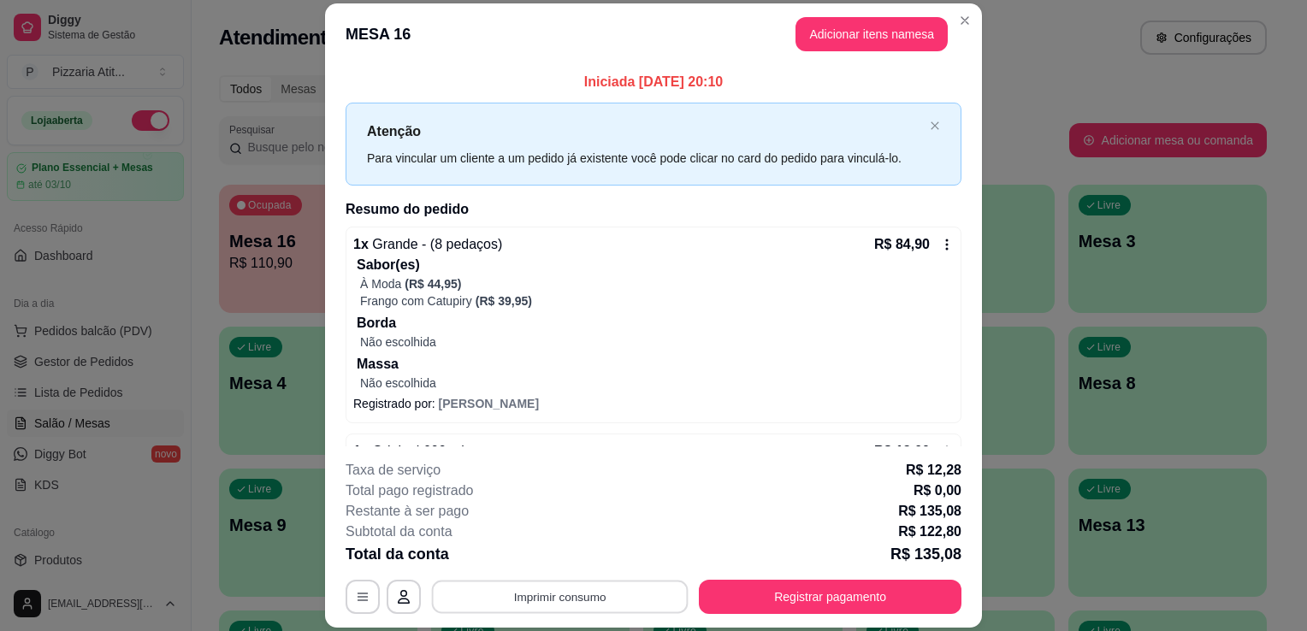
click at [570, 604] on button "Imprimir consumo" at bounding box center [560, 597] width 257 height 33
click at [570, 568] on button "IMPRESSORA" at bounding box center [559, 558] width 120 height 27
click at [771, 593] on button "Registrar pagamento" at bounding box center [830, 597] width 255 height 33
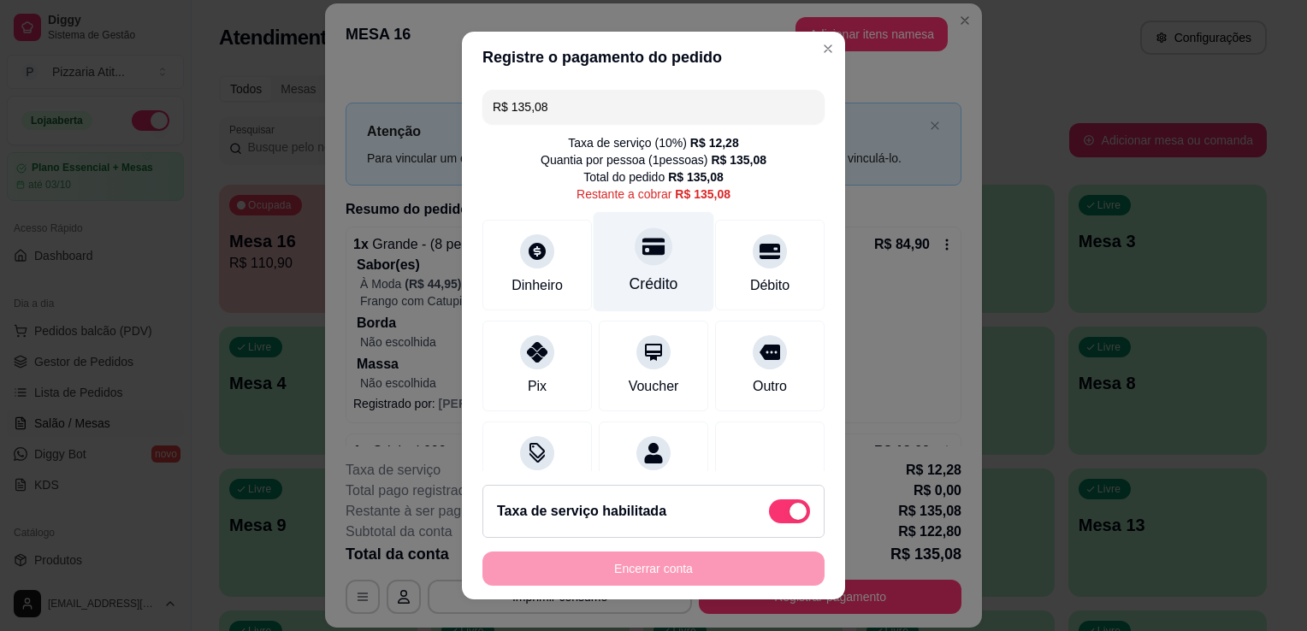
click at [639, 273] on div "Crédito" at bounding box center [653, 284] width 49 height 22
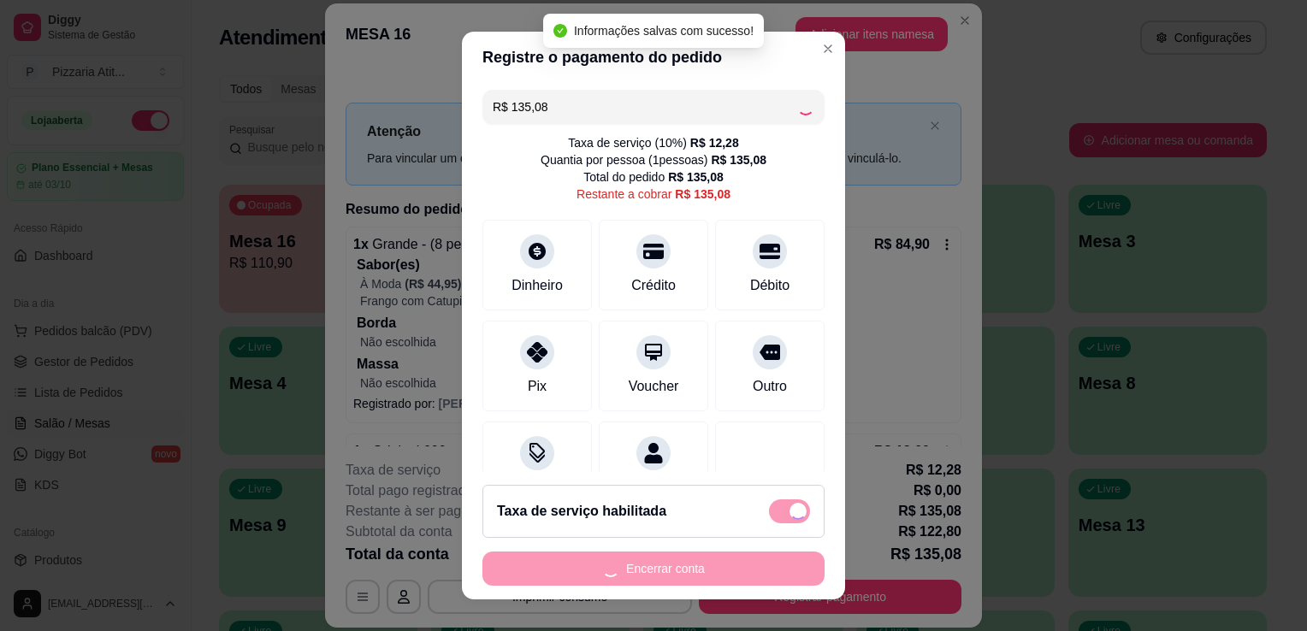
type input "R$ 0,00"
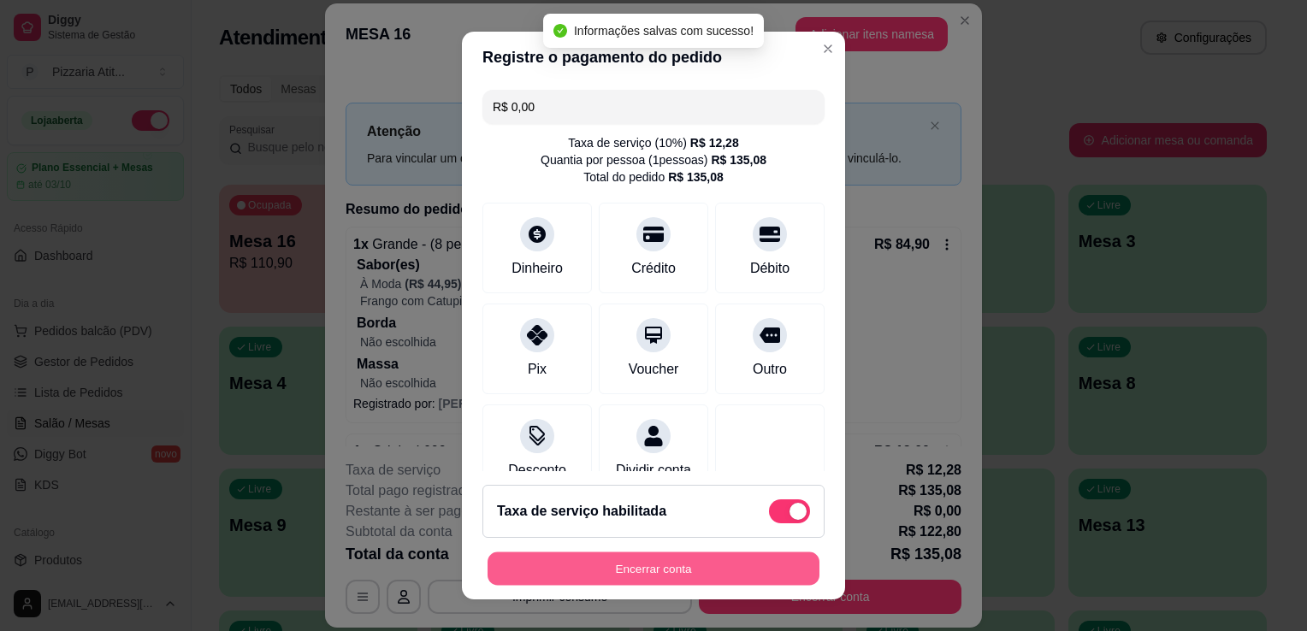
click at [646, 560] on button "Encerrar conta" at bounding box center [653, 568] width 332 height 33
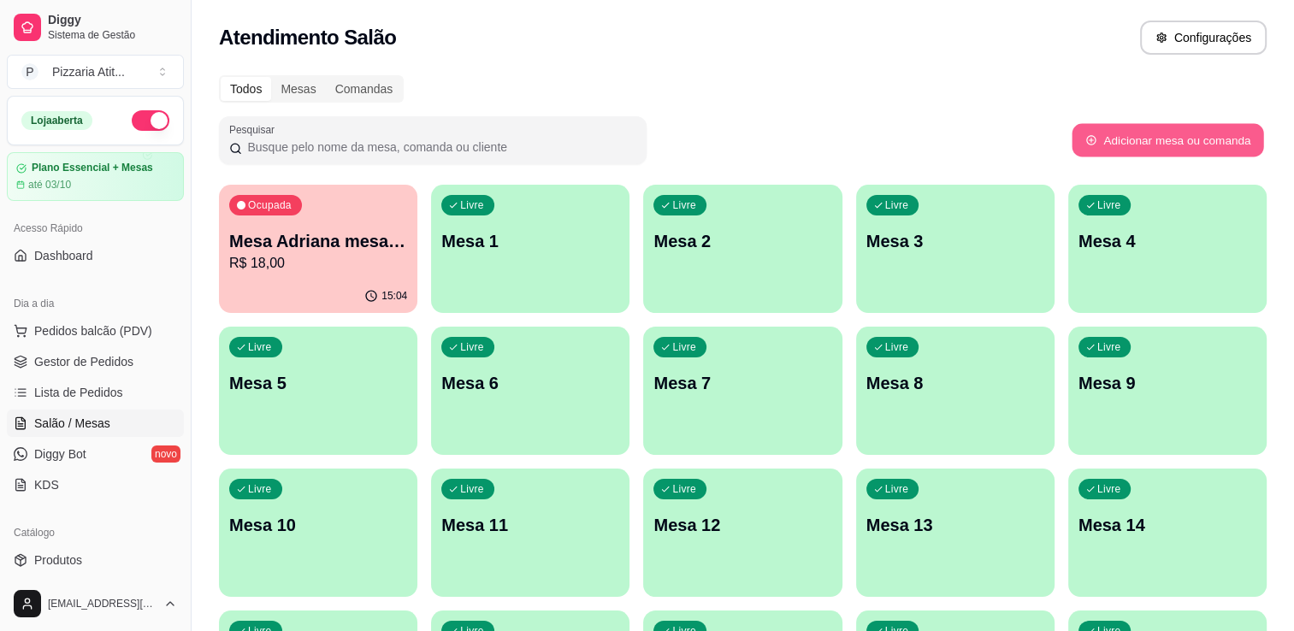
click at [1111, 133] on button "Adicionar mesa ou comanda" at bounding box center [1168, 140] width 192 height 33
select select "TABLE"
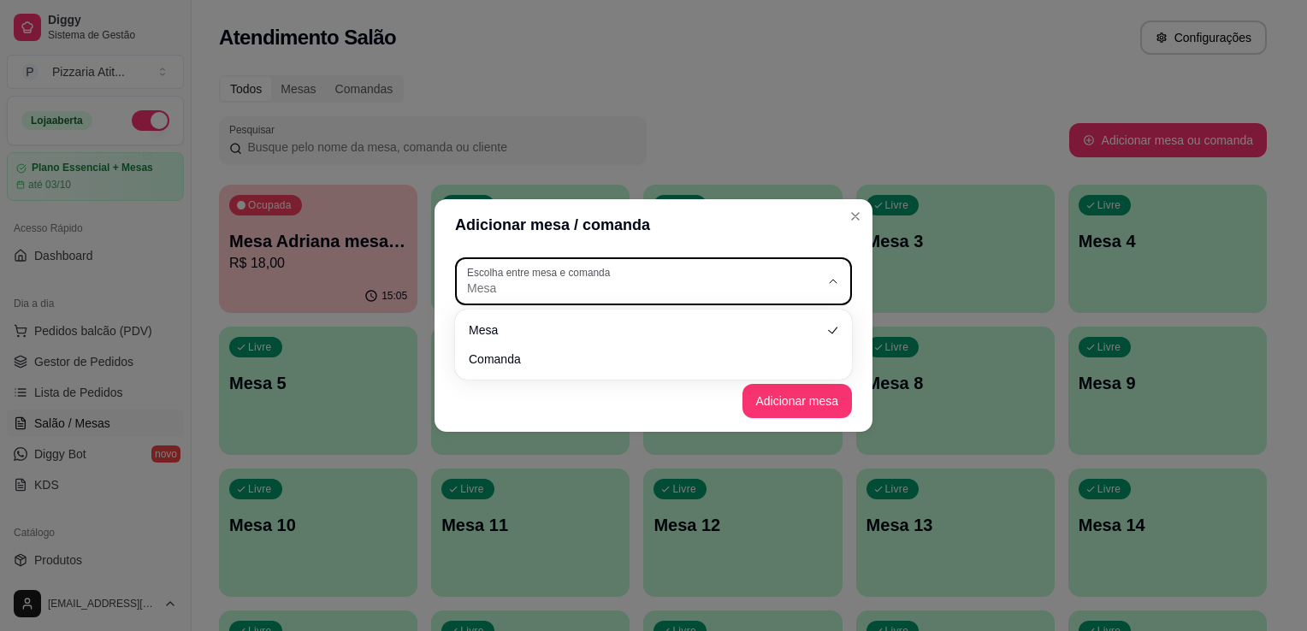
click at [783, 286] on span "Mesa" at bounding box center [643, 288] width 352 height 17
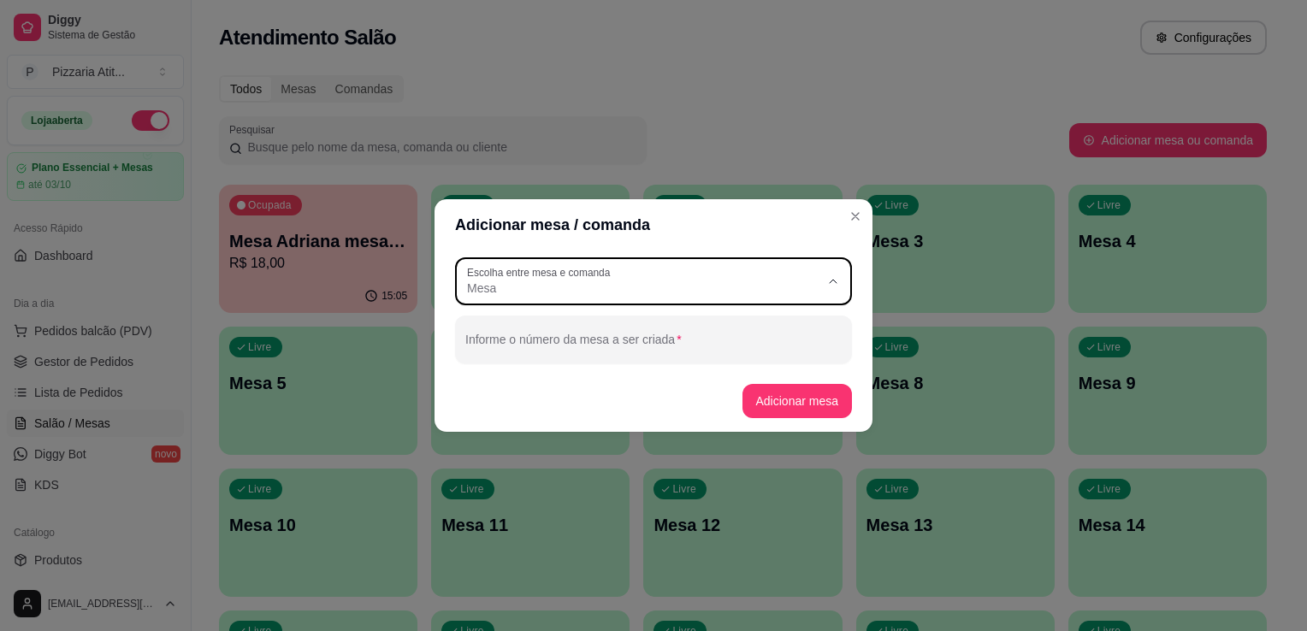
click at [727, 354] on span "Comanda" at bounding box center [645, 357] width 339 height 16
type input "CARD"
select select "CARD"
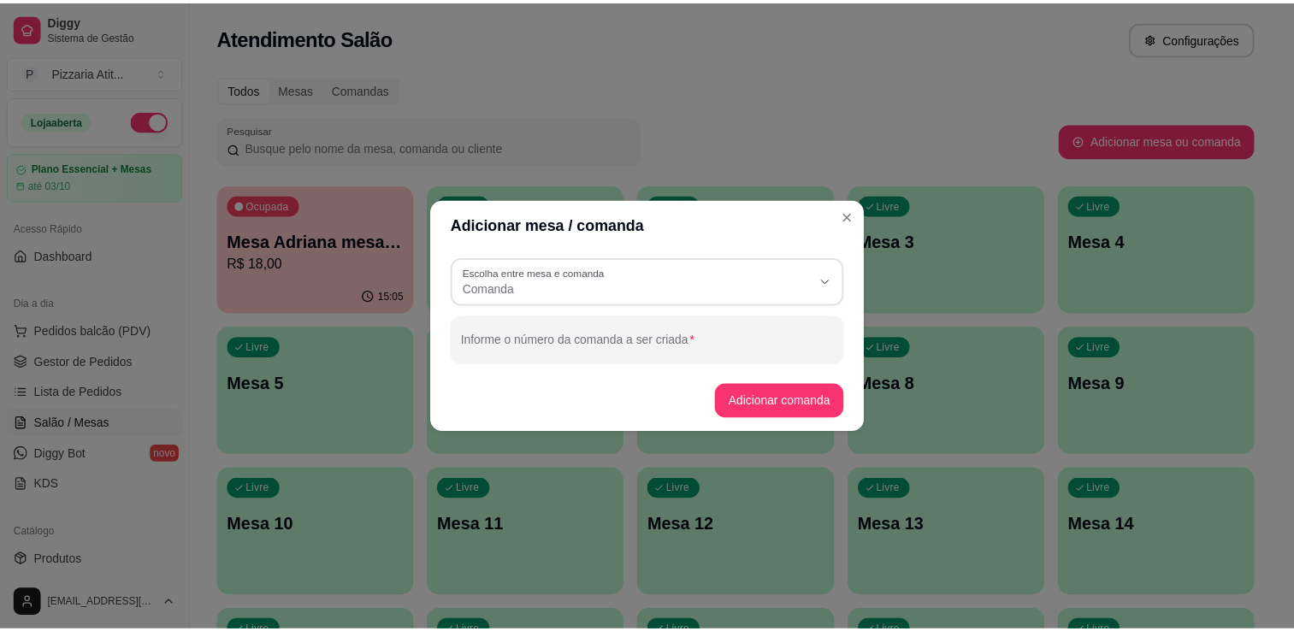
scroll to position [16, 0]
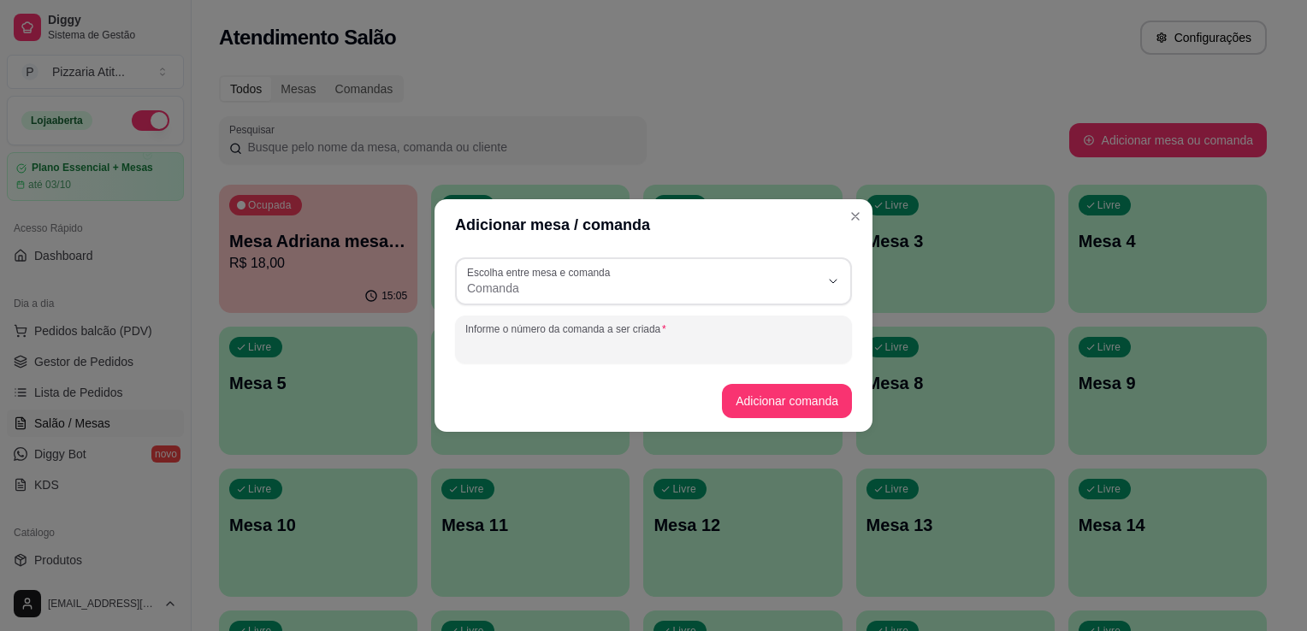
click at [725, 347] on input "Informe o número da comanda a ser criada" at bounding box center [653, 346] width 376 height 17
type input "0"
type input "g"
type input "GEAN"
click at [759, 409] on button "Adicionar comanda" at bounding box center [786, 401] width 126 height 33
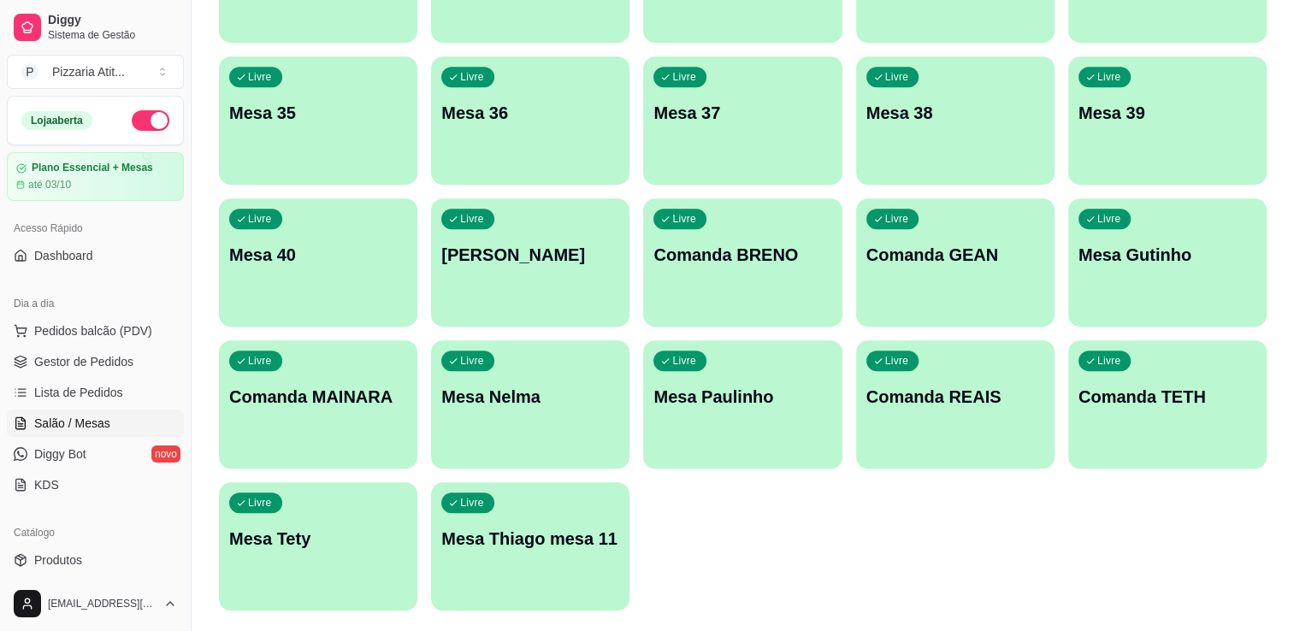
scroll to position [1148, 0]
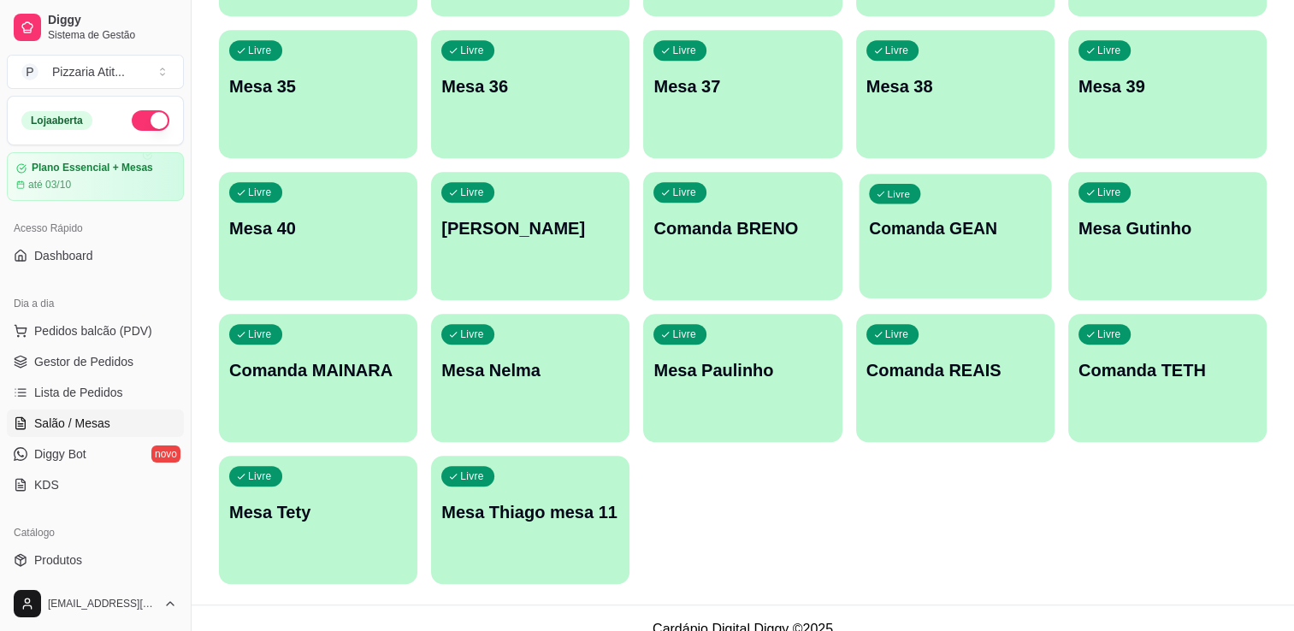
click at [916, 238] on p "Comanda GEAN" at bounding box center [955, 228] width 173 height 23
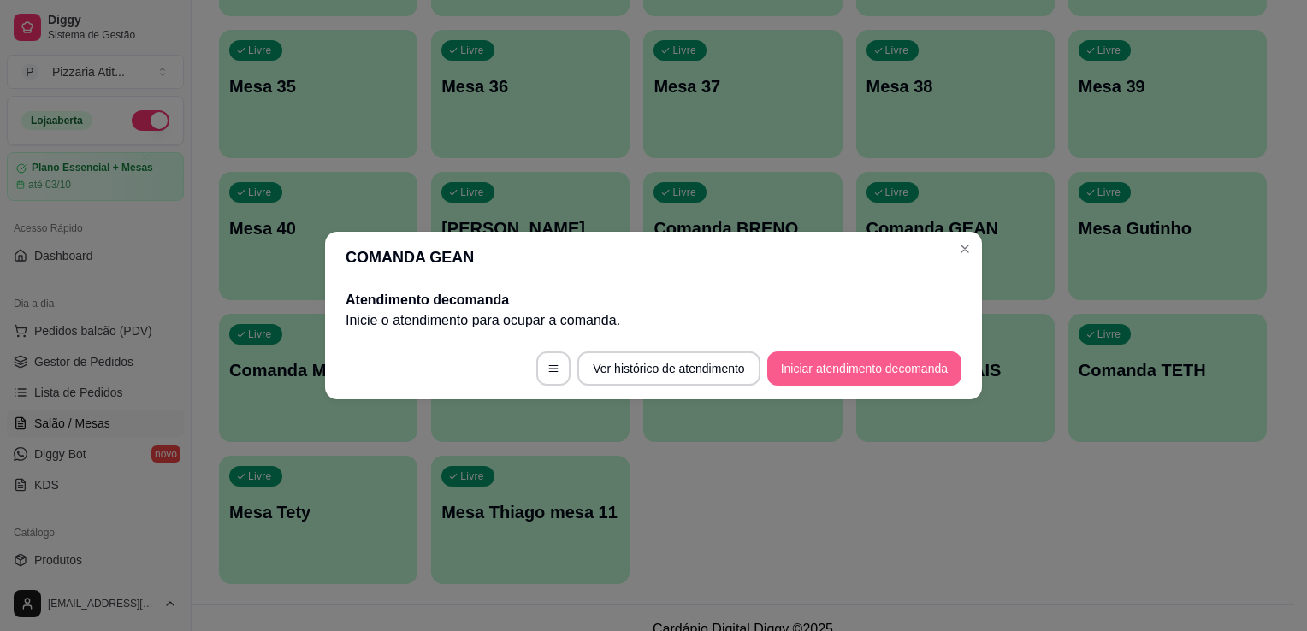
click at [803, 368] on button "Iniciar atendimento de comanda" at bounding box center [864, 368] width 194 height 34
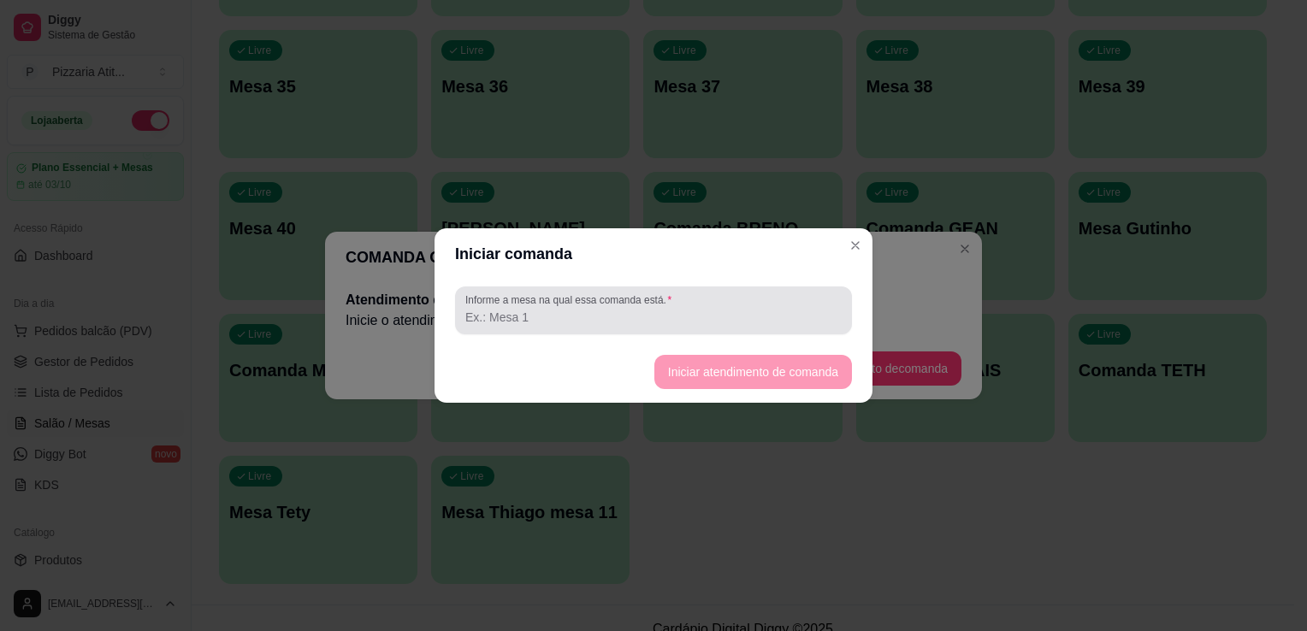
click at [727, 308] on div at bounding box center [653, 310] width 376 height 34
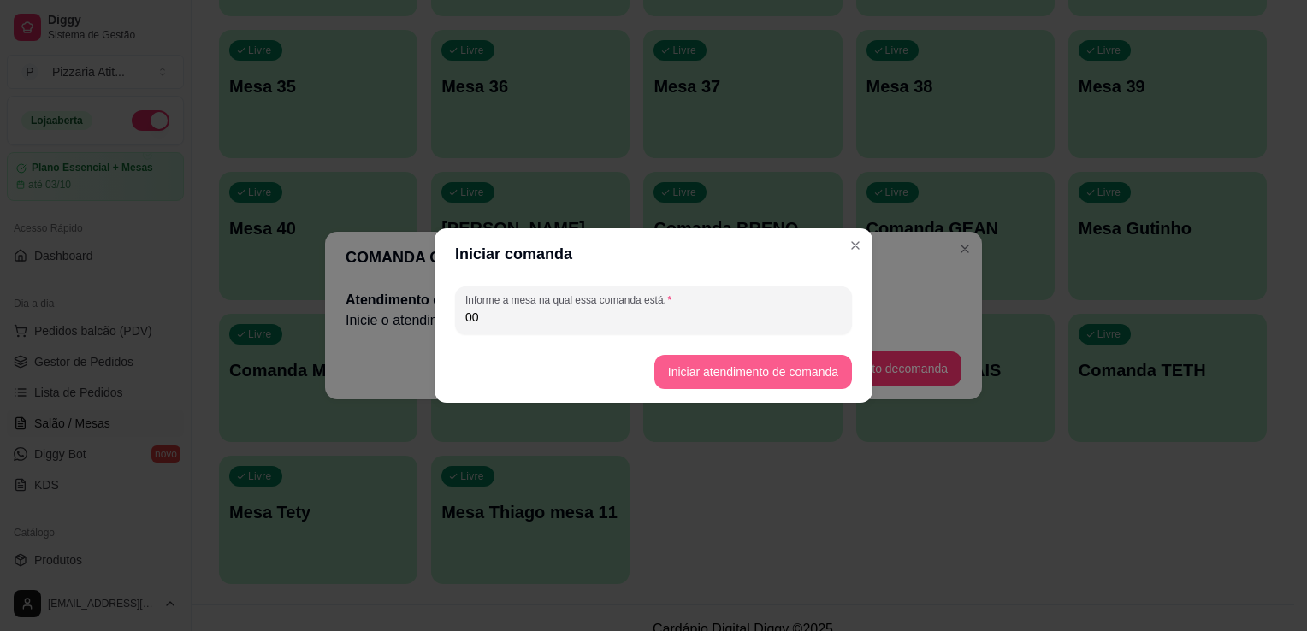
type input "00"
click at [746, 369] on button "Iniciar atendimento de comanda" at bounding box center [753, 372] width 192 height 33
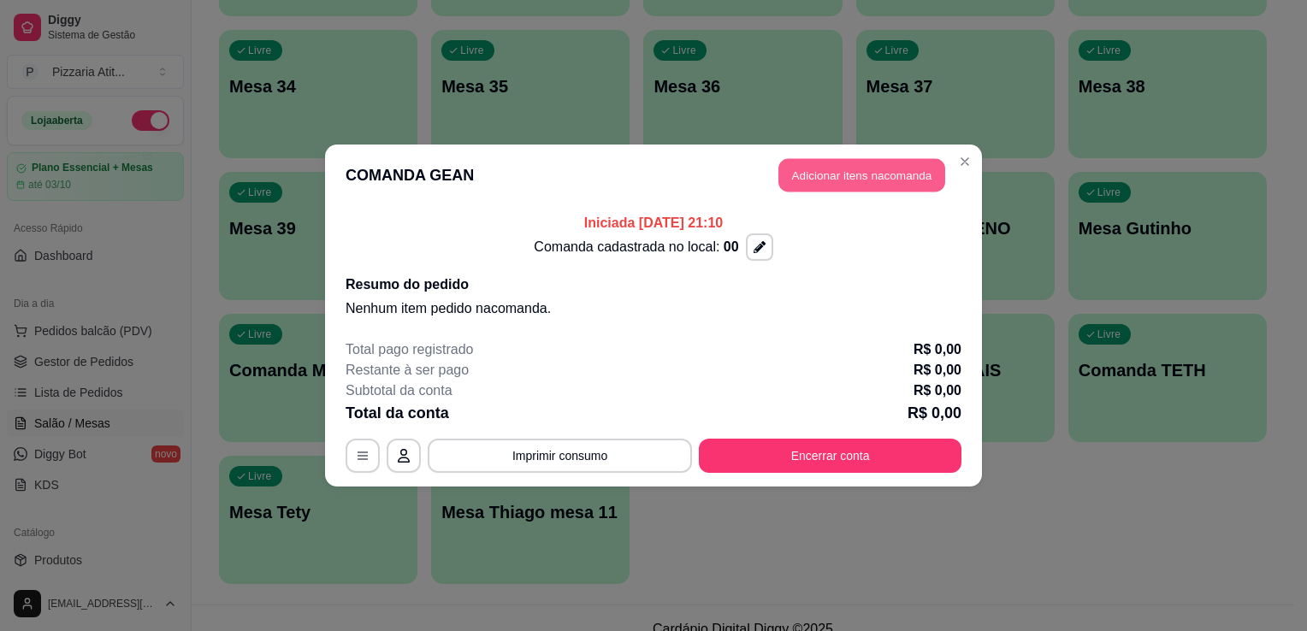
click at [831, 189] on button "Adicionar itens na comanda" at bounding box center [861, 175] width 167 height 33
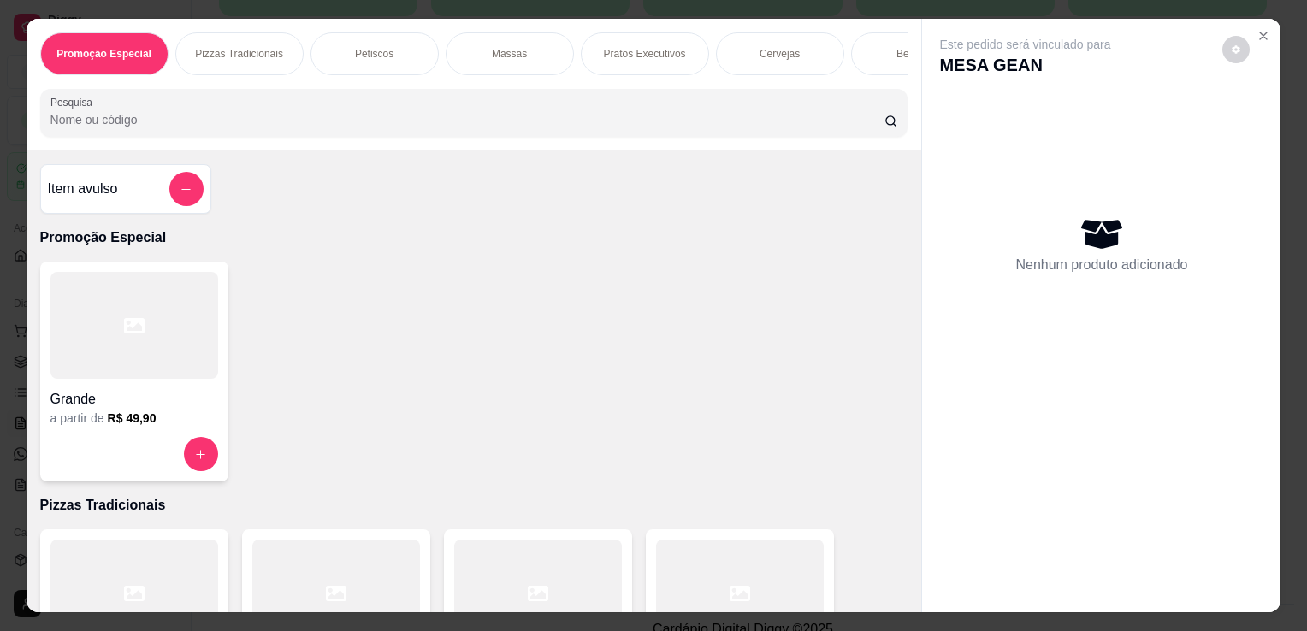
click at [676, 121] on input "Pesquisa" at bounding box center [467, 119] width 834 height 17
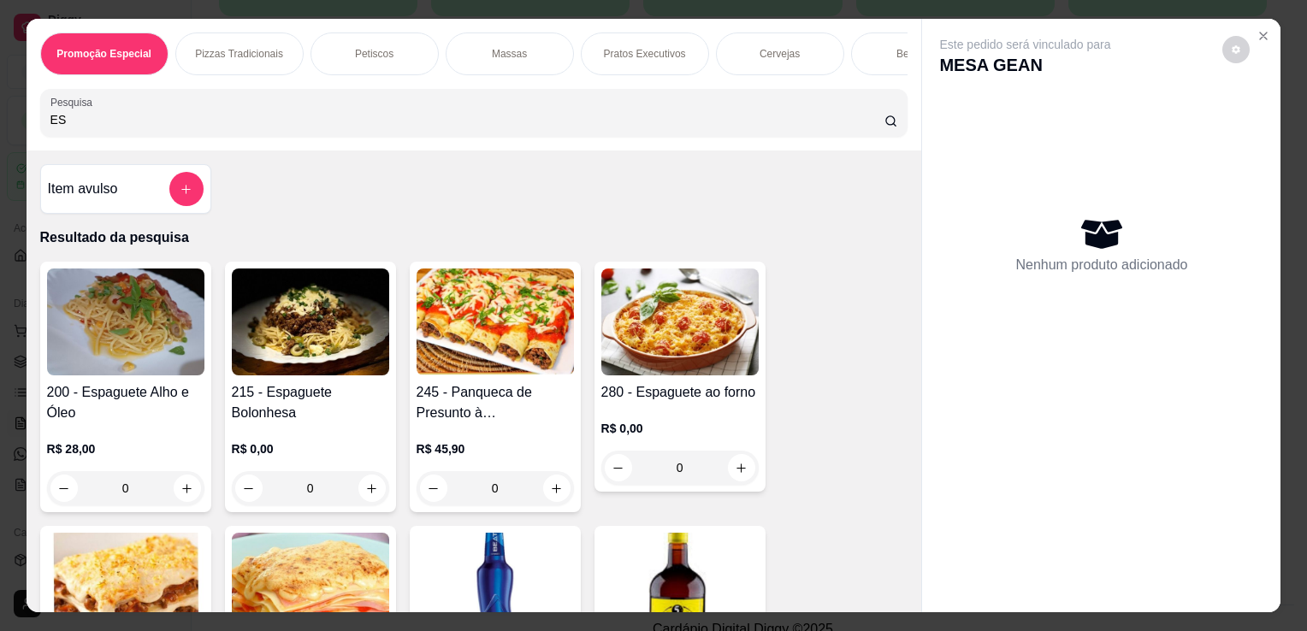
type input "ES"
click at [629, 350] on img at bounding box center [679, 322] width 157 height 107
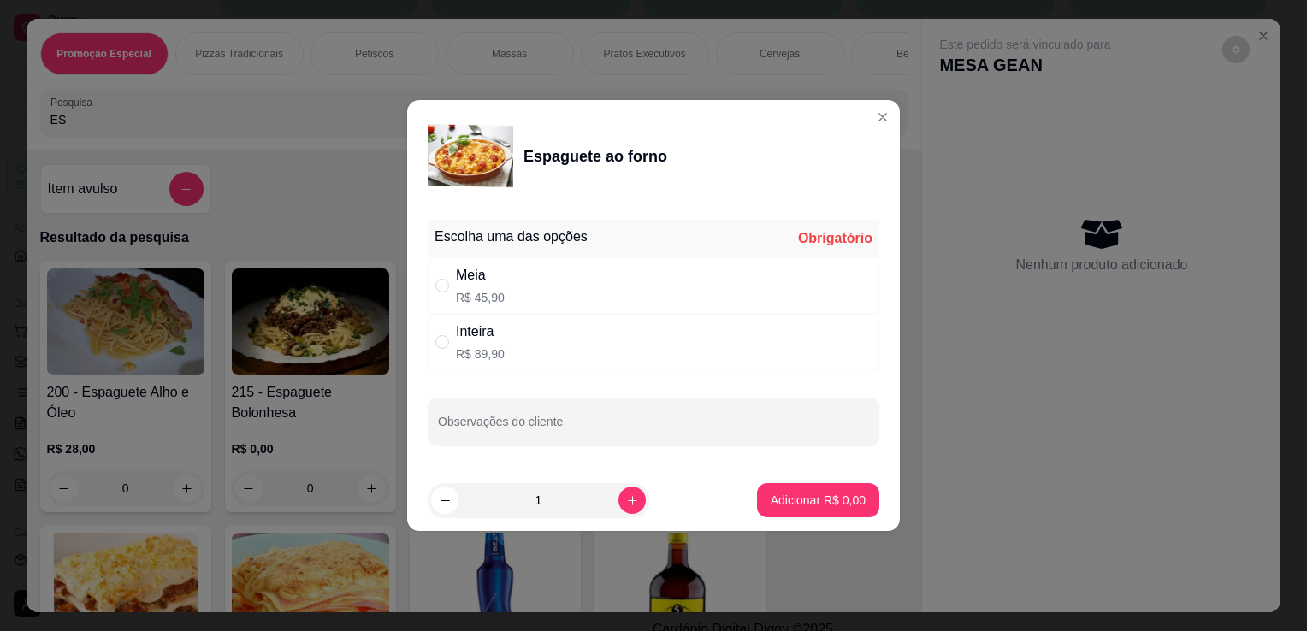
click at [544, 300] on div "Meia R$ 45,90" at bounding box center [654, 285] width 452 height 56
radio input "true"
click at [776, 511] on button "Adicionar R$ 45,90" at bounding box center [815, 500] width 126 height 33
type input "1"
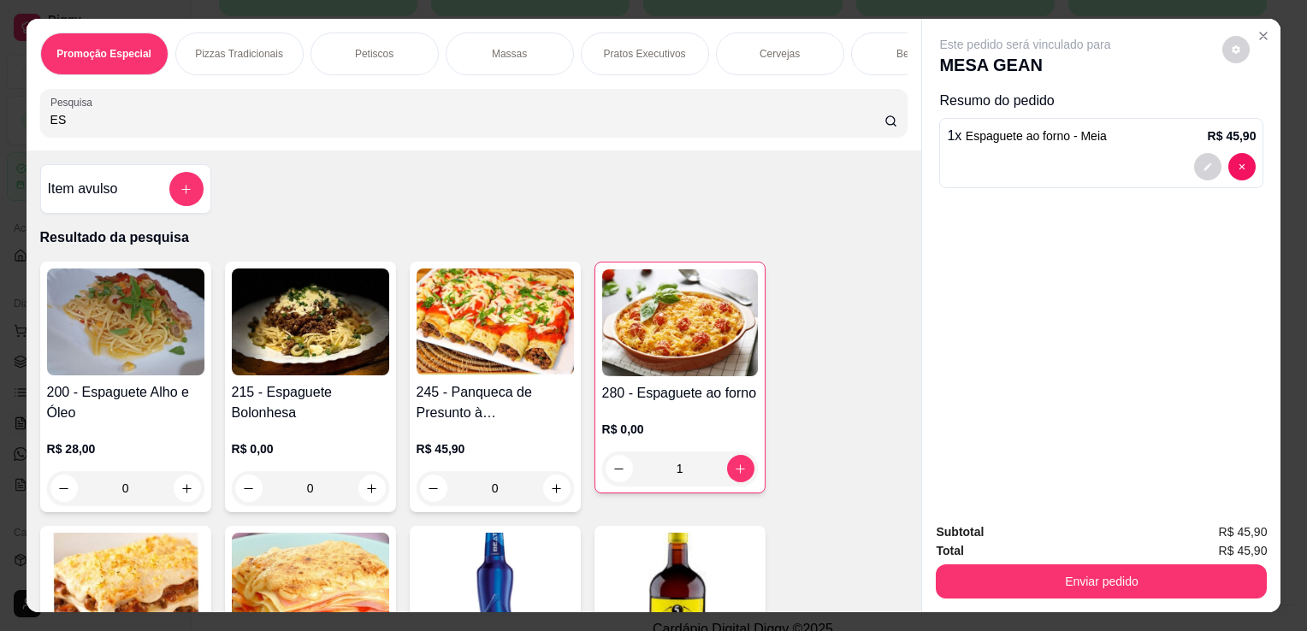
click at [650, 123] on input "ES" at bounding box center [467, 119] width 834 height 17
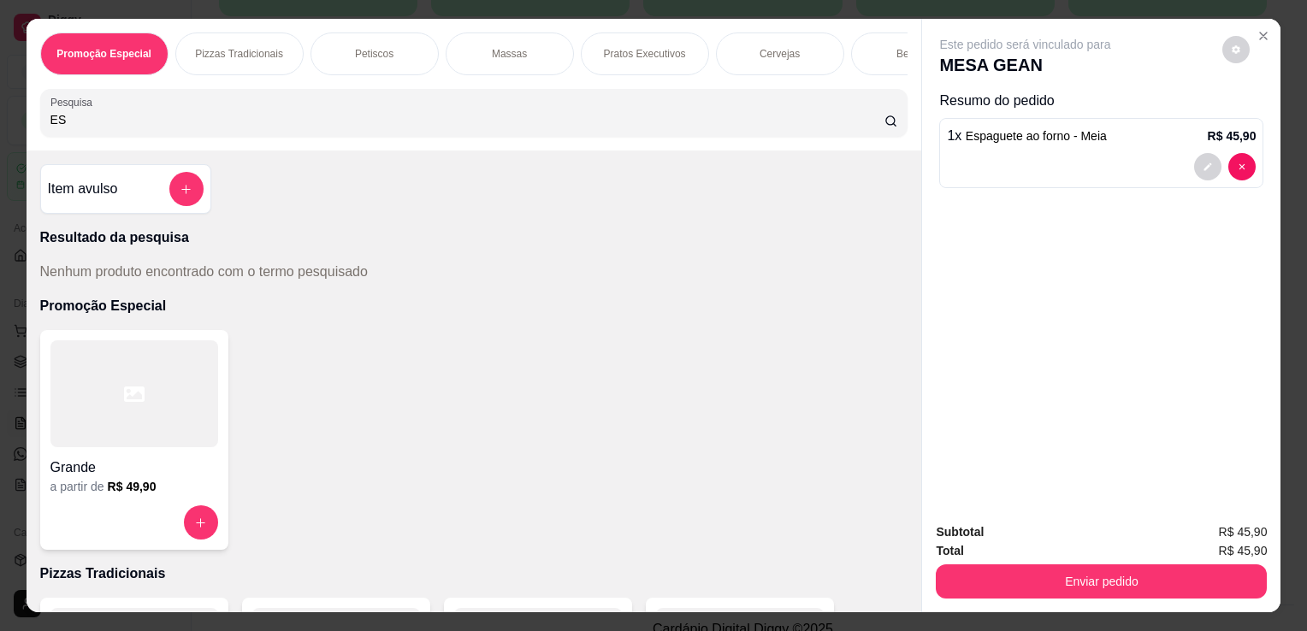
type input "E"
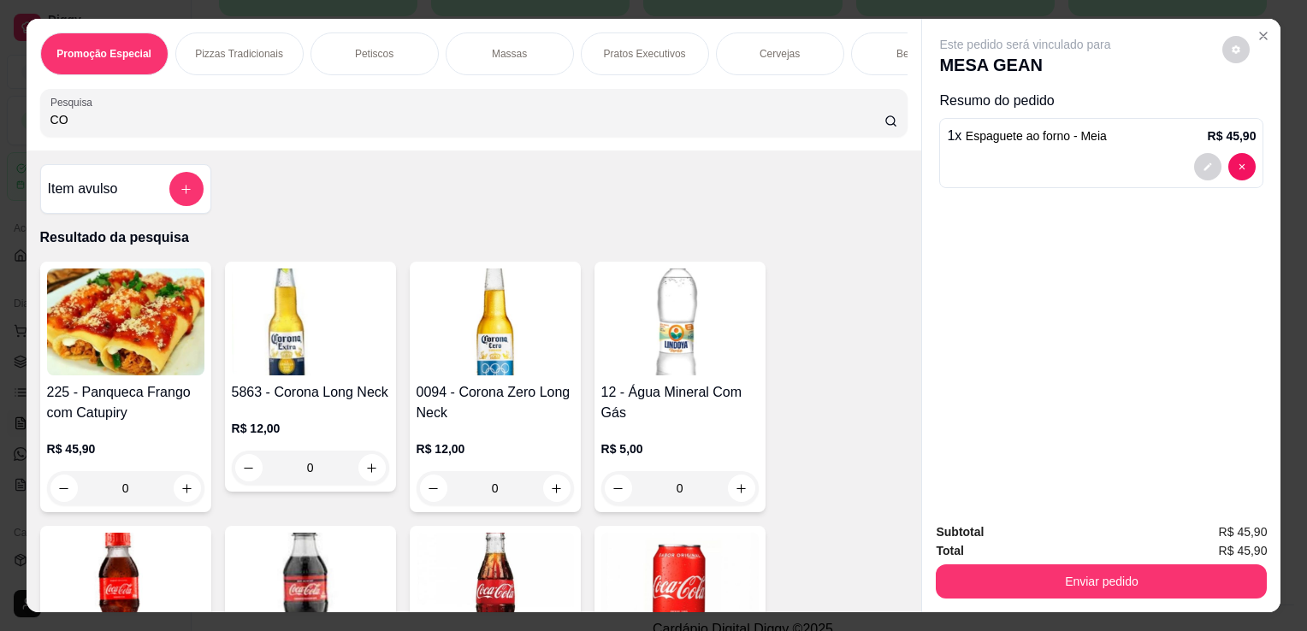
type input "CO"
click at [681, 572] on img at bounding box center [679, 586] width 157 height 107
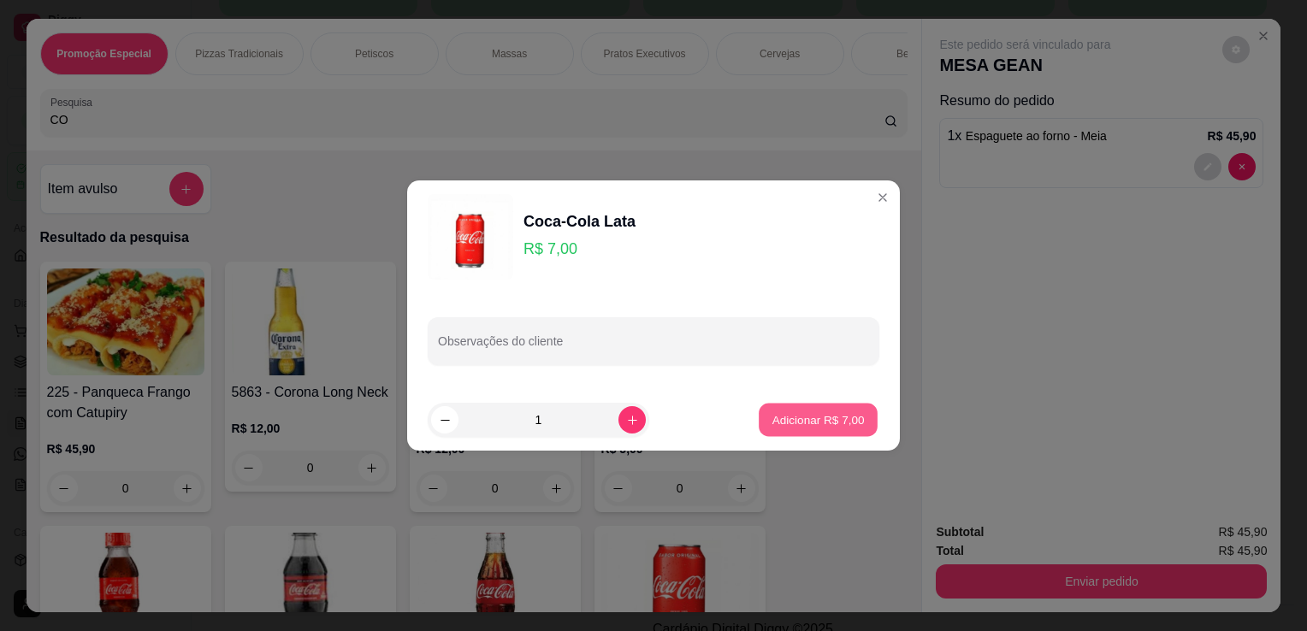
click at [790, 431] on button "Adicionar R$ 7,00" at bounding box center [818, 420] width 119 height 33
type input "1"
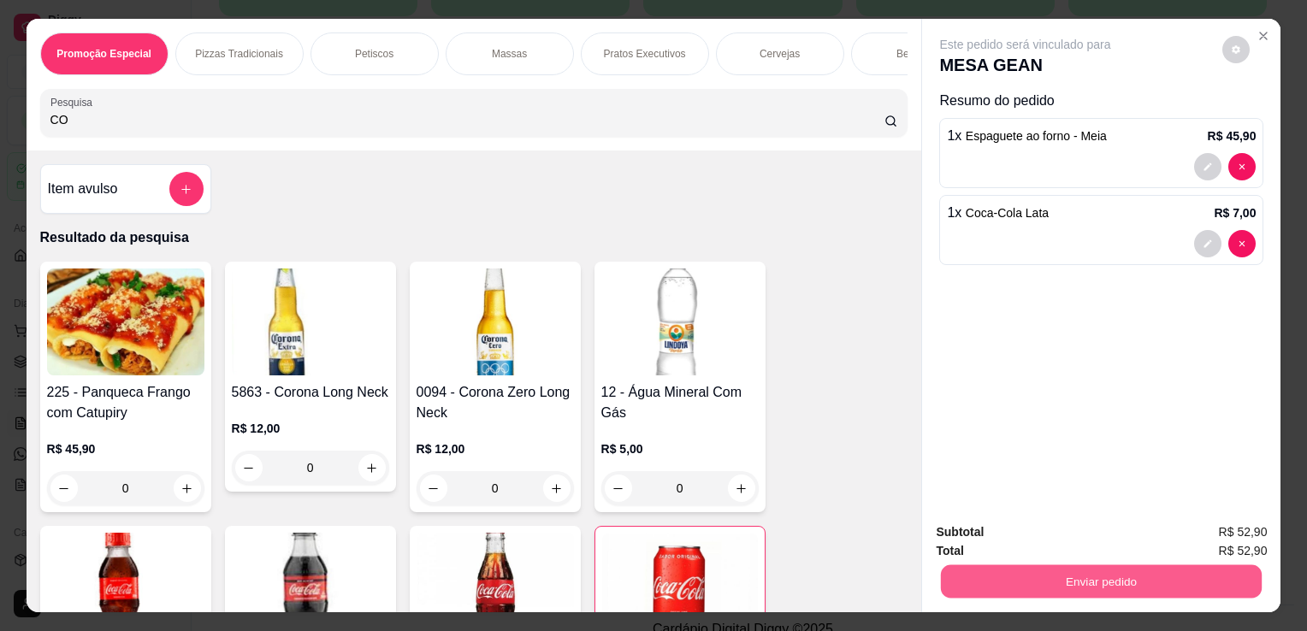
click at [1034, 570] on button "Enviar pedido" at bounding box center [1101, 580] width 321 height 33
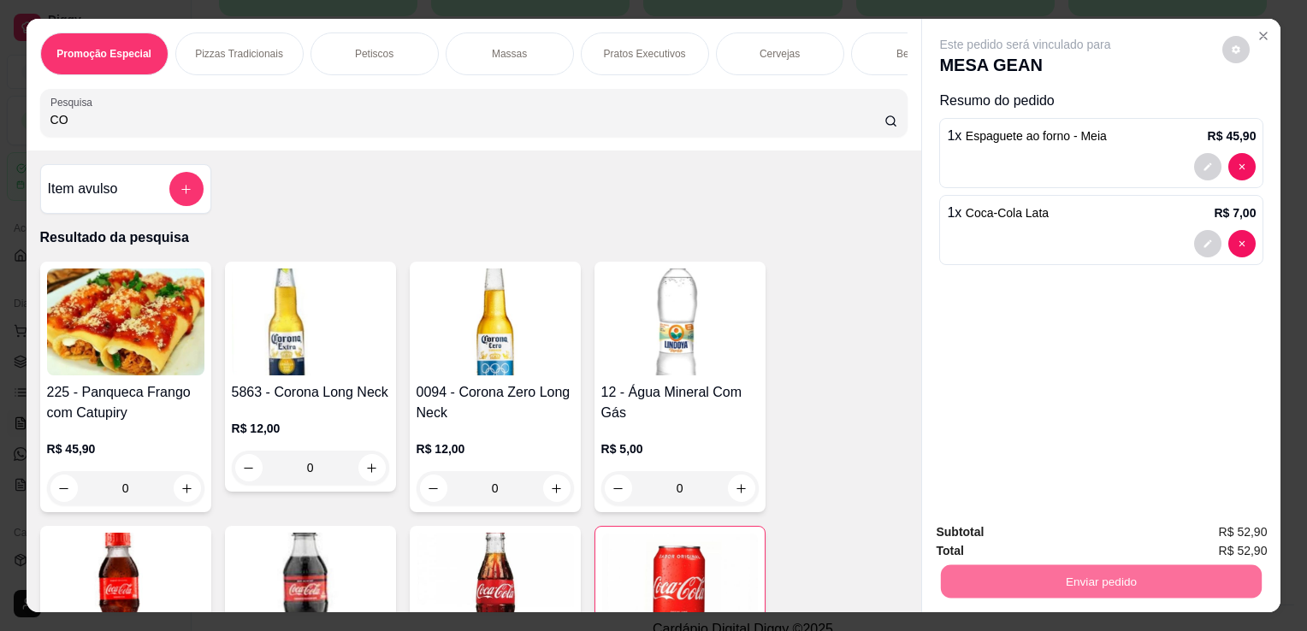
click at [1227, 540] on button "Enviar pedido" at bounding box center [1222, 533] width 94 height 32
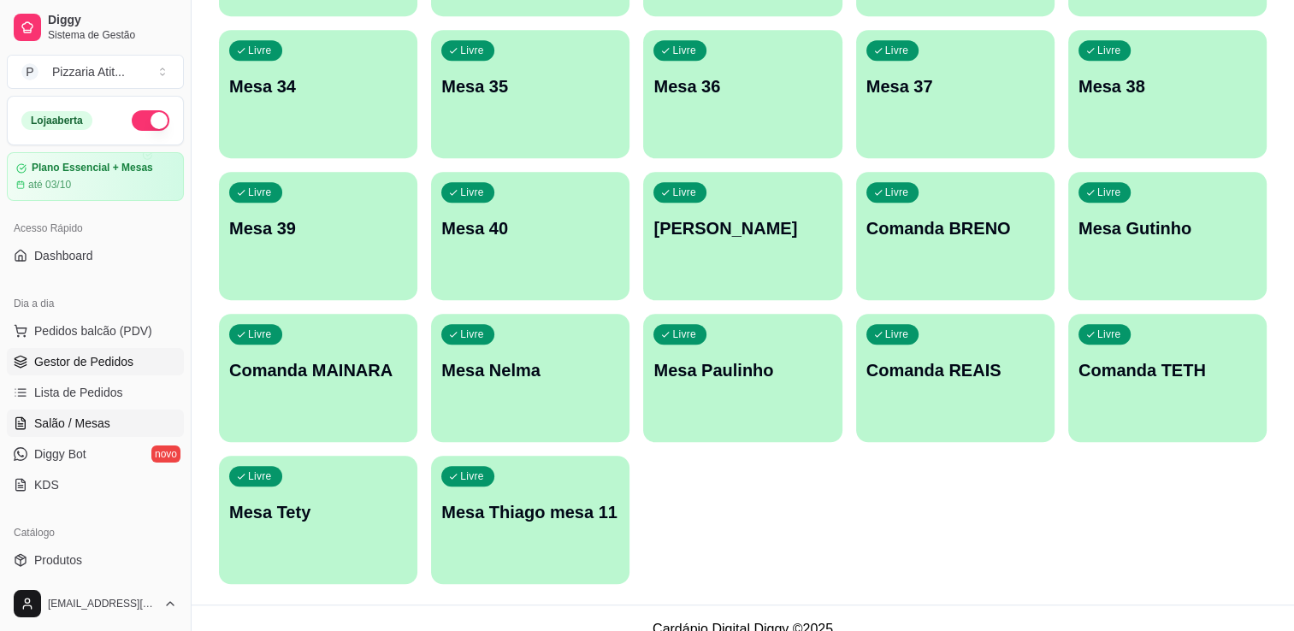
click at [89, 362] on span "Gestor de Pedidos" at bounding box center [83, 361] width 99 height 17
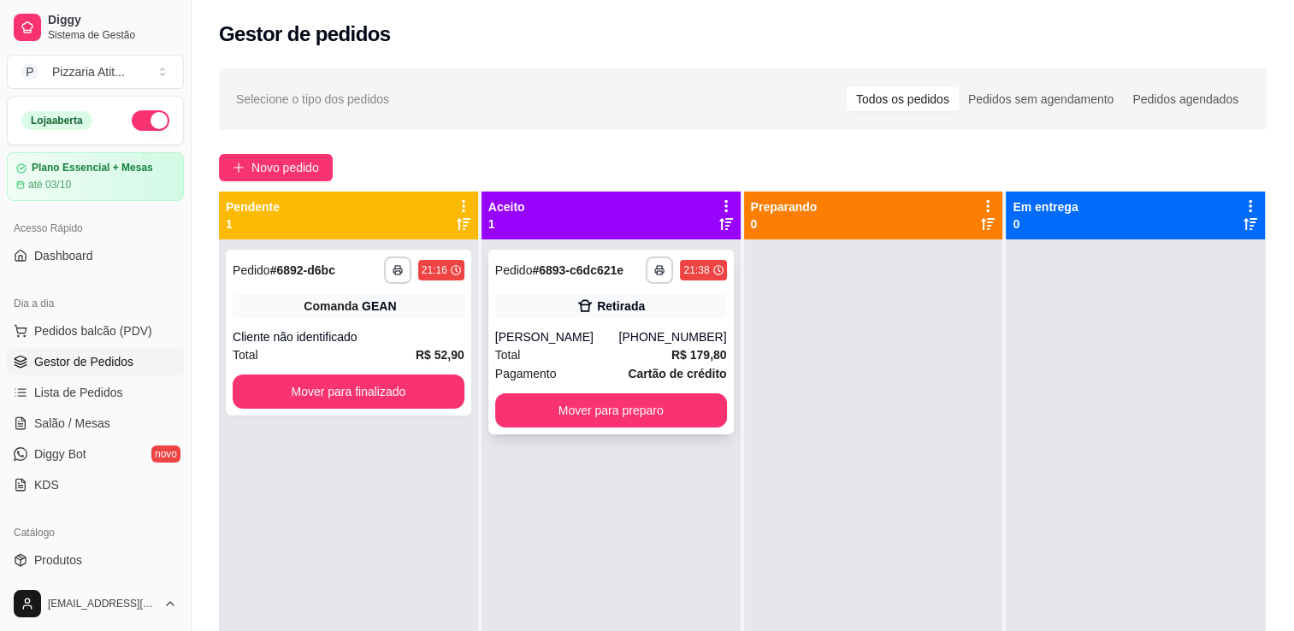
click at [589, 370] on div "Pagamento Cartão de crédito" at bounding box center [611, 373] width 232 height 19
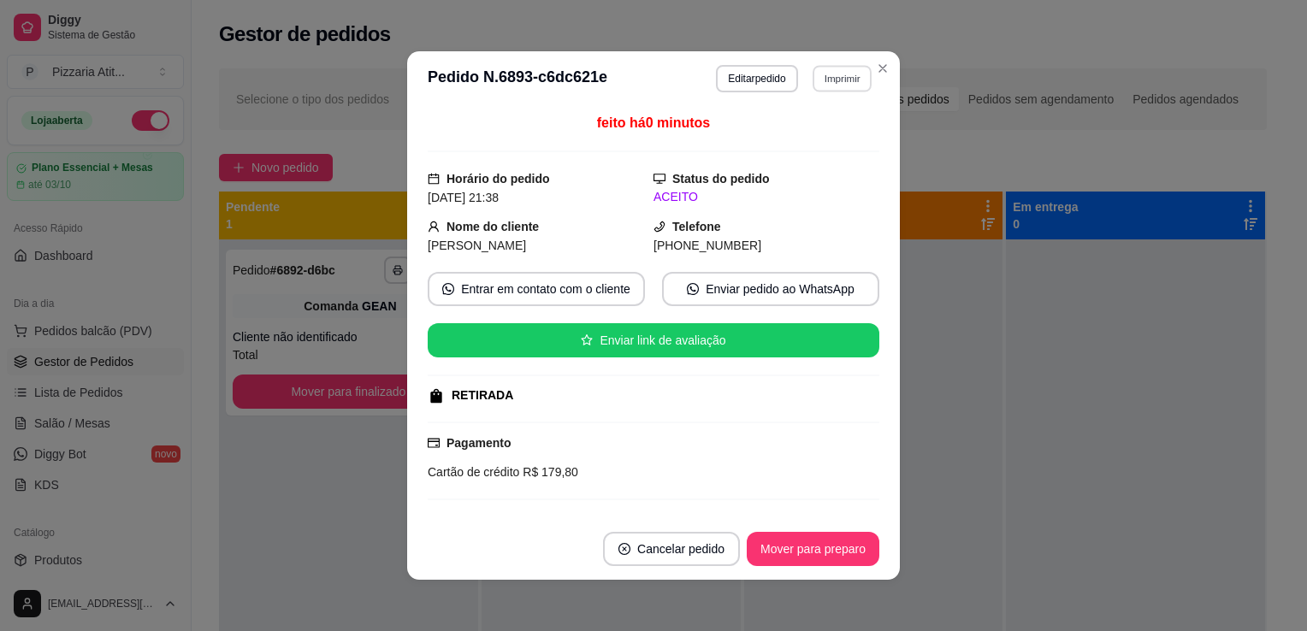
click at [812, 85] on button "Imprimir" at bounding box center [841, 78] width 59 height 27
click at [811, 136] on button "IMPRESSORA" at bounding box center [805, 138] width 120 height 27
click at [812, 549] on button "Mover para preparo" at bounding box center [812, 549] width 128 height 33
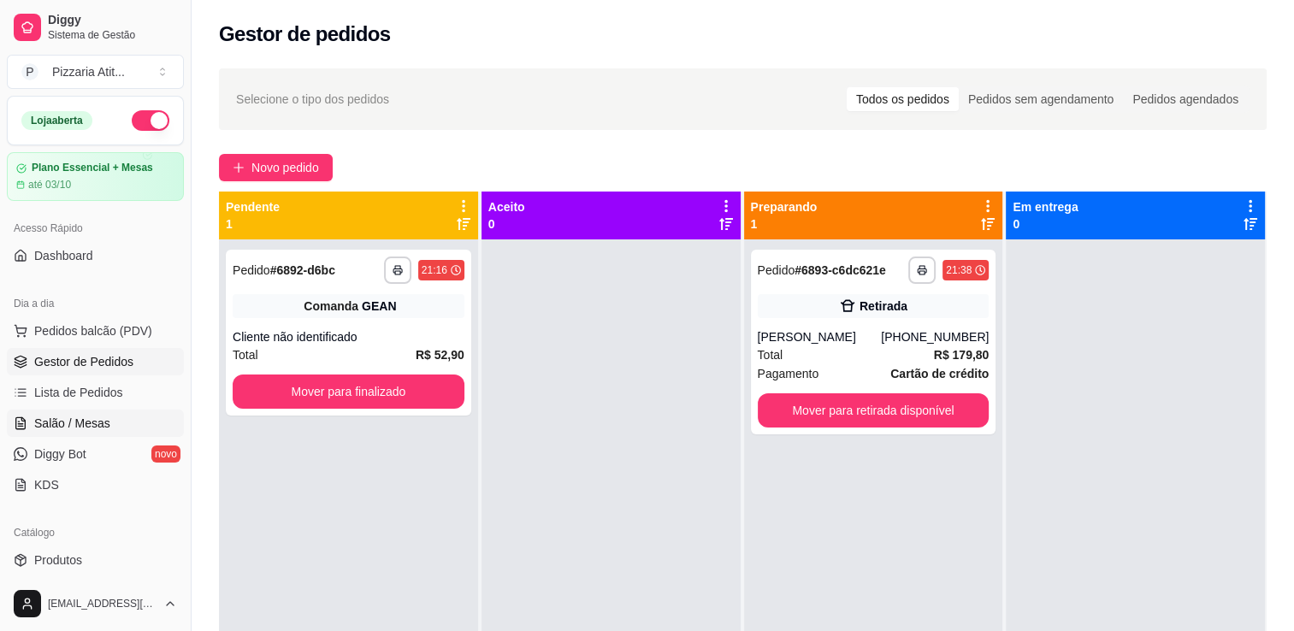
click at [68, 422] on span "Salão / Mesas" at bounding box center [72, 423] width 76 height 17
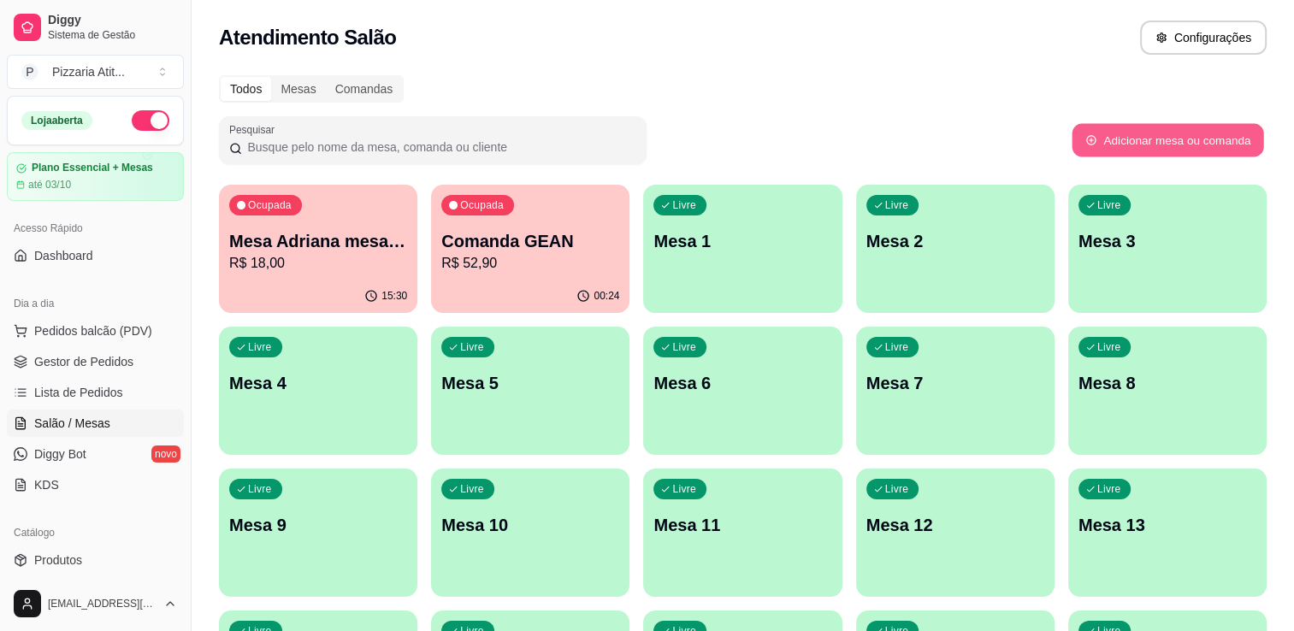
click at [1104, 142] on button "Adicionar mesa ou comanda" at bounding box center [1168, 140] width 192 height 33
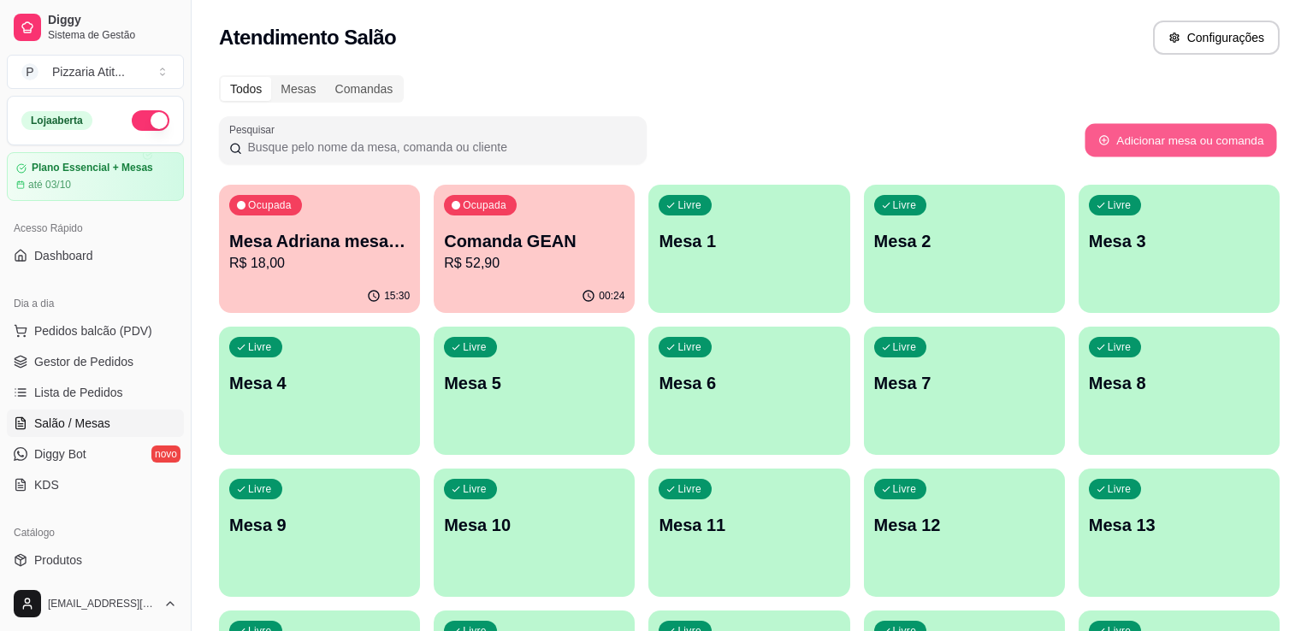
select select "TABLE"
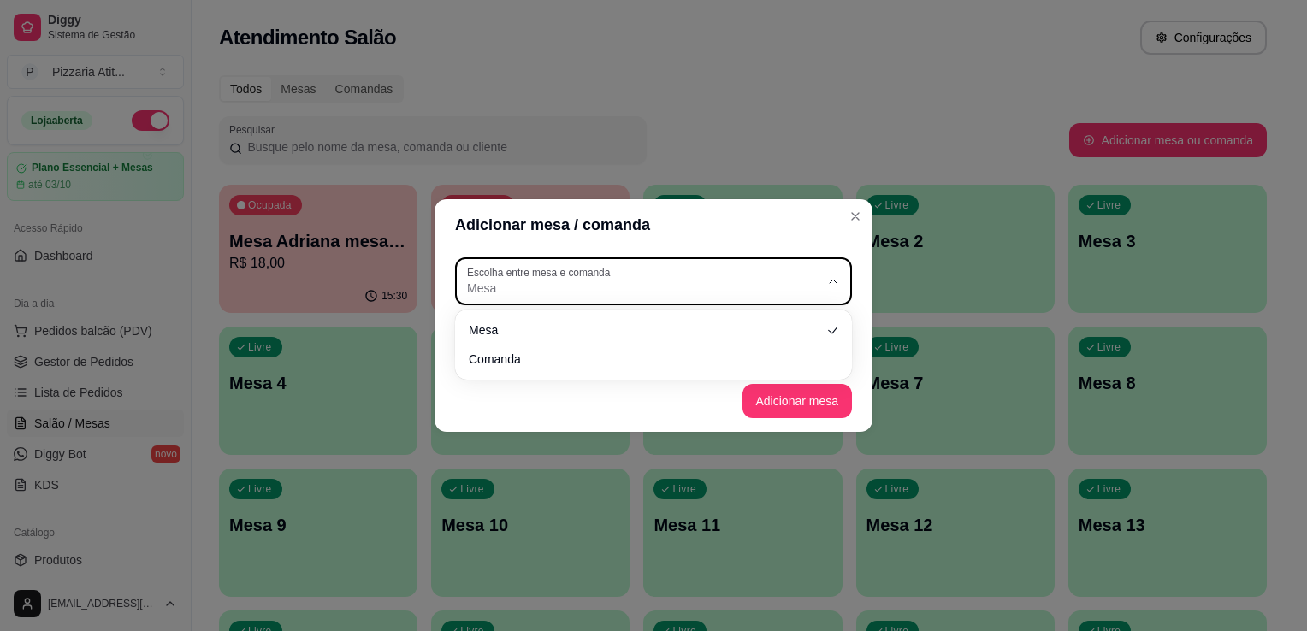
click at [701, 296] on span "Mesa" at bounding box center [643, 288] width 352 height 17
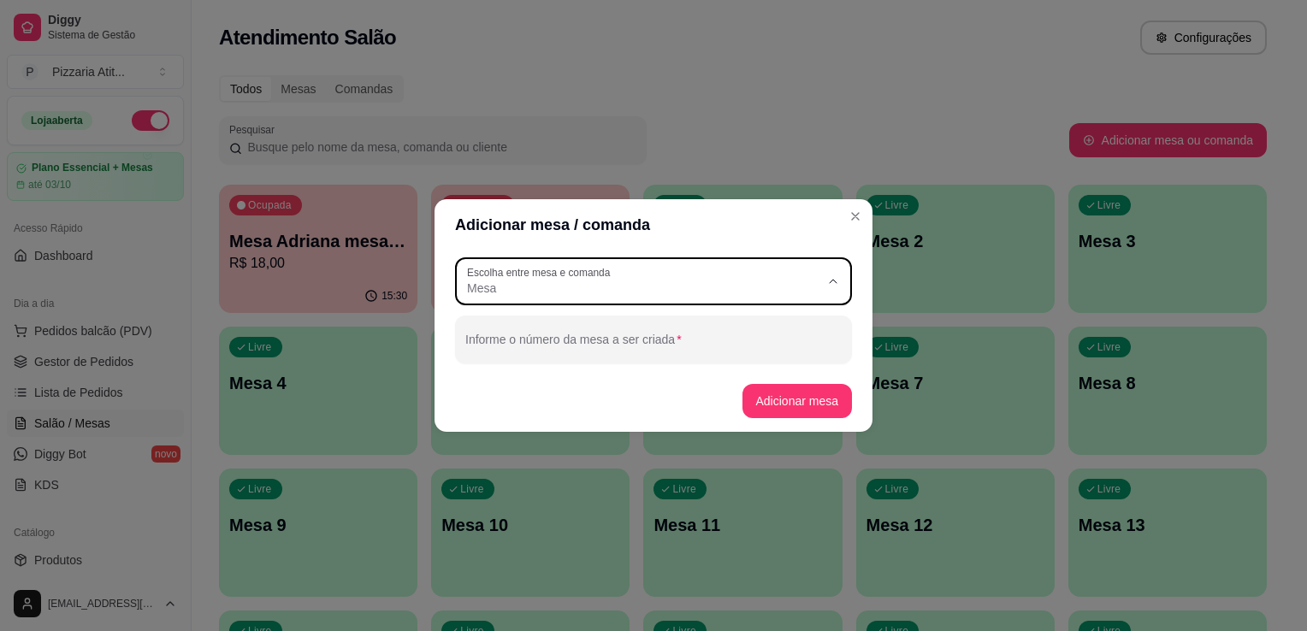
click at [693, 351] on span "Comanda" at bounding box center [645, 357] width 339 height 16
type input "CARD"
select select "CARD"
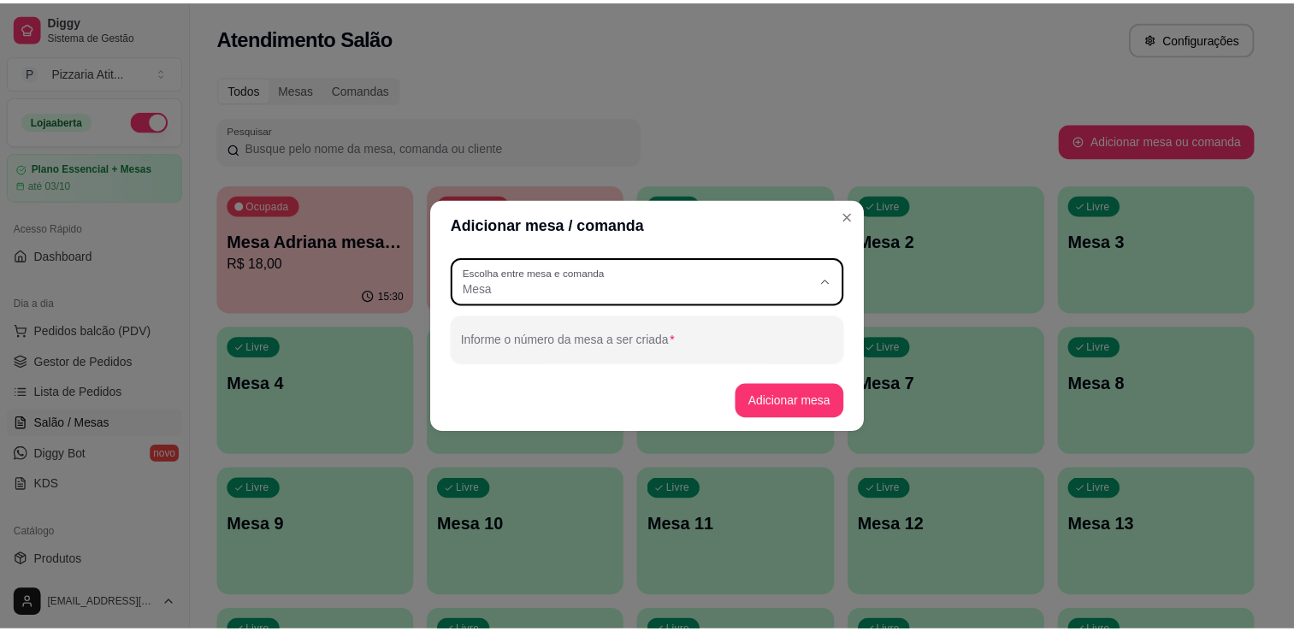
scroll to position [16, 0]
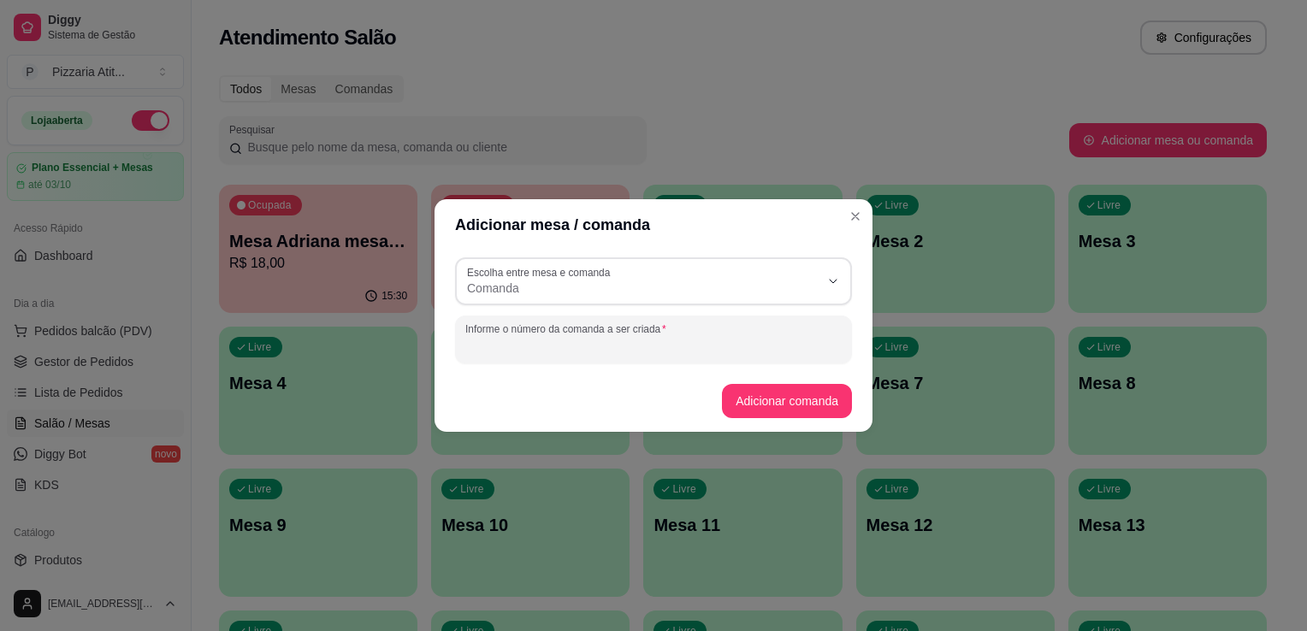
click at [716, 340] on input "Informe o número da comanda a ser criada" at bounding box center [653, 346] width 376 height 17
type input "LUIZA"
click at [761, 385] on button "Adicionar comanda" at bounding box center [787, 401] width 130 height 34
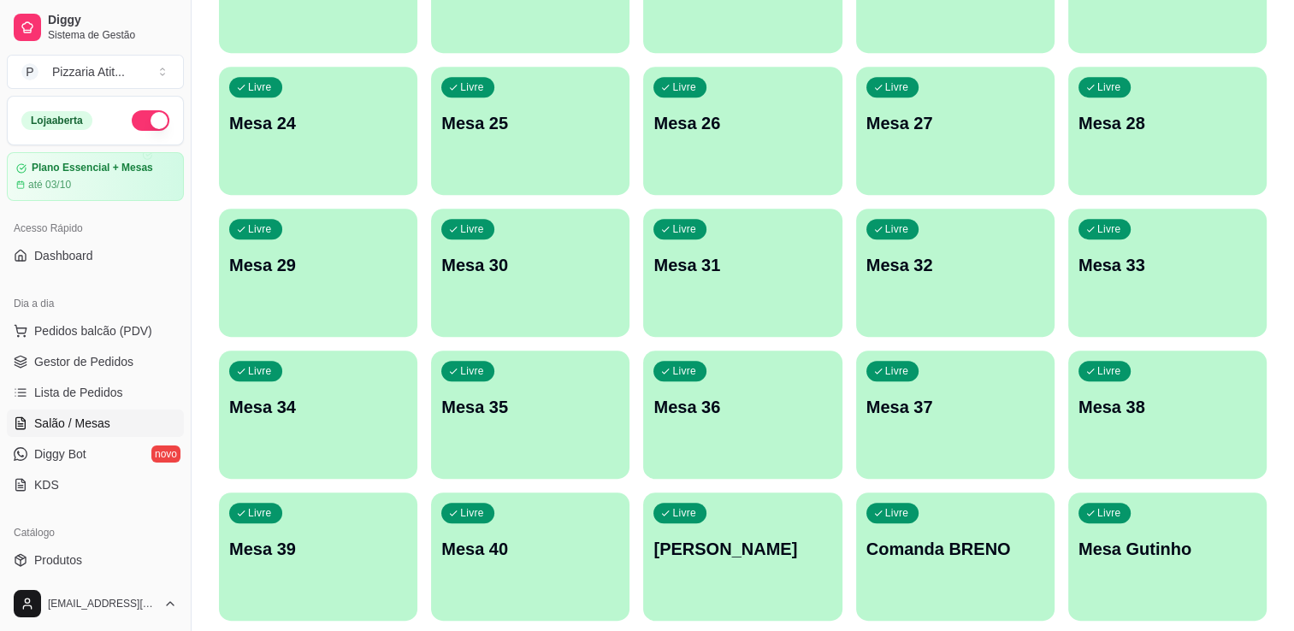
scroll to position [1015, 0]
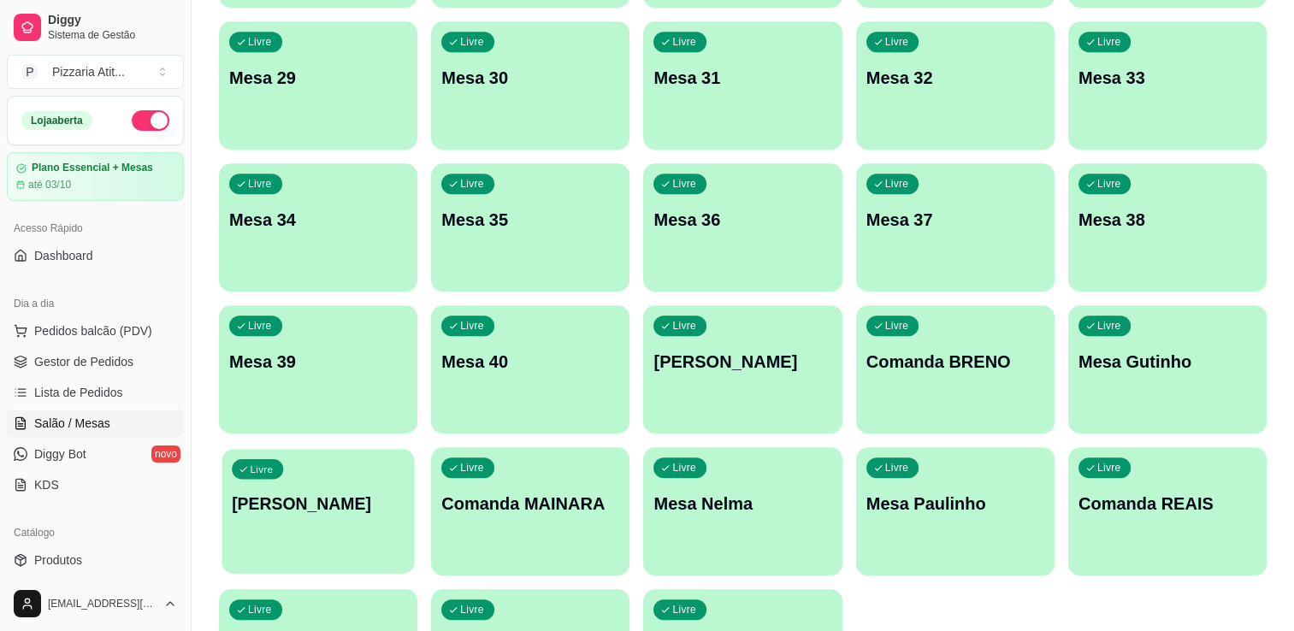
click at [373, 515] on p "[PERSON_NAME]" at bounding box center [318, 504] width 173 height 23
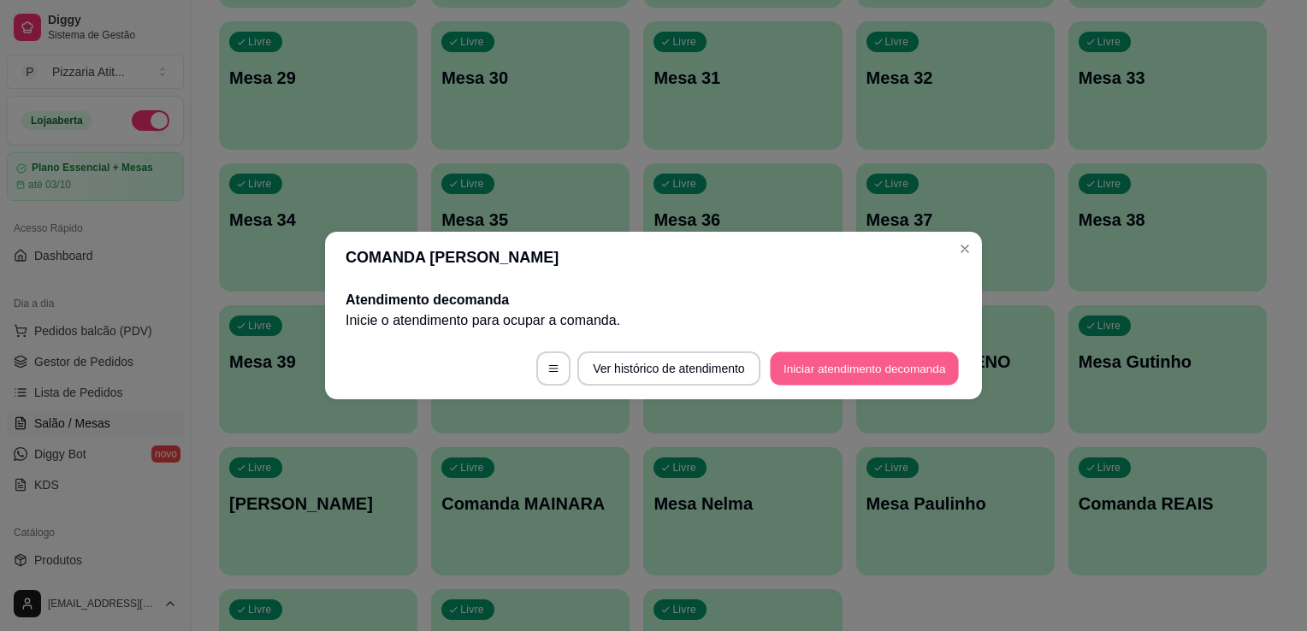
click at [849, 369] on button "Iniciar atendimento de comanda" at bounding box center [864, 368] width 189 height 33
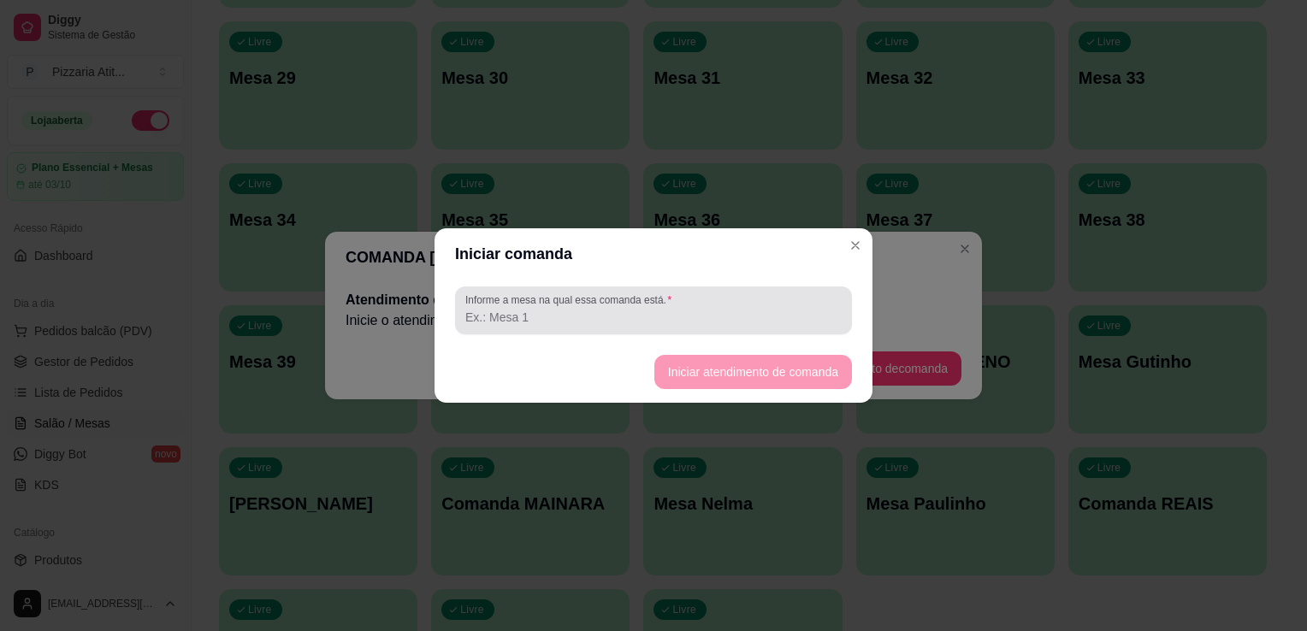
click at [790, 303] on div at bounding box center [653, 310] width 376 height 34
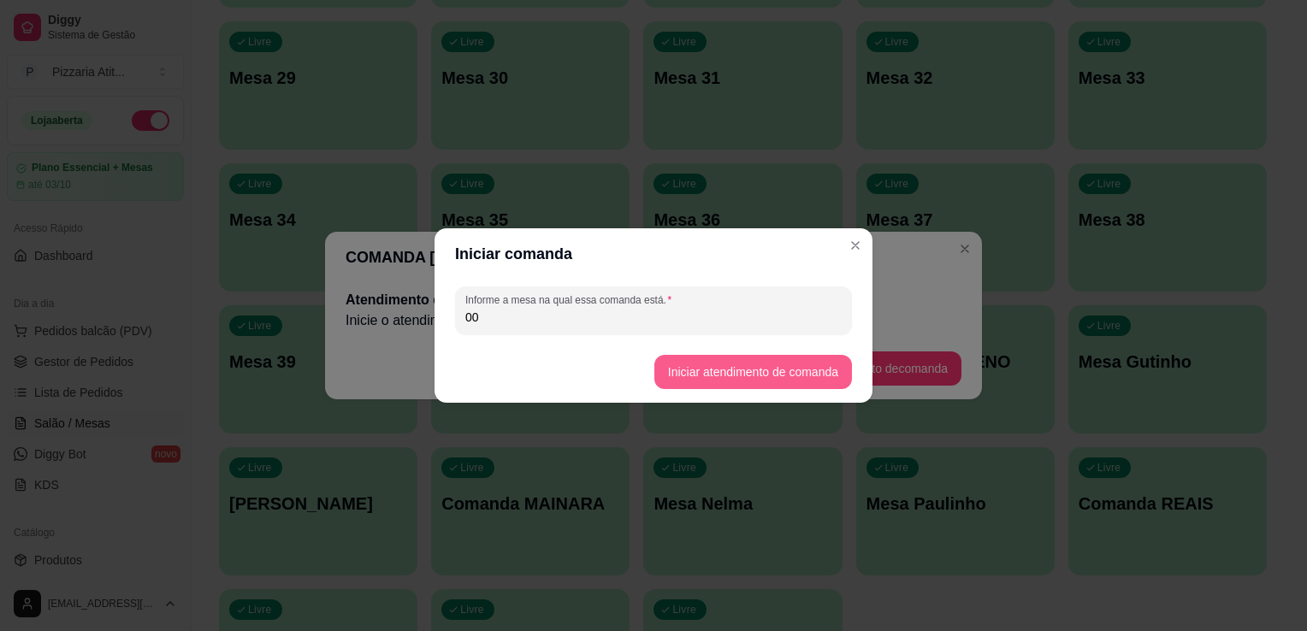
type input "00"
click at [783, 370] on button "Iniciar atendimento de comanda" at bounding box center [753, 372] width 192 height 33
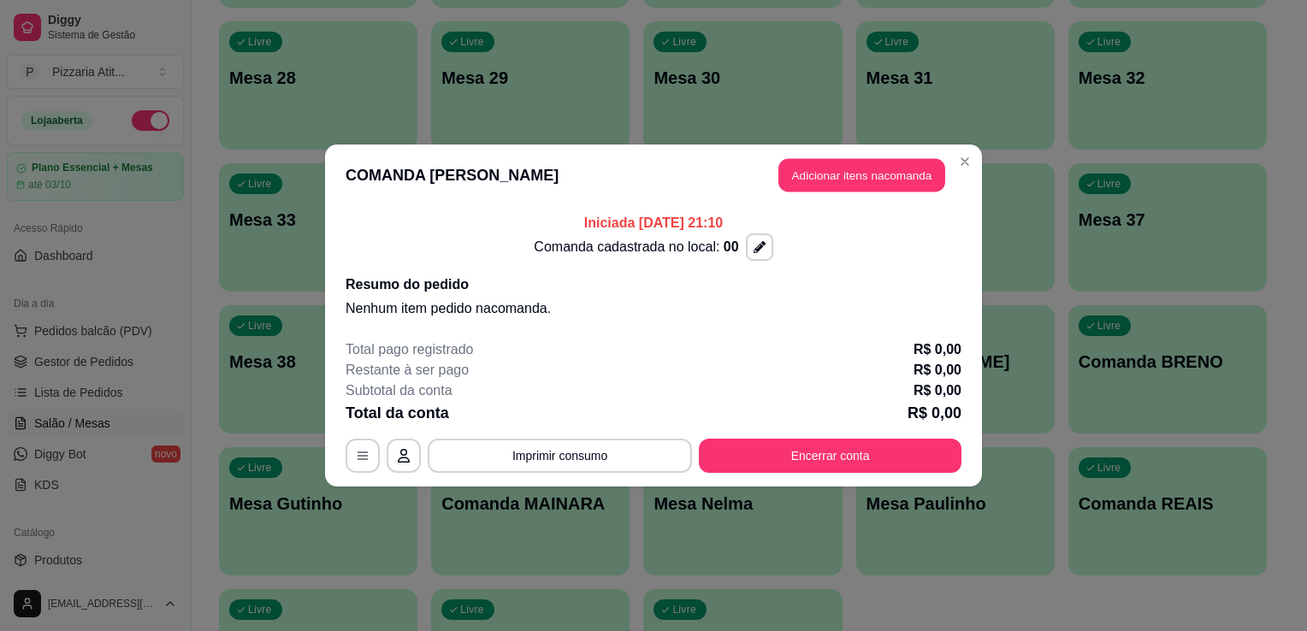
click at [875, 178] on button "Adicionar itens na comanda" at bounding box center [861, 175] width 167 height 33
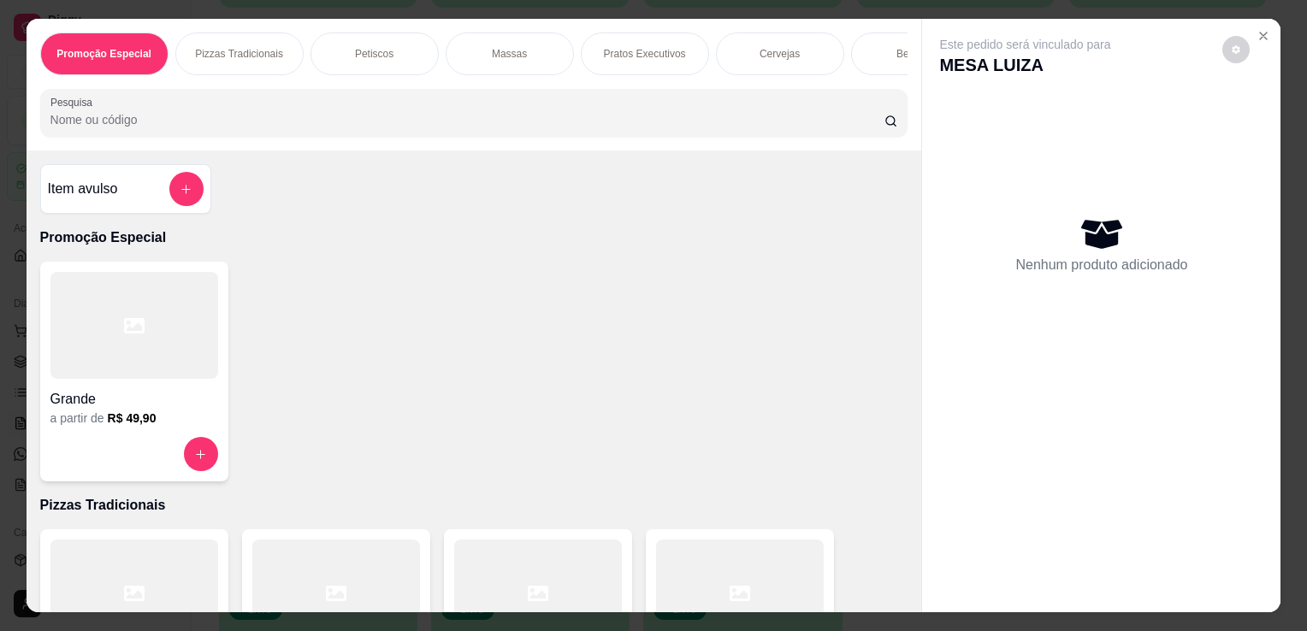
click at [587, 89] on div "Promoção Especial Pizzas Tradicionais Petiscos Massas Pratos Executivos Cerveja…" at bounding box center [474, 85] width 895 height 132
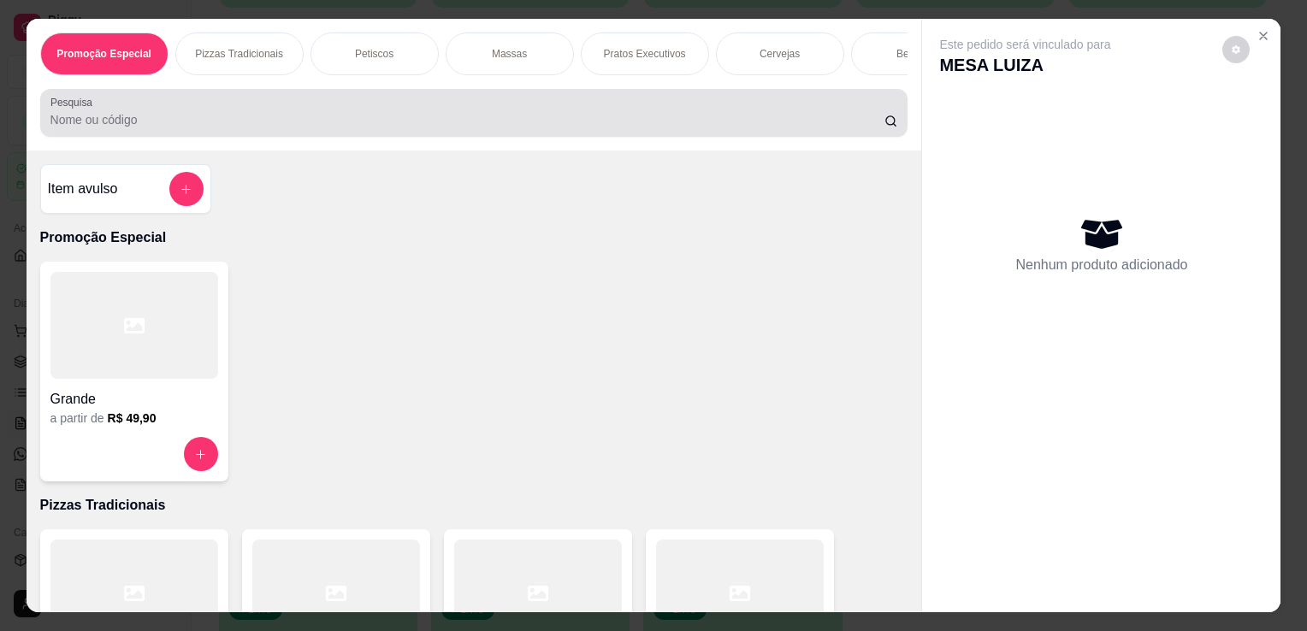
click at [582, 110] on div at bounding box center [473, 113] width 847 height 34
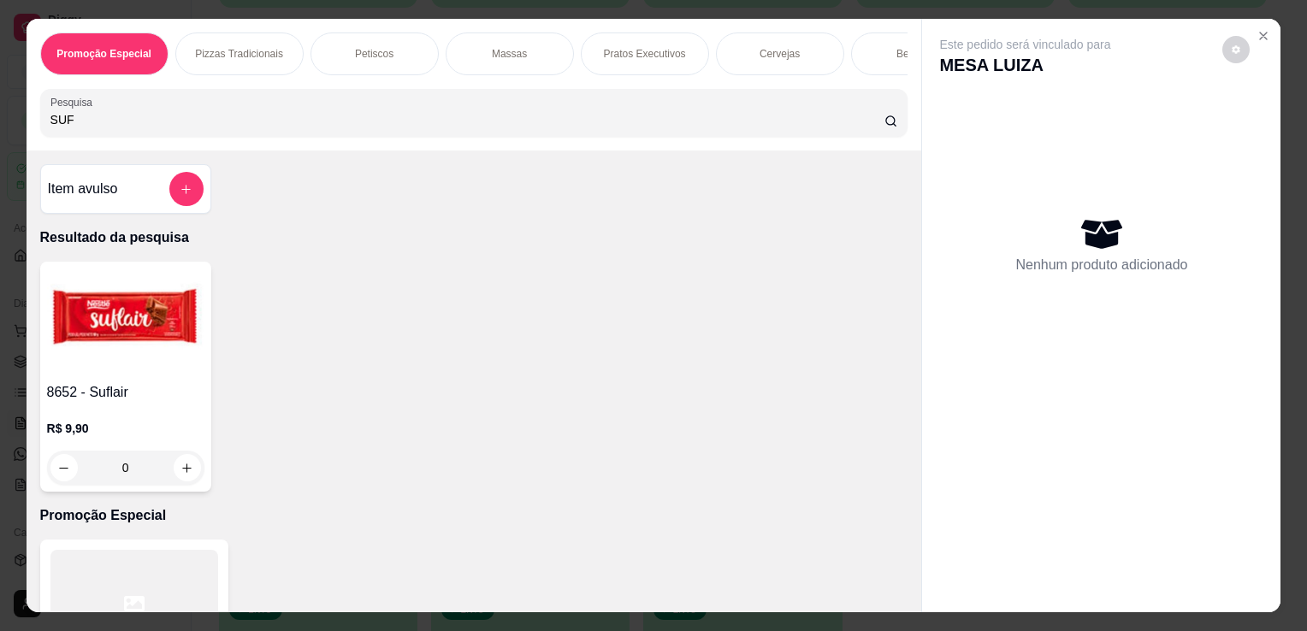
type input "SUF"
click at [47, 363] on img at bounding box center [125, 322] width 157 height 107
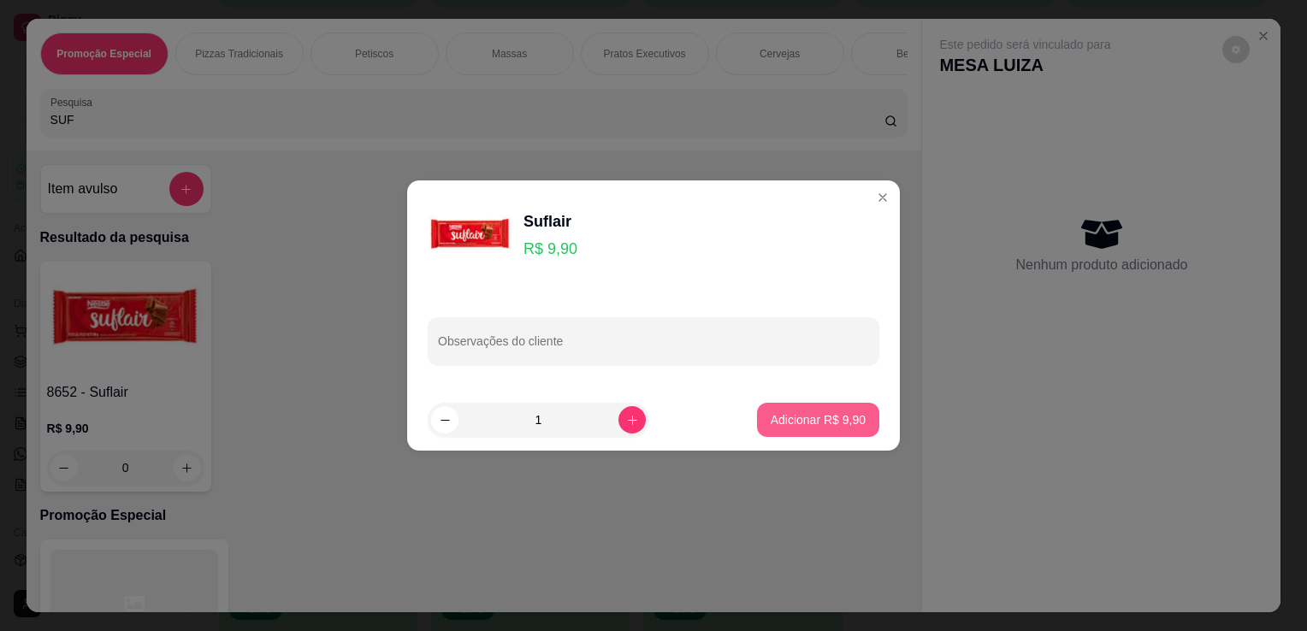
click at [782, 426] on p "Adicionar R$ 9,90" at bounding box center [818, 419] width 95 height 17
type input "1"
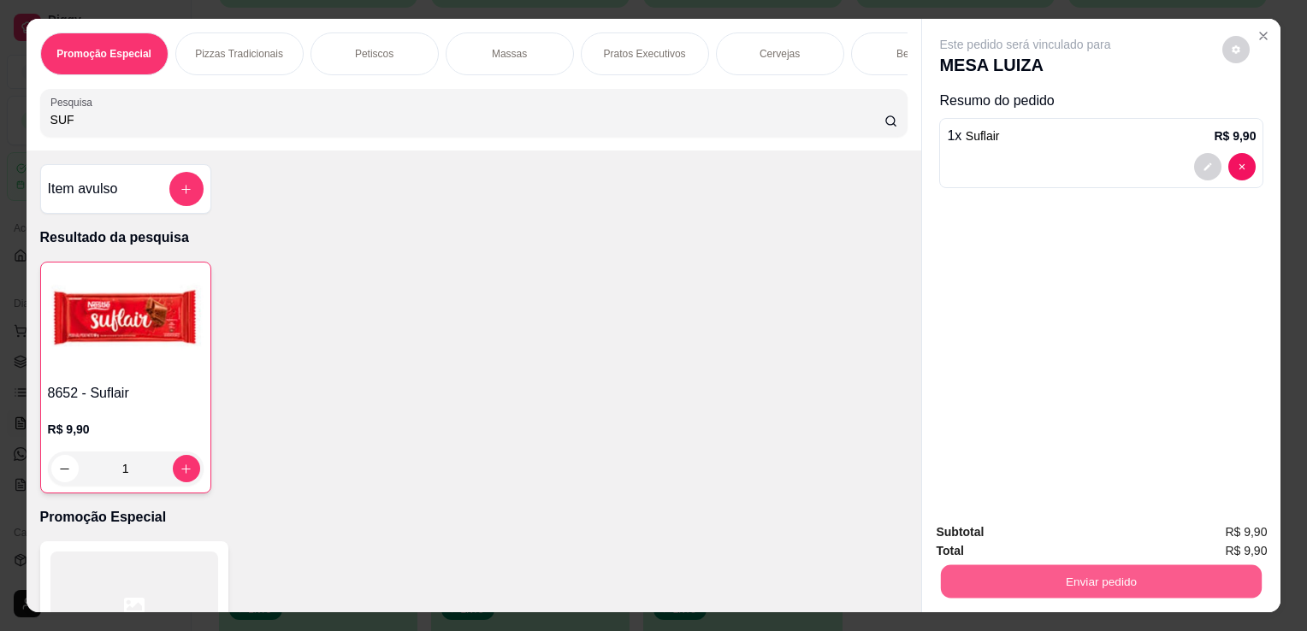
click at [1048, 574] on button "Enviar pedido" at bounding box center [1101, 580] width 321 height 33
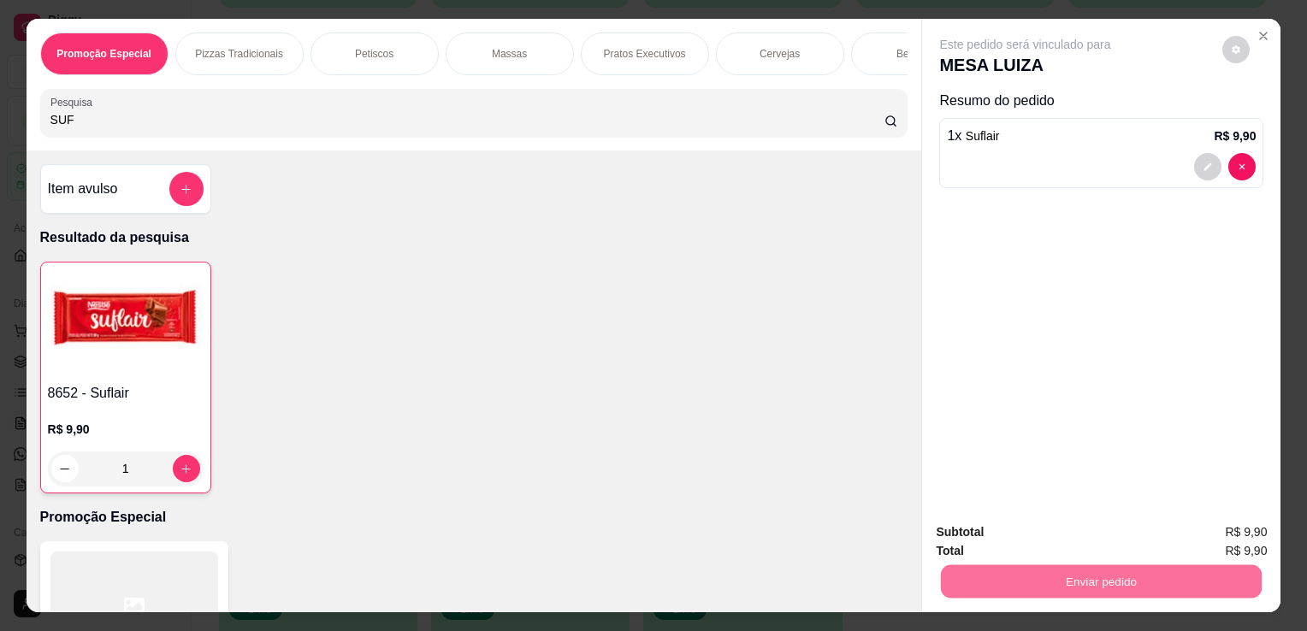
click at [1243, 529] on button "Enviar pedido" at bounding box center [1222, 533] width 97 height 32
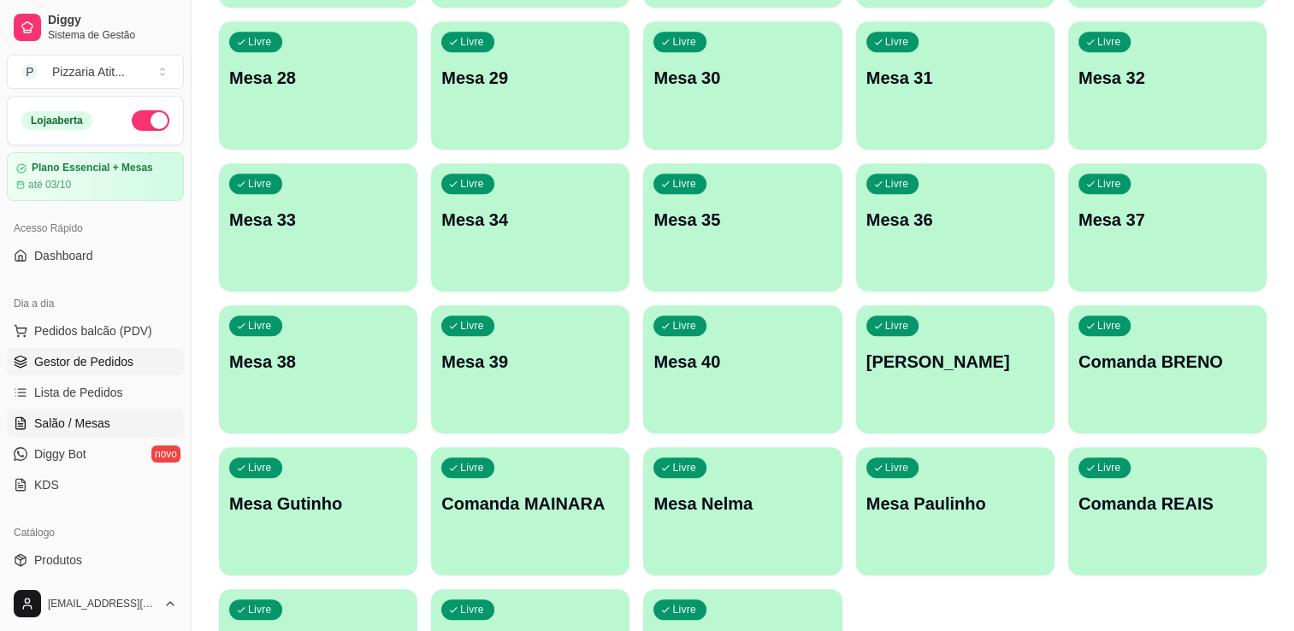
click at [127, 371] on link "Gestor de Pedidos" at bounding box center [95, 361] width 177 height 27
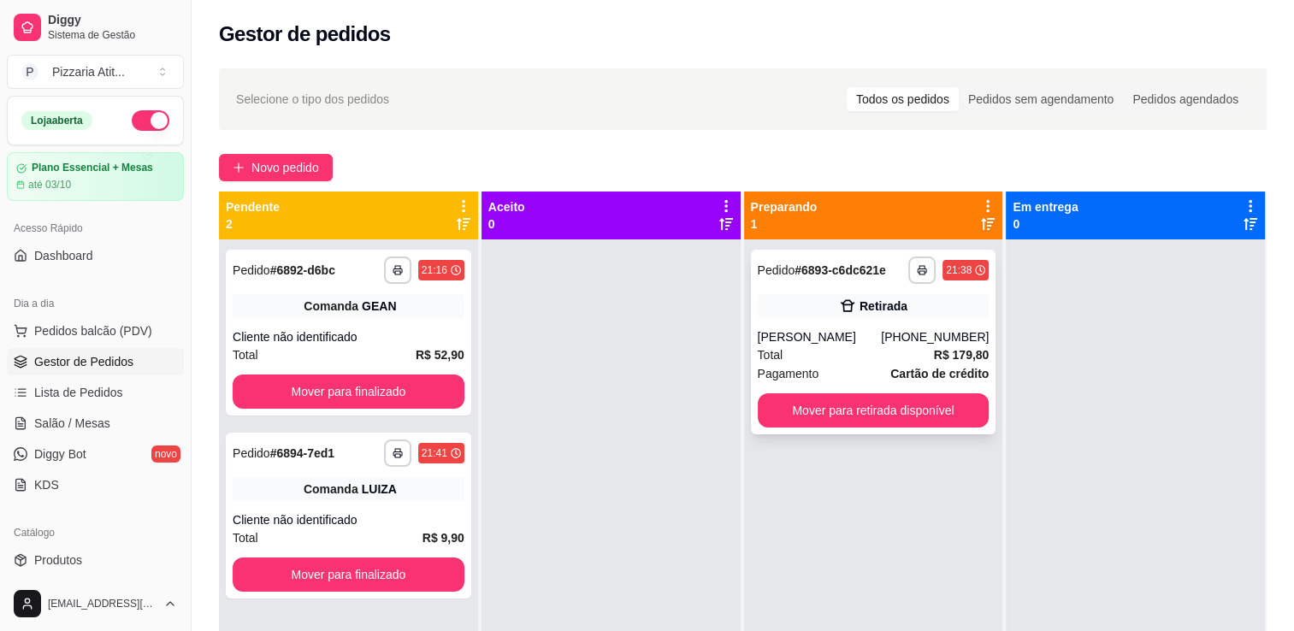
click at [831, 337] on div "[PERSON_NAME]" at bounding box center [820, 336] width 124 height 17
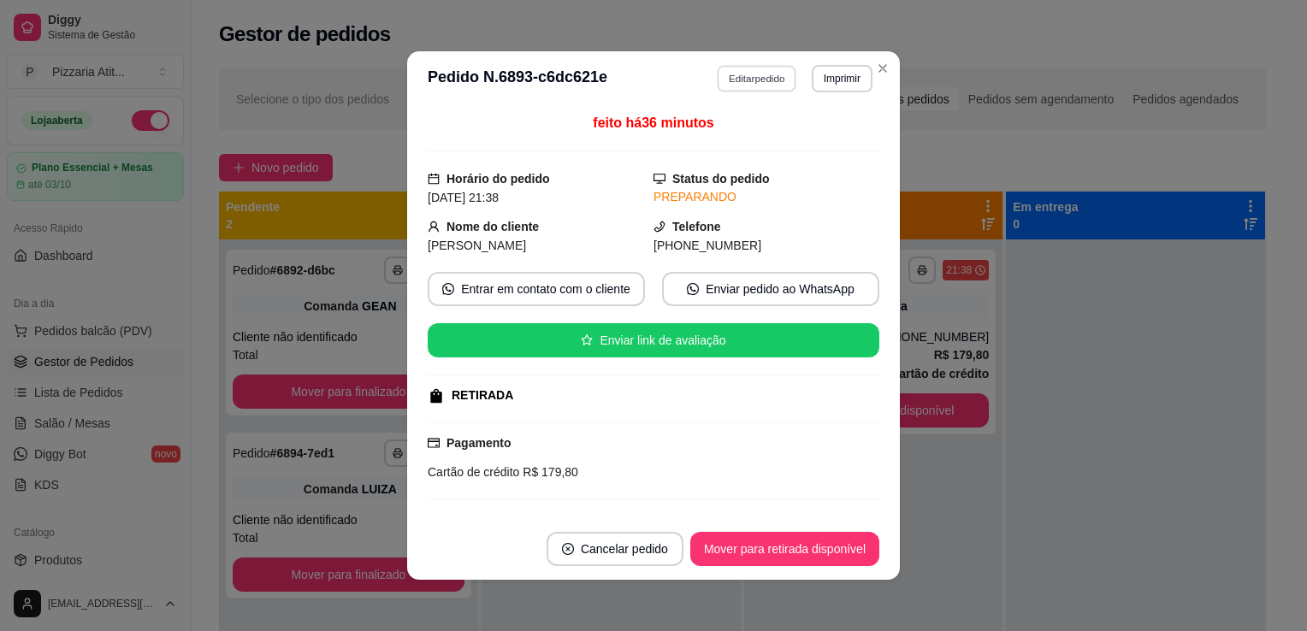
click at [770, 80] on button "Editar pedido" at bounding box center [757, 78] width 80 height 27
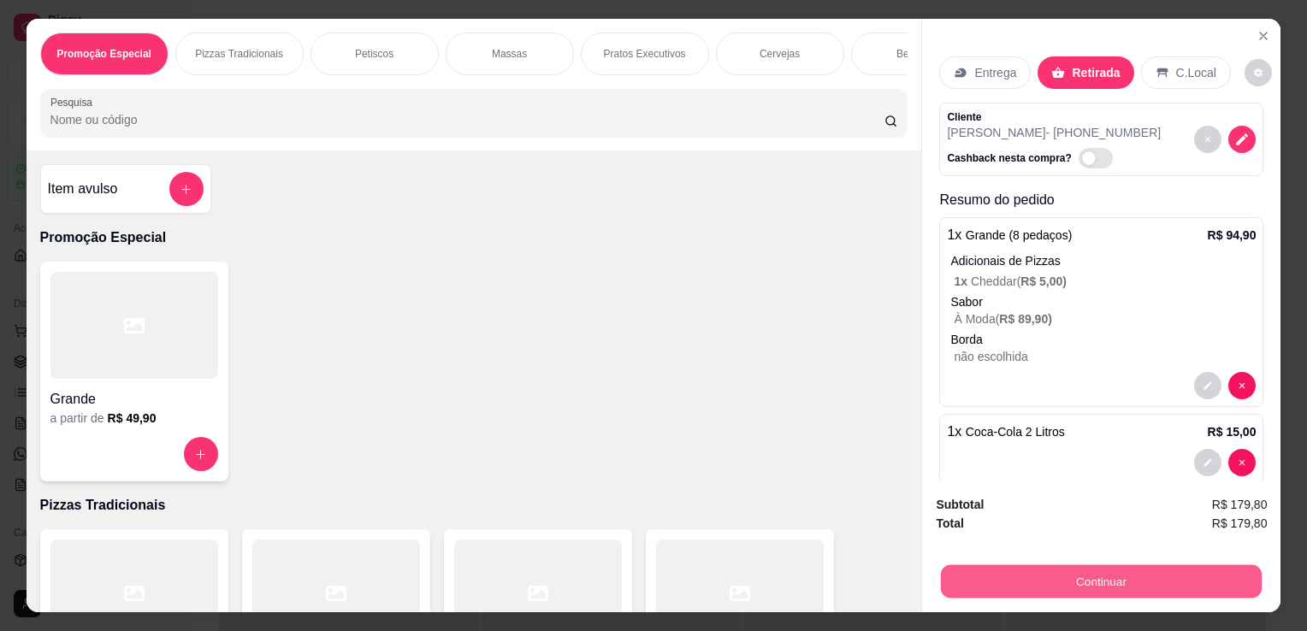
click at [1045, 567] on button "Continuar" at bounding box center [1101, 580] width 321 height 33
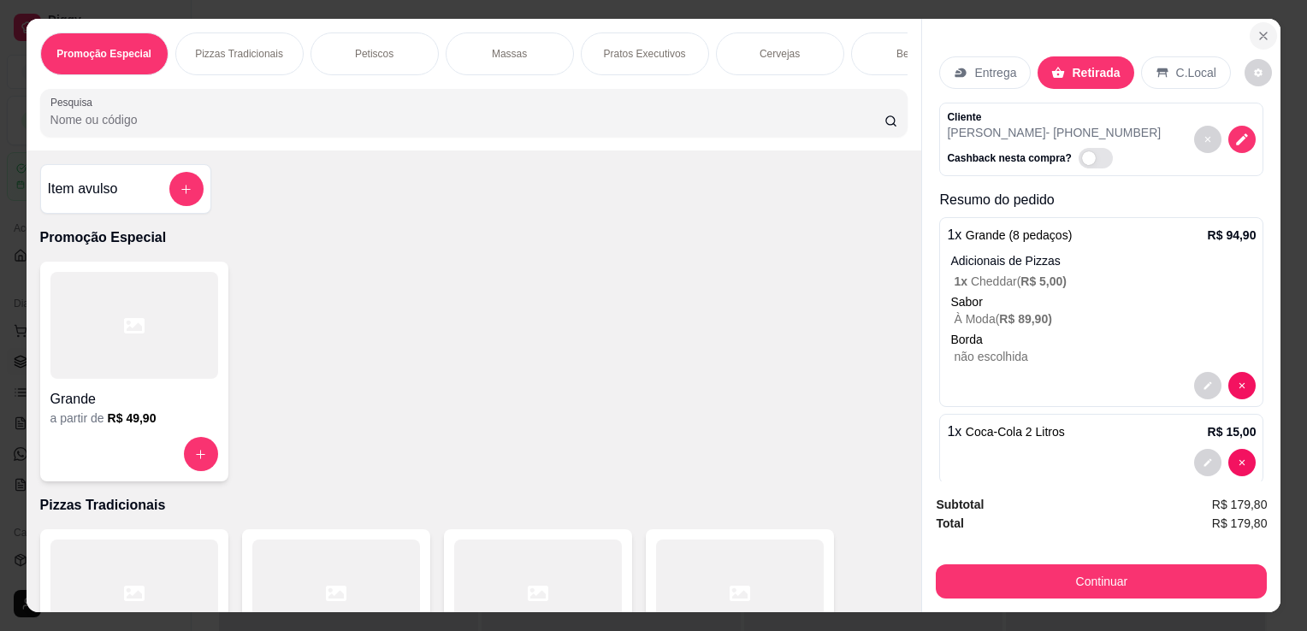
click at [1256, 29] on icon "Close" at bounding box center [1263, 36] width 14 height 14
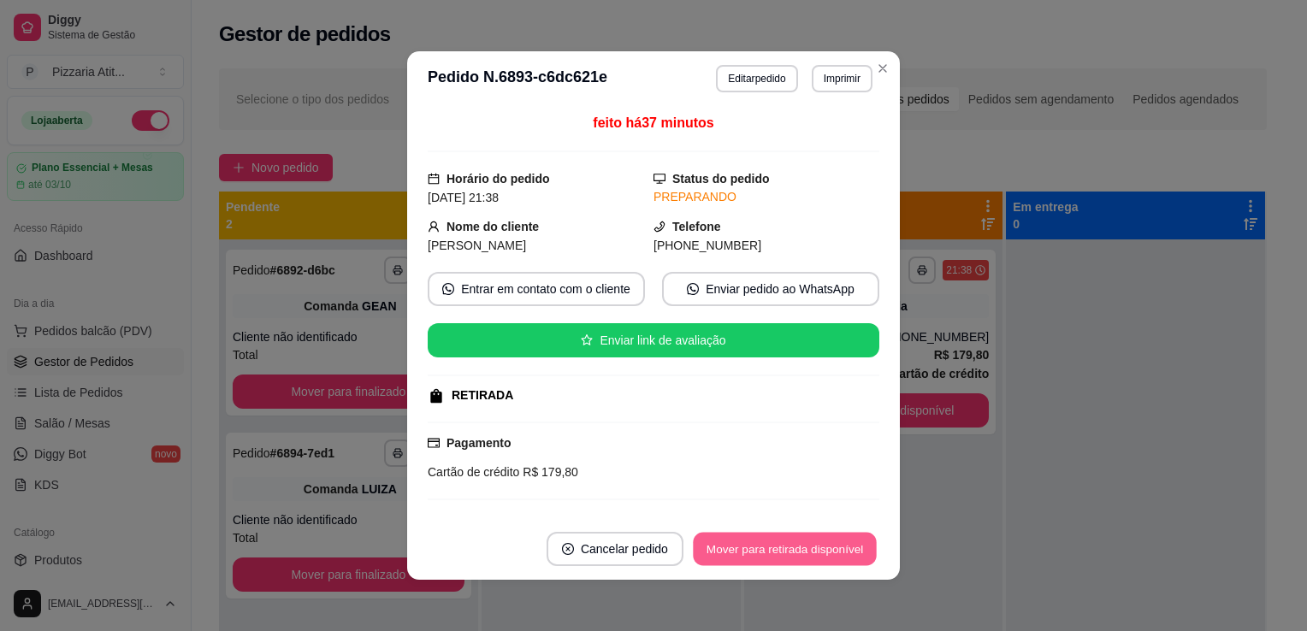
click at [768, 542] on button "Mover para retirada disponível" at bounding box center [784, 549] width 183 height 33
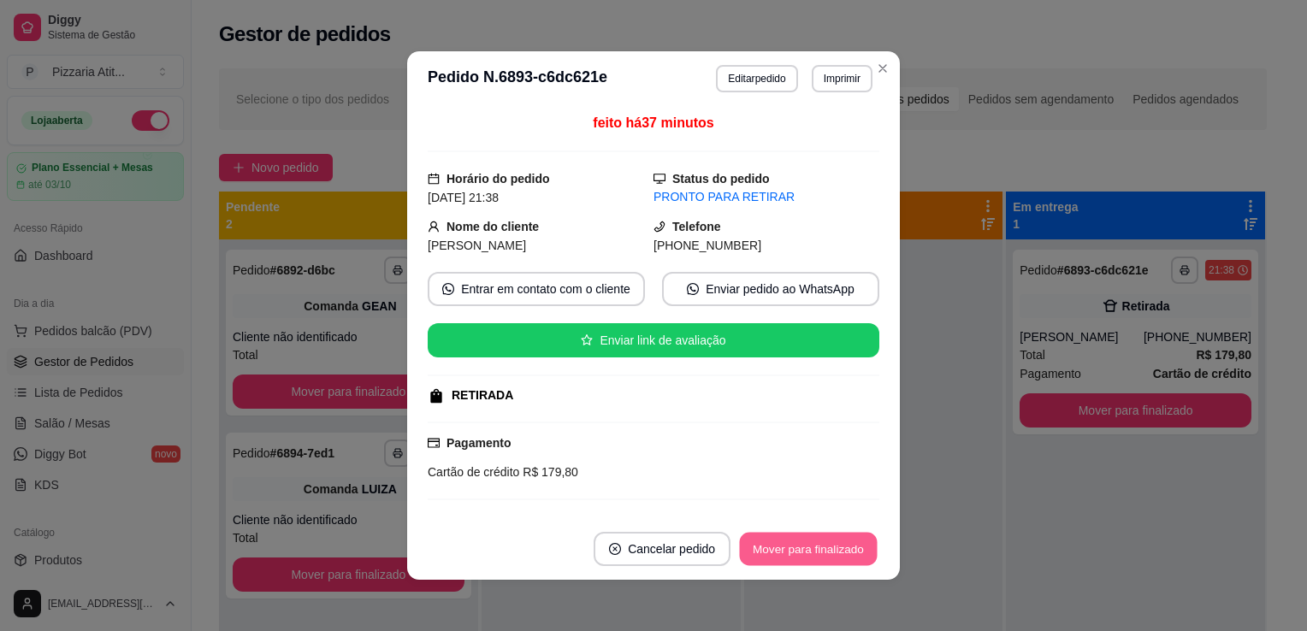
click at [835, 542] on button "Mover para finalizado" at bounding box center [809, 549] width 138 height 33
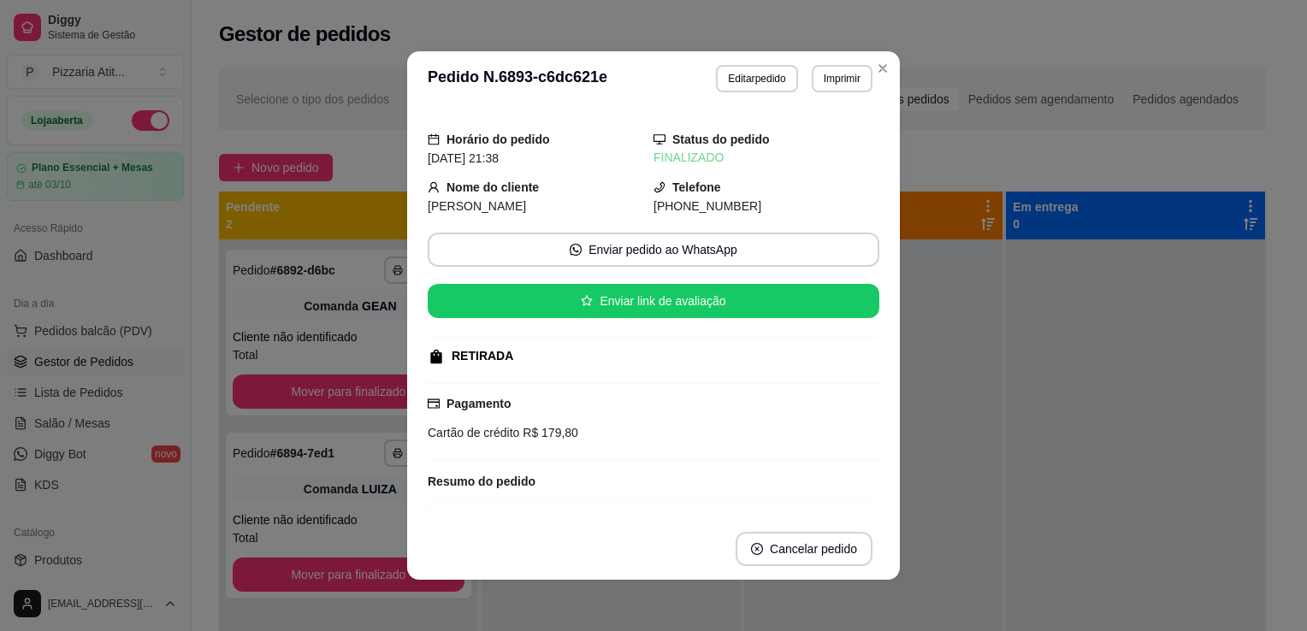
click at [889, 63] on header "**********" at bounding box center [653, 78] width 493 height 55
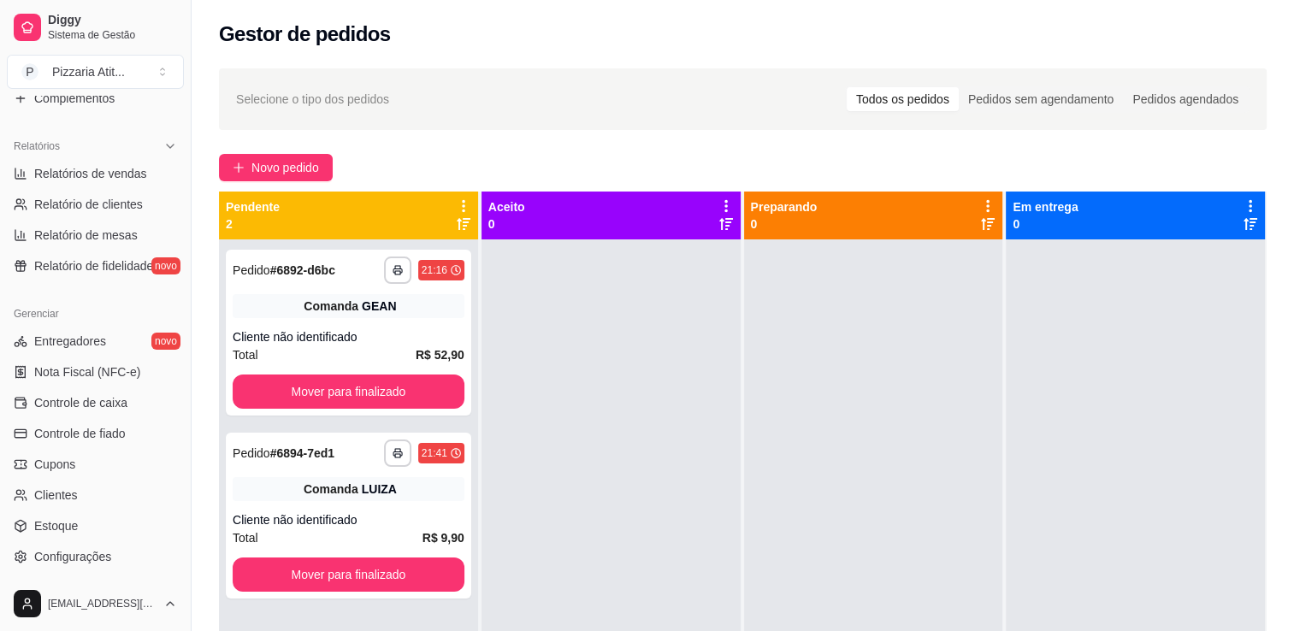
scroll to position [487, 0]
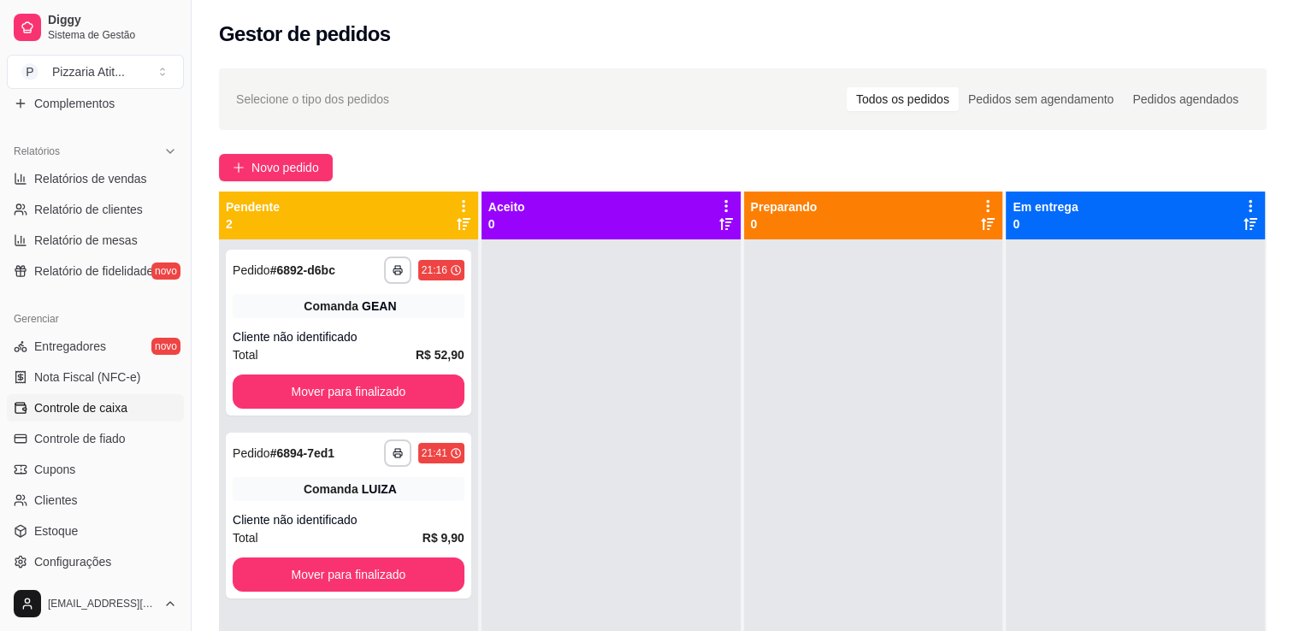
click at [110, 420] on link "Controle de caixa" at bounding box center [95, 407] width 177 height 27
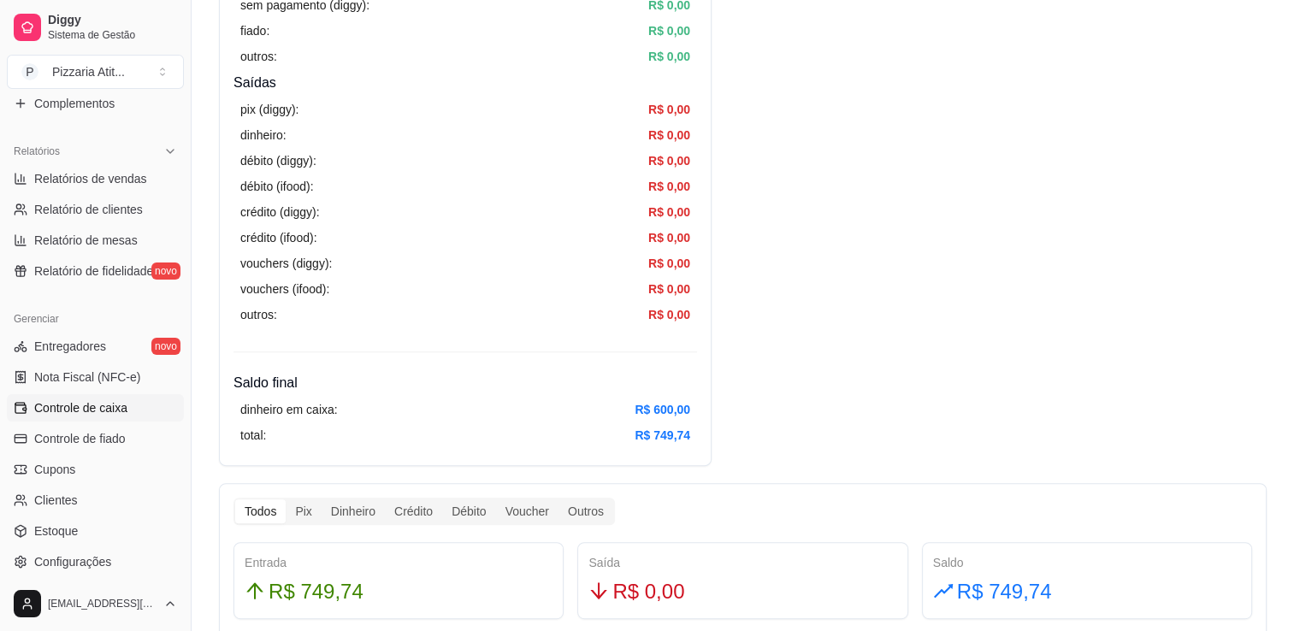
scroll to position [525, 0]
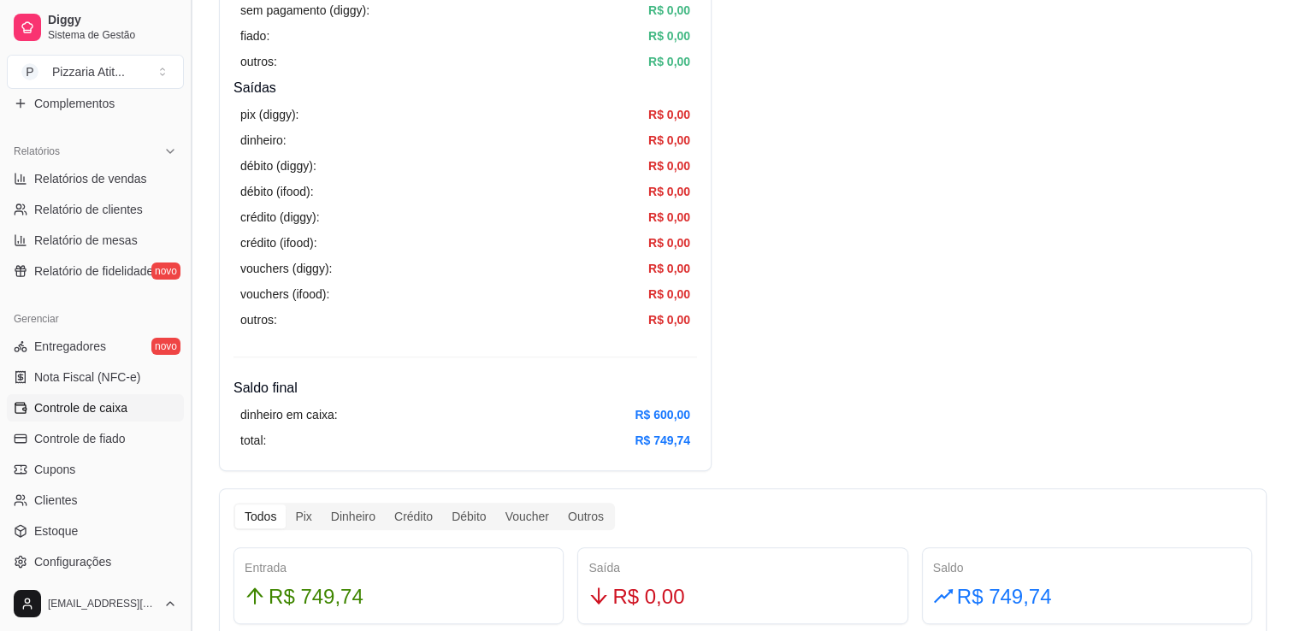
click at [185, 104] on button "Toggle Sidebar" at bounding box center [191, 315] width 14 height 631
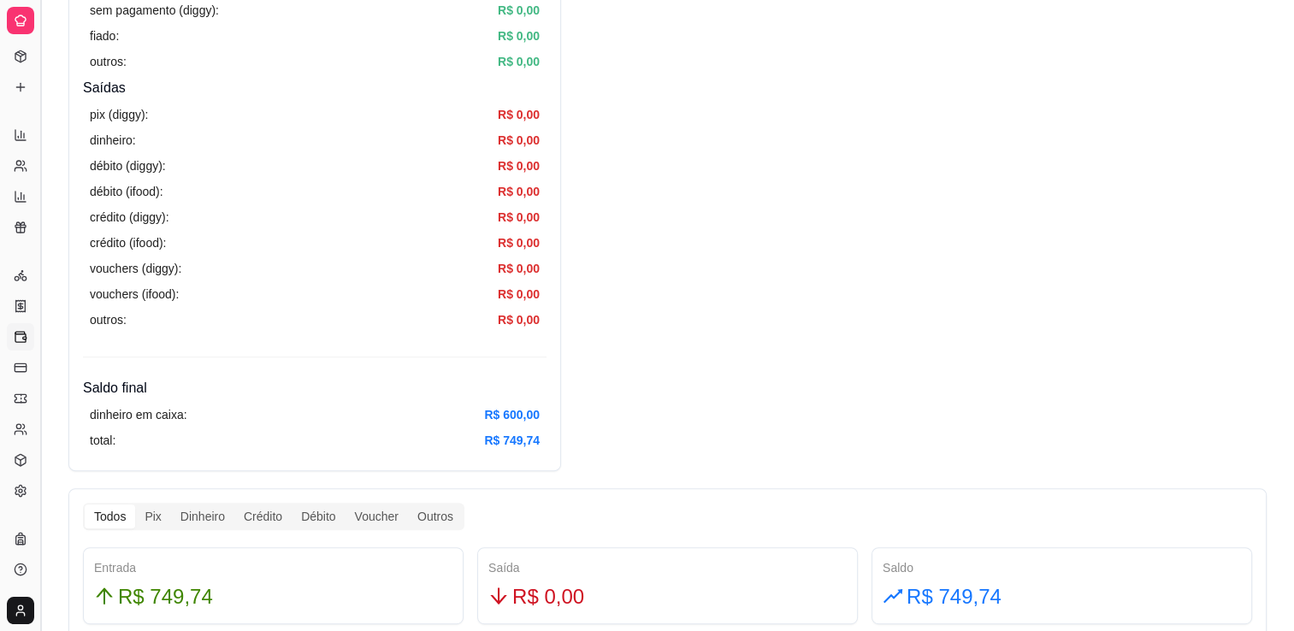
scroll to position [254, 0]
click at [34, 123] on button "Toggle Sidebar" at bounding box center [40, 315] width 14 height 631
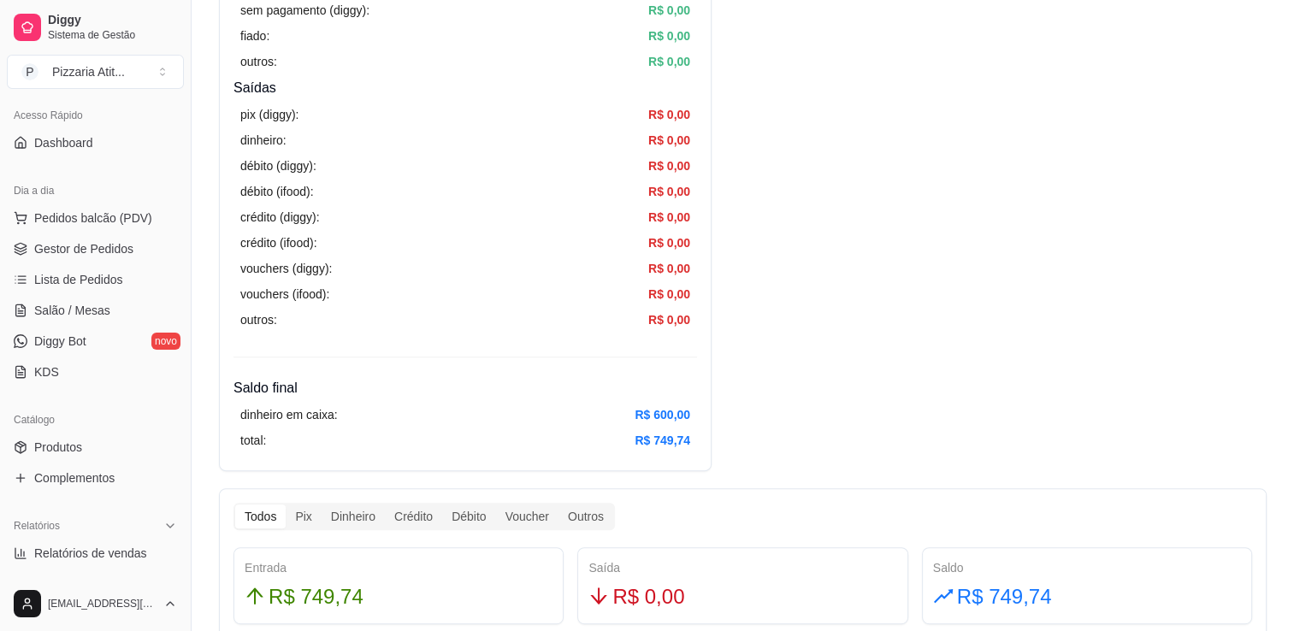
scroll to position [102, 0]
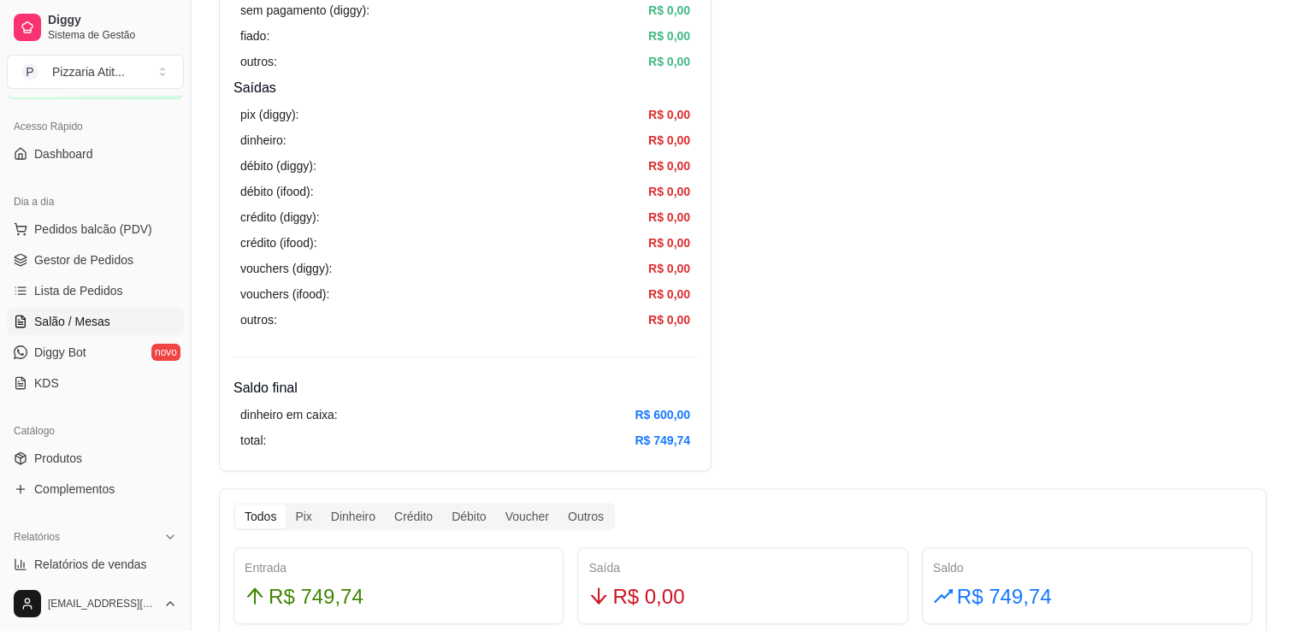
click at [118, 320] on link "Salão / Mesas" at bounding box center [95, 321] width 177 height 27
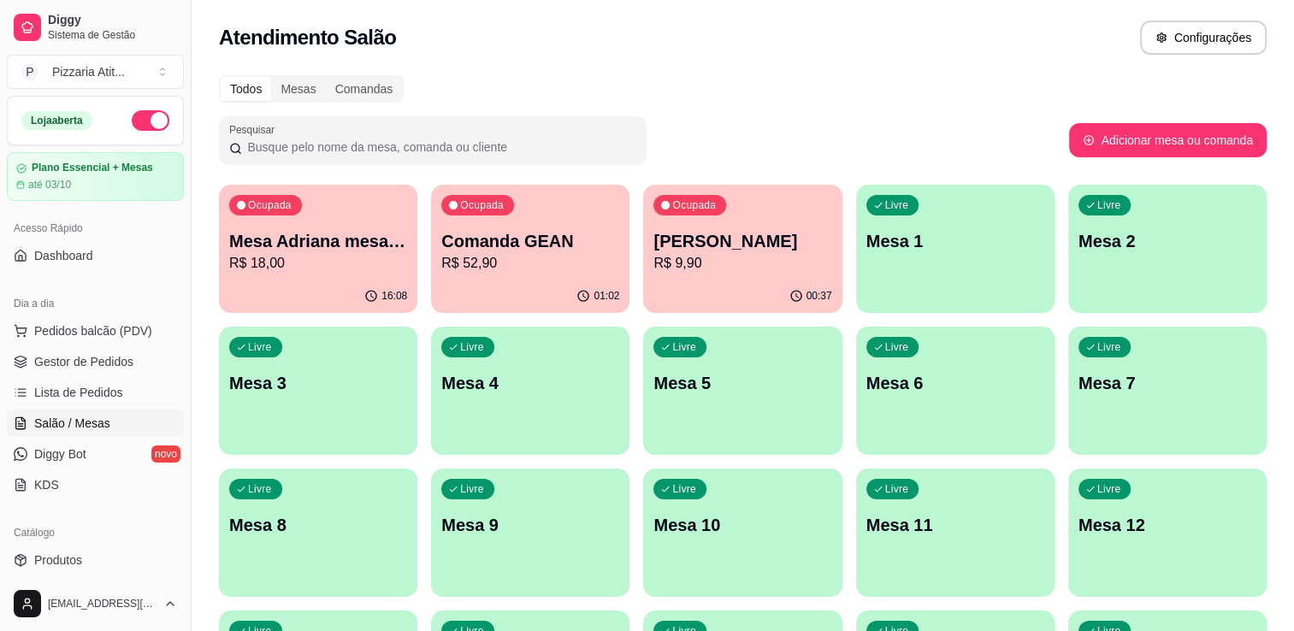
click at [145, 114] on button "button" at bounding box center [151, 120] width 38 height 21
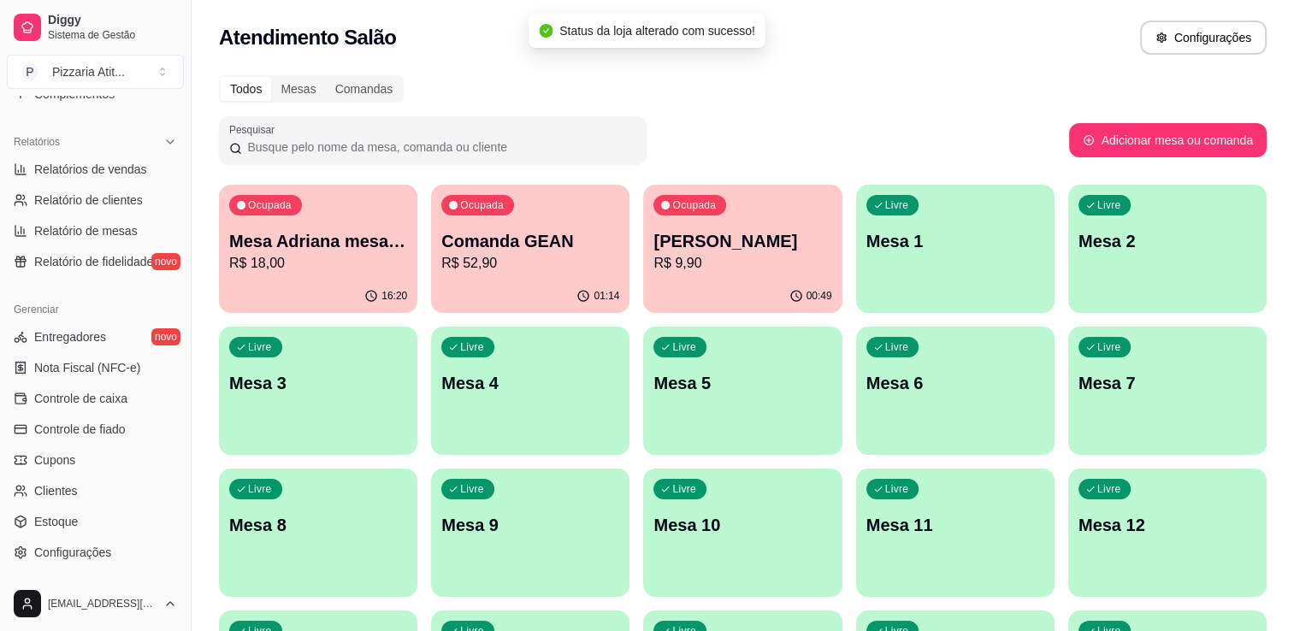
scroll to position [504, 0]
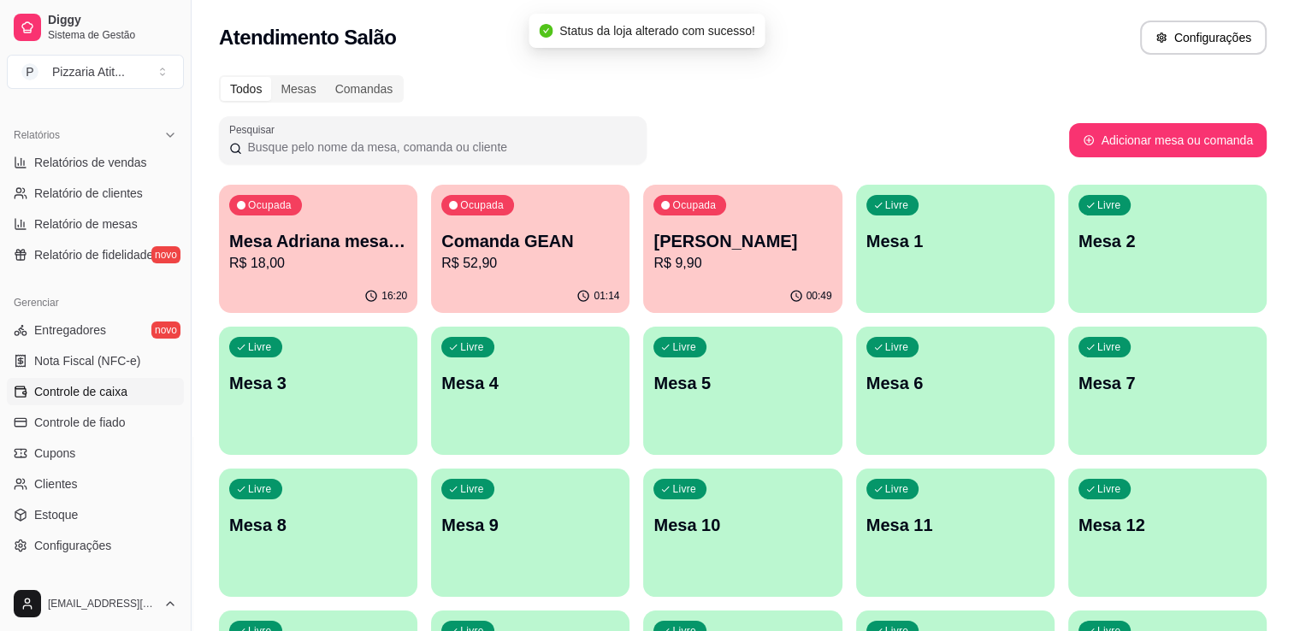
click at [121, 396] on span "Controle de caixa" at bounding box center [80, 391] width 93 height 17
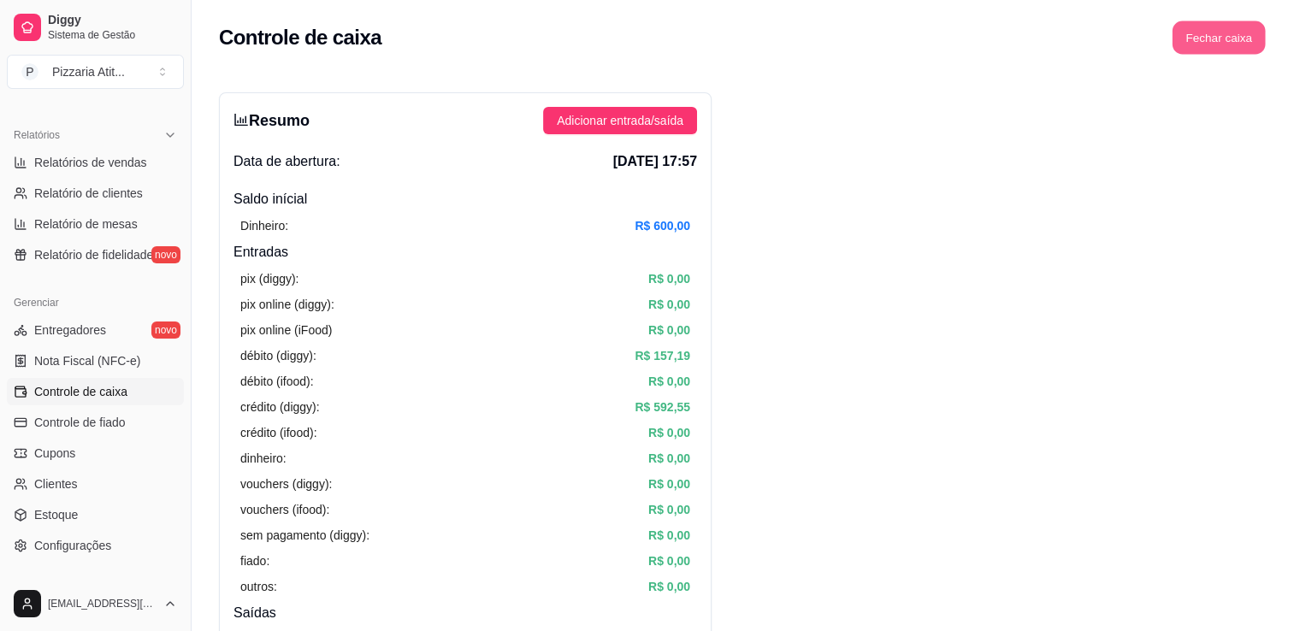
click at [1219, 46] on button "Fechar caixa" at bounding box center [1218, 37] width 93 height 33
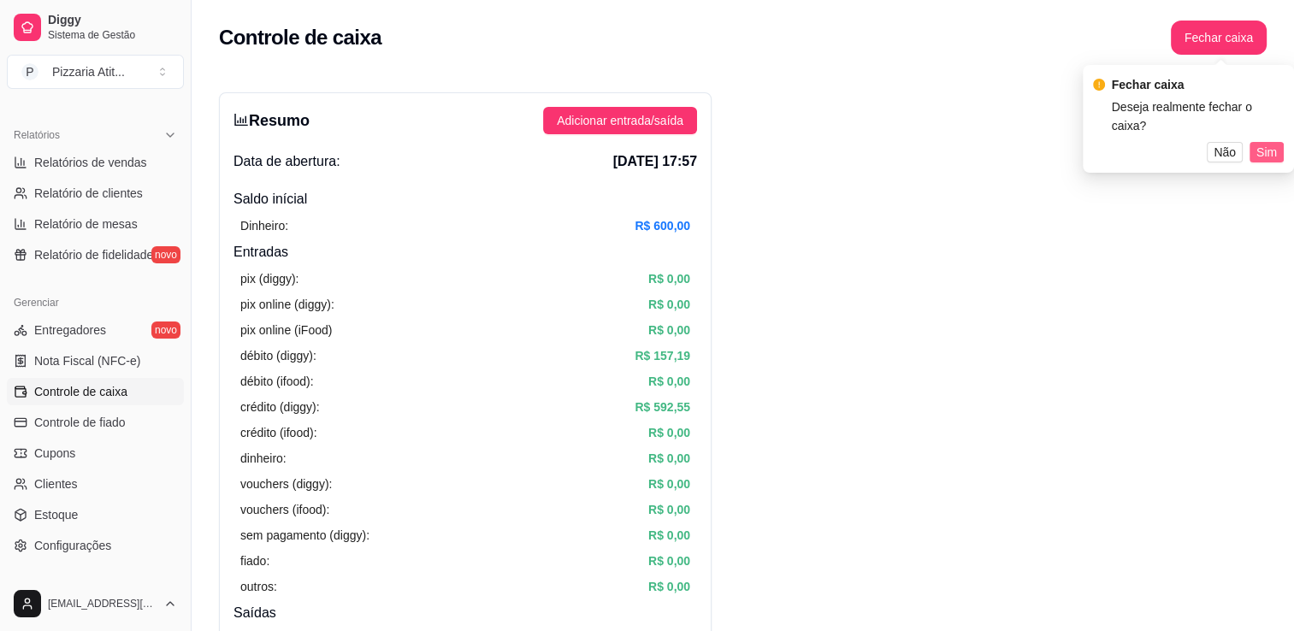
click at [1267, 152] on span "Sim" at bounding box center [1266, 152] width 21 height 19
